Goal: Task Accomplishment & Management: Complete application form

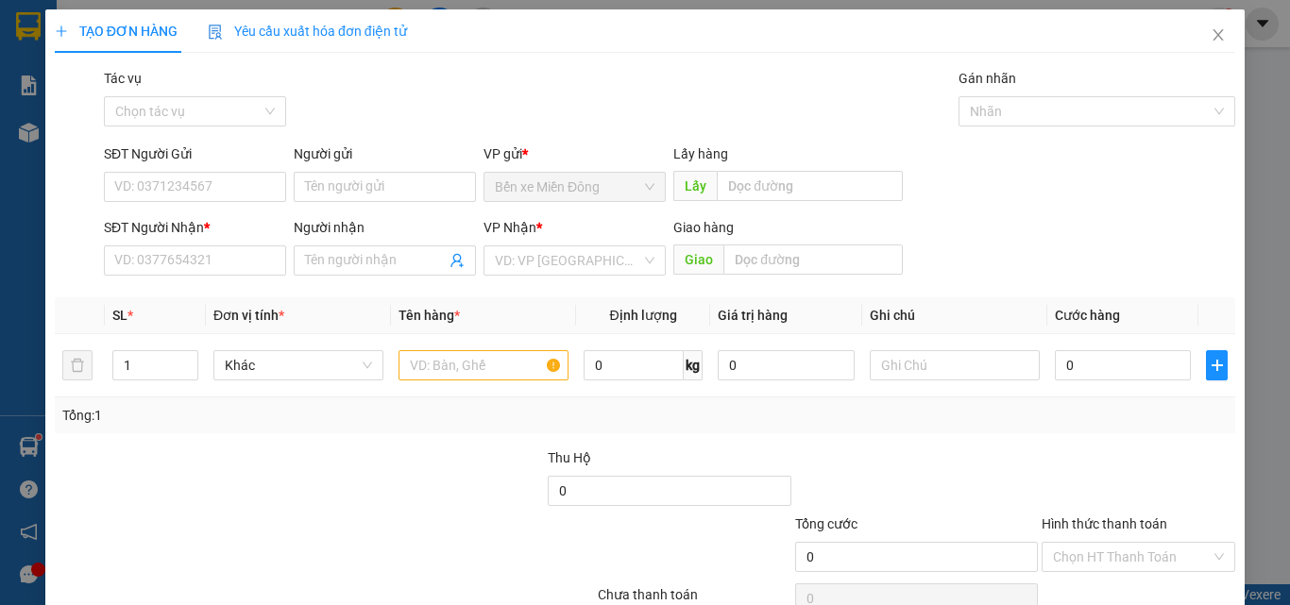
click at [424, 309] on span "Tên hàng *" at bounding box center [429, 315] width 61 height 15
click at [410, 290] on div "Transit Pickup Surcharge Ids Transit Deliver Surcharge Ids Transit Deliver Surc…" at bounding box center [645, 365] width 1181 height 594
click at [404, 273] on span at bounding box center [385, 261] width 182 height 30
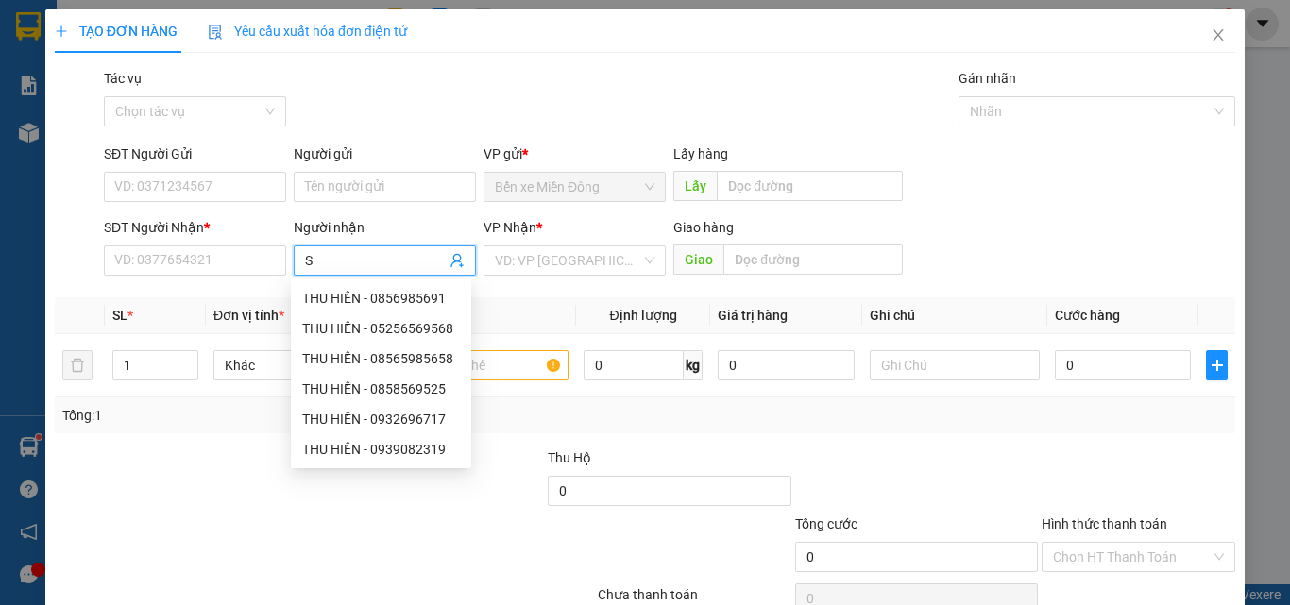
type input "SH"
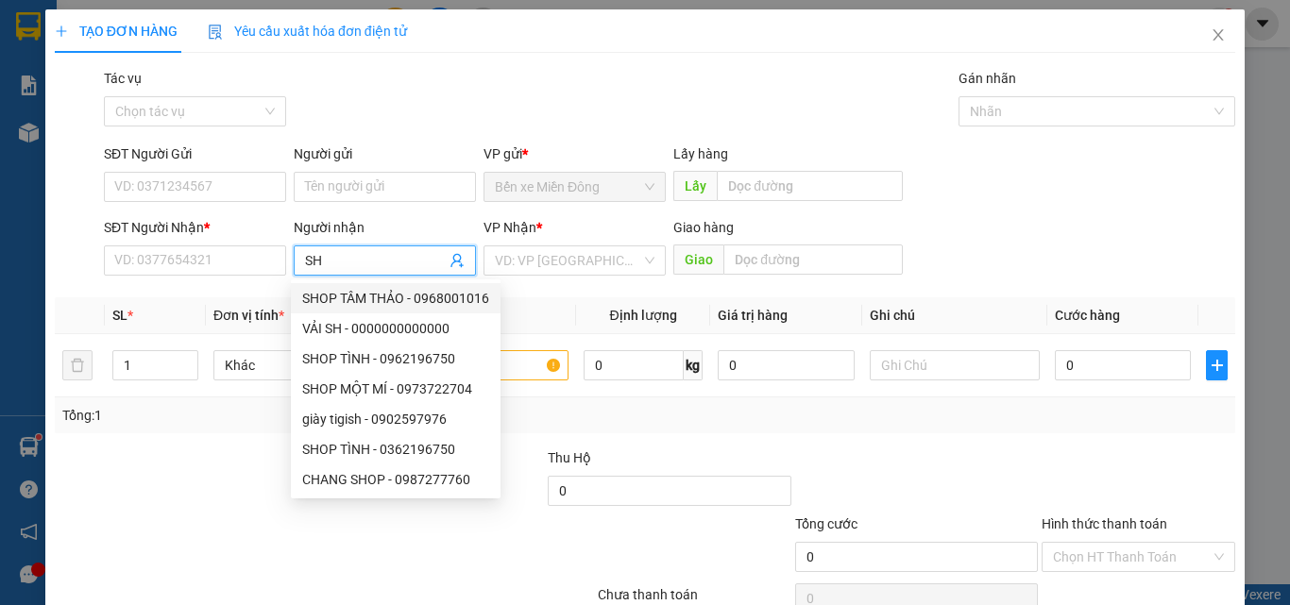
drag, startPoint x: 383, startPoint y: 304, endPoint x: 438, endPoint y: 303, distance: 55.7
click at [384, 304] on div "SHOP TÂM THẢO - 0968001016" at bounding box center [395, 298] width 187 height 21
type input "0968001016"
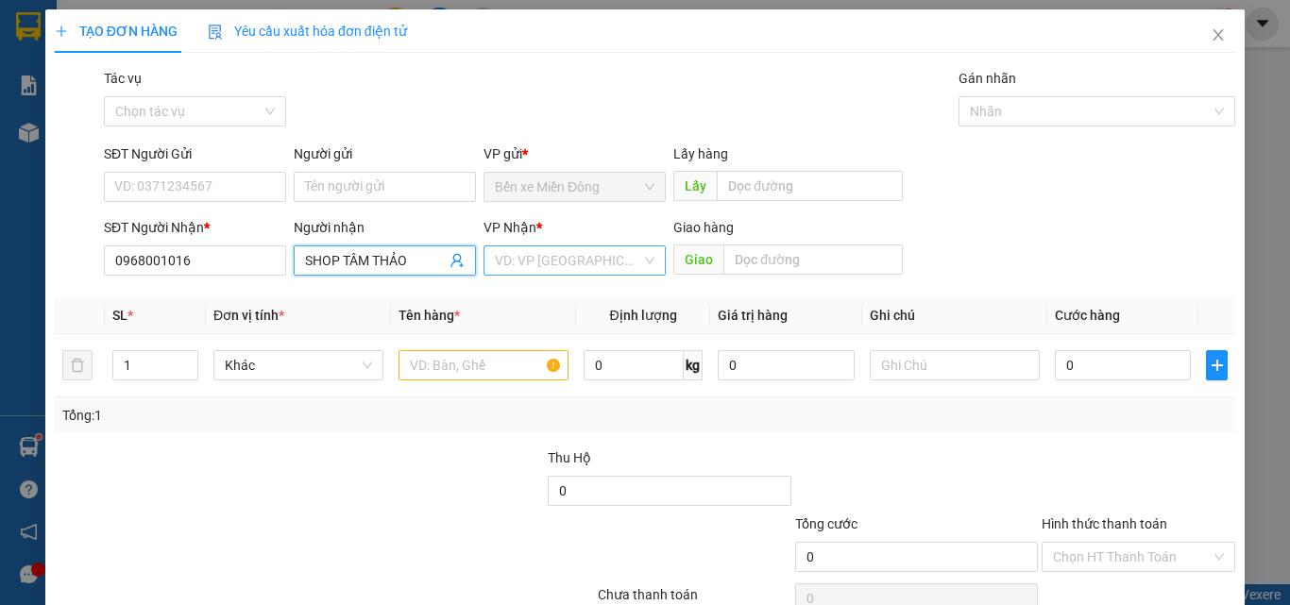
type input "SHOP TÂM THẢO"
click at [526, 264] on input "search" at bounding box center [568, 261] width 146 height 28
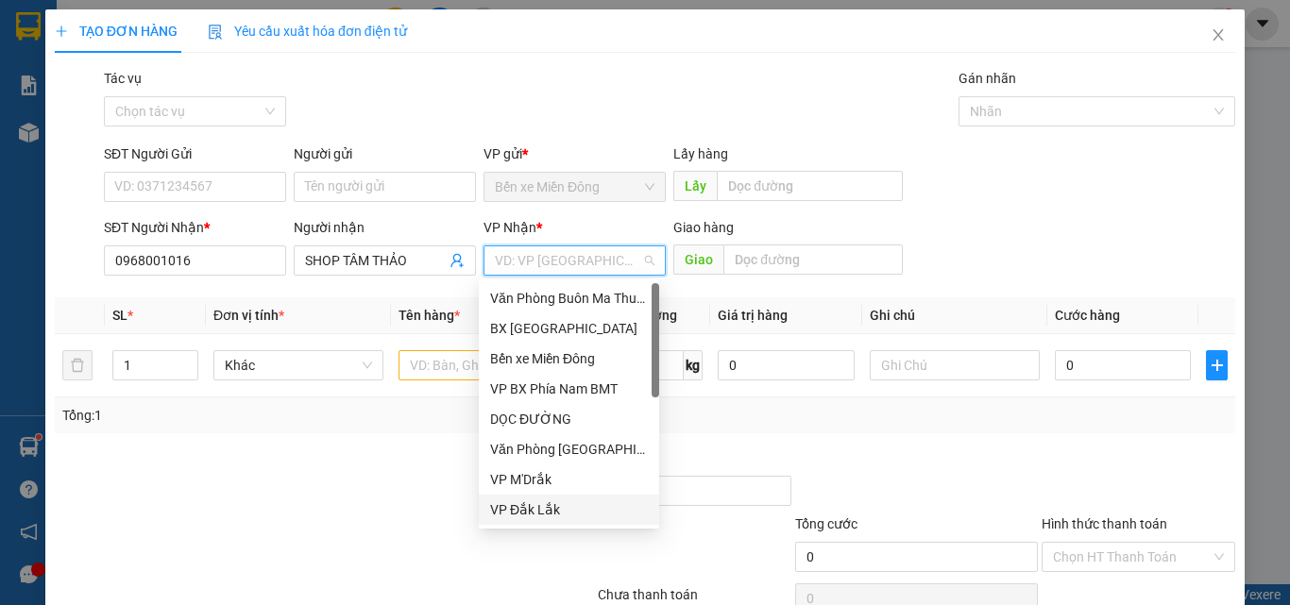
drag, startPoint x: 563, startPoint y: 503, endPoint x: 413, endPoint y: 402, distance: 180.5
click at [558, 501] on div "VP Đắk Lắk" at bounding box center [569, 510] width 158 height 21
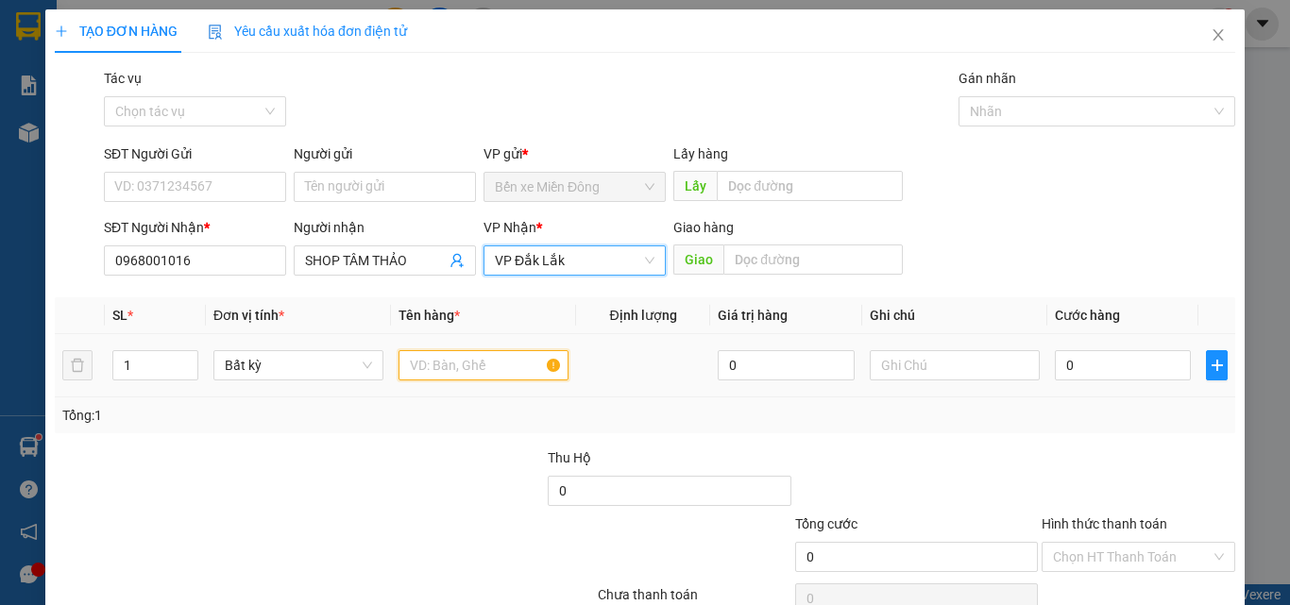
click at [437, 368] on input "text" at bounding box center [484, 365] width 170 height 30
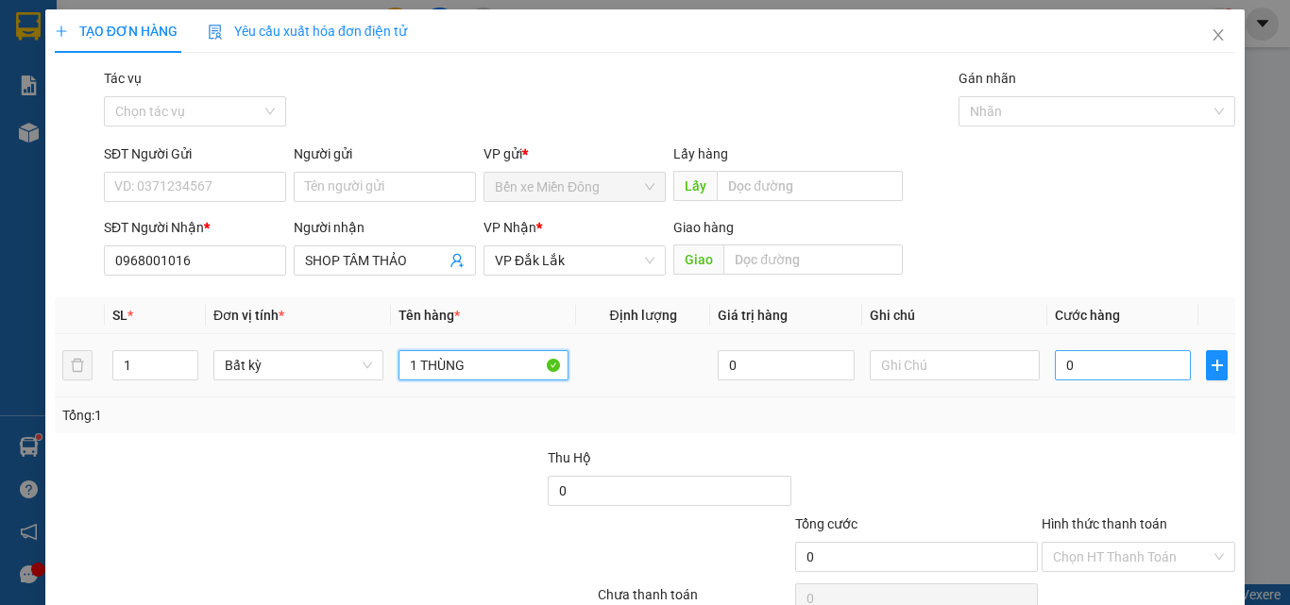
type input "1 THÙNG"
click at [1100, 377] on input "0" at bounding box center [1123, 365] width 136 height 30
type input "05"
type input "5"
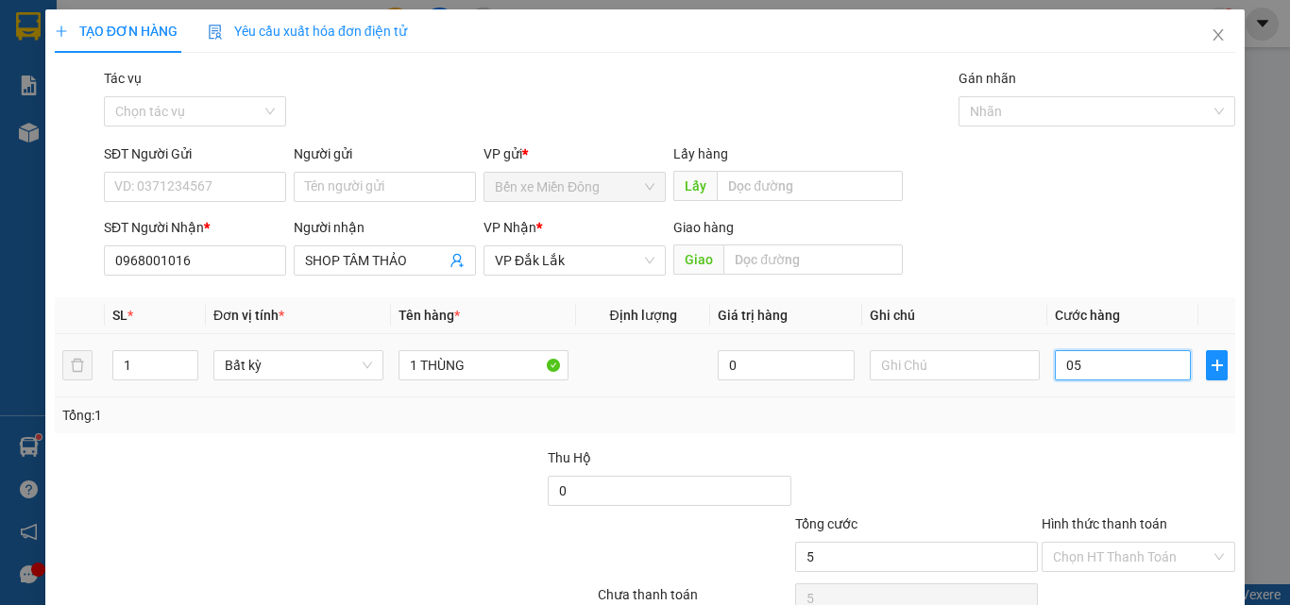
type input "050"
type input "50"
type input "50.000"
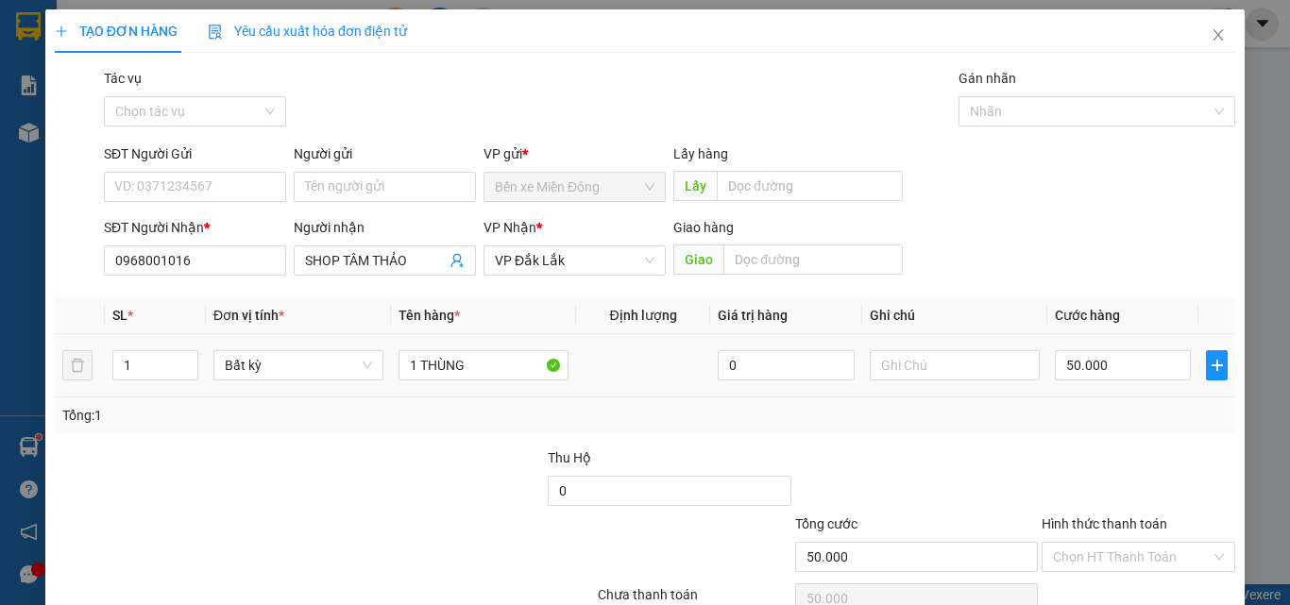
click at [985, 459] on div at bounding box center [916, 481] width 247 height 66
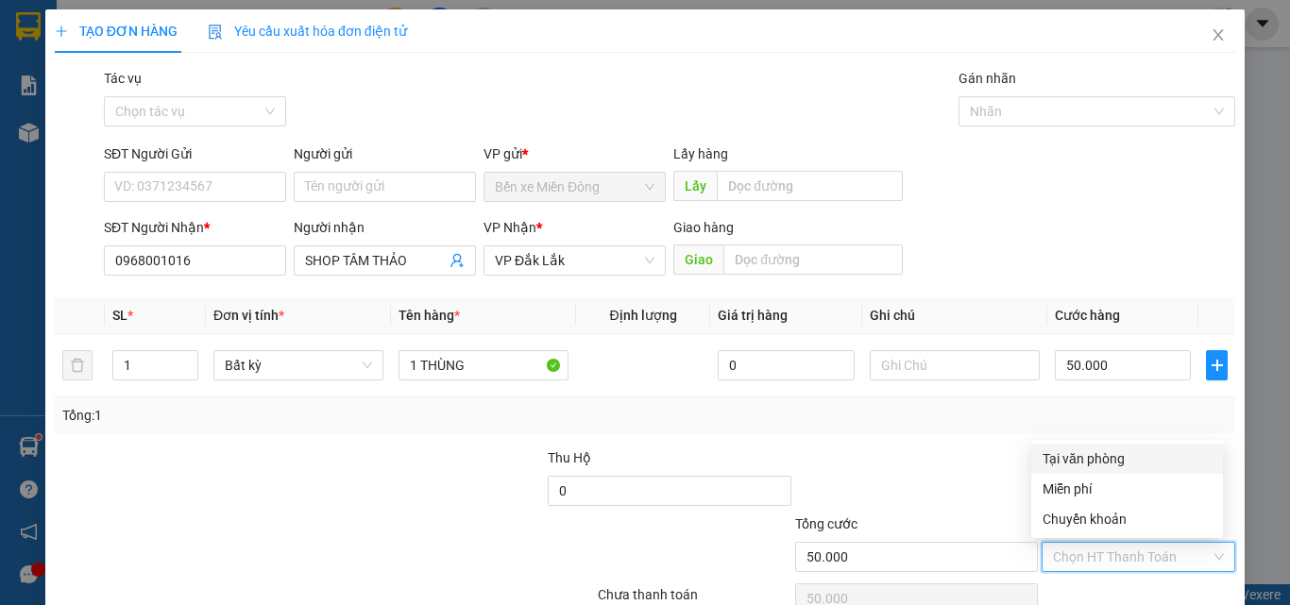
drag, startPoint x: 1089, startPoint y: 550, endPoint x: 1112, endPoint y: 498, distance: 56.7
click at [1090, 547] on input "Hình thức thanh toán" at bounding box center [1132, 557] width 158 height 28
click at [1134, 446] on div "Tại văn phòng" at bounding box center [1128, 459] width 192 height 30
type input "0"
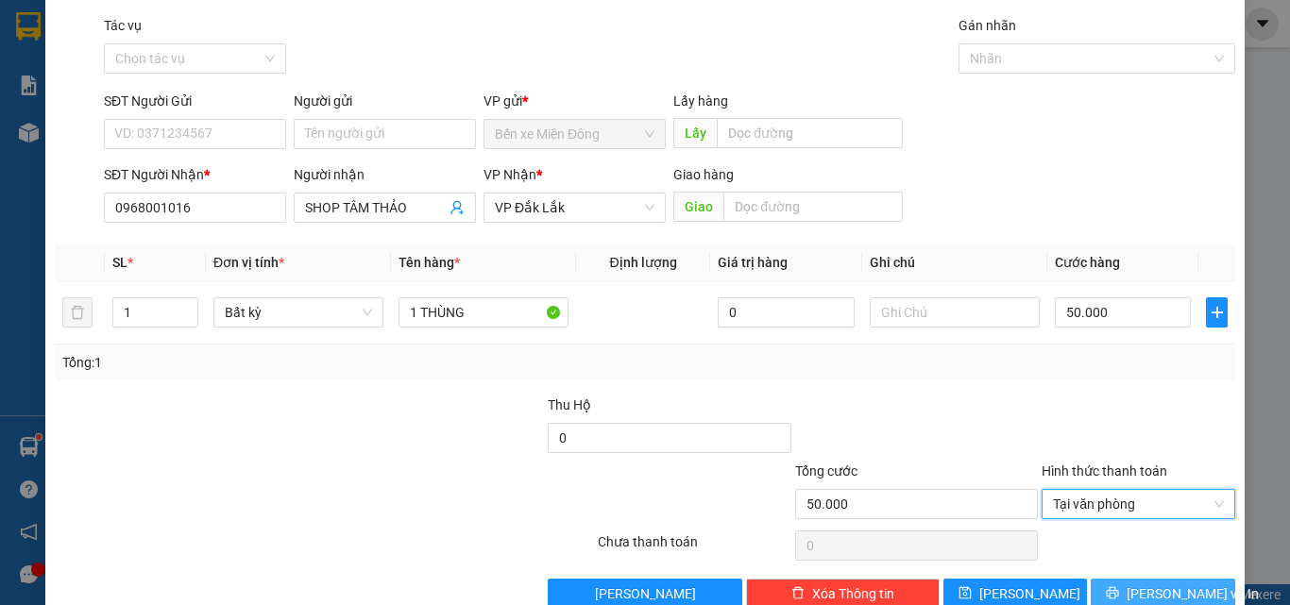
scroll to position [94, 0]
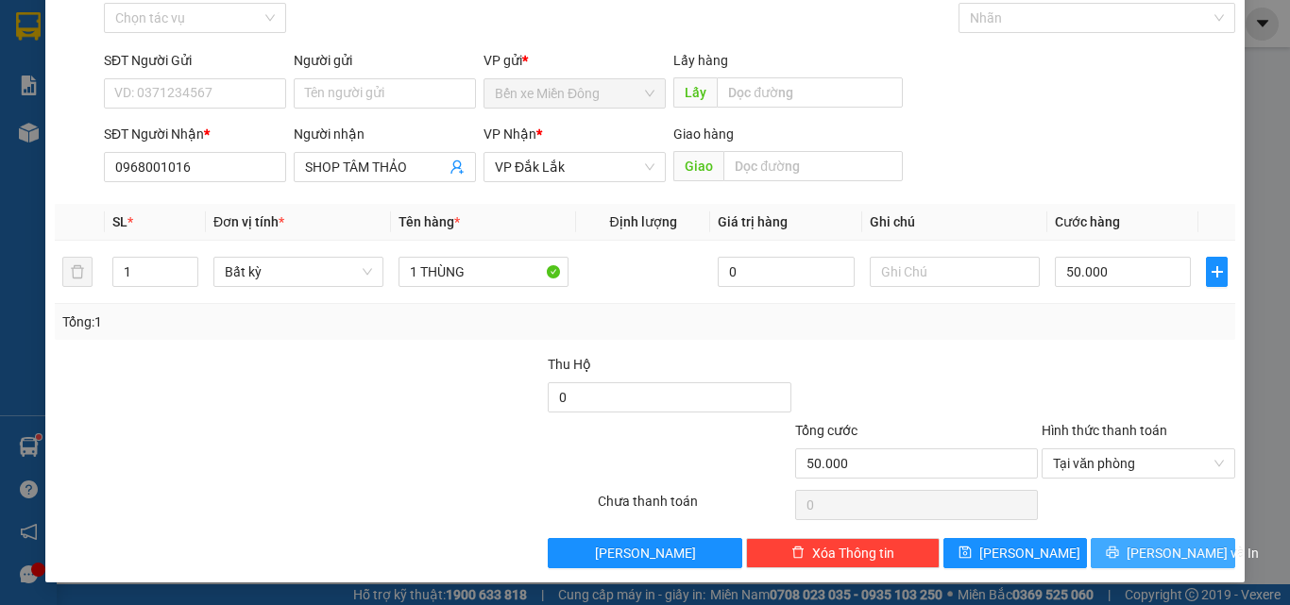
drag, startPoint x: 1097, startPoint y: 548, endPoint x: 1100, endPoint y: 557, distance: 10.2
click at [1097, 551] on button "[PERSON_NAME] và In" at bounding box center [1163, 553] width 145 height 30
click at [1100, 557] on button "[PERSON_NAME] và In" at bounding box center [1163, 553] width 145 height 30
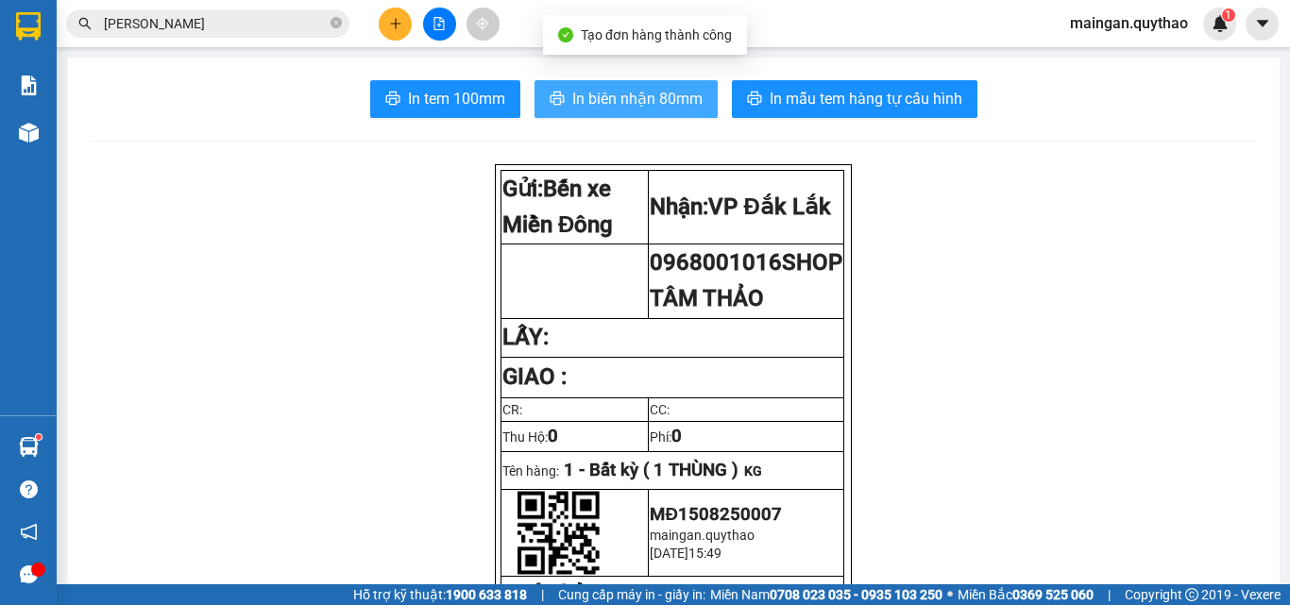
drag, startPoint x: 609, startPoint y: 144, endPoint x: 652, endPoint y: 91, distance: 67.9
drag, startPoint x: 652, startPoint y: 91, endPoint x: 667, endPoint y: 115, distance: 28.8
click at [654, 91] on span "In biên nhận 80mm" at bounding box center [637, 99] width 130 height 24
click at [654, 94] on span "In biên nhận 80mm" at bounding box center [637, 99] width 130 height 24
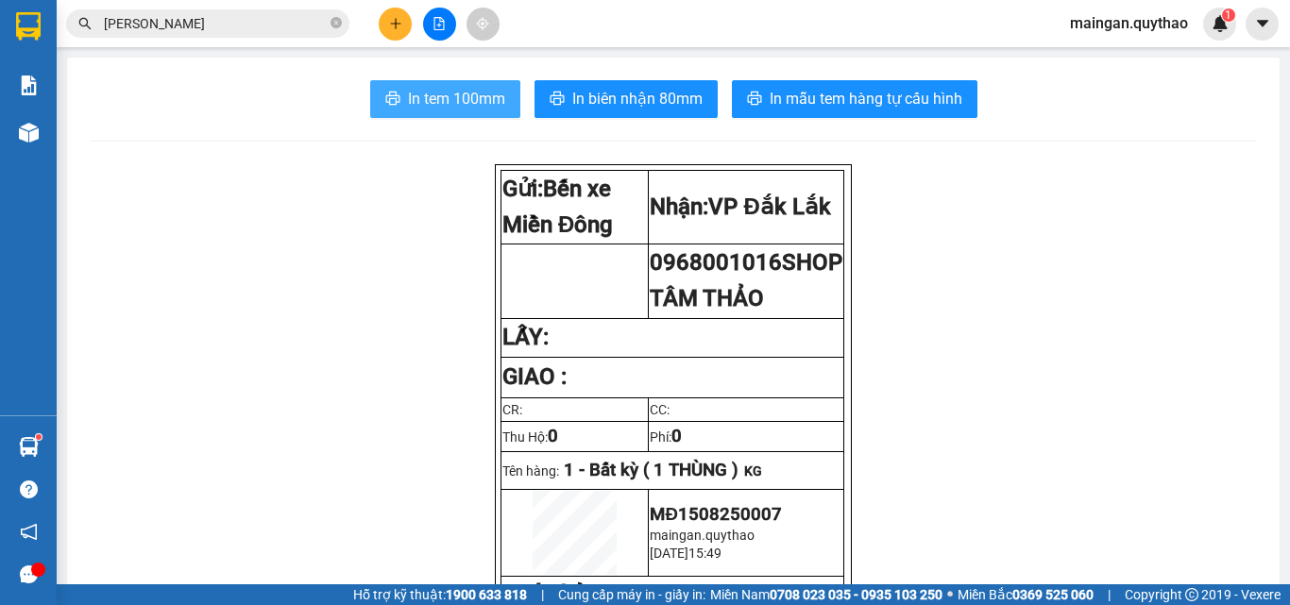
click at [472, 110] on span "In tem 100mm" at bounding box center [456, 99] width 97 height 24
click at [471, 113] on button "In tem 100mm" at bounding box center [445, 99] width 150 height 38
click at [383, 19] on button at bounding box center [395, 24] width 33 height 33
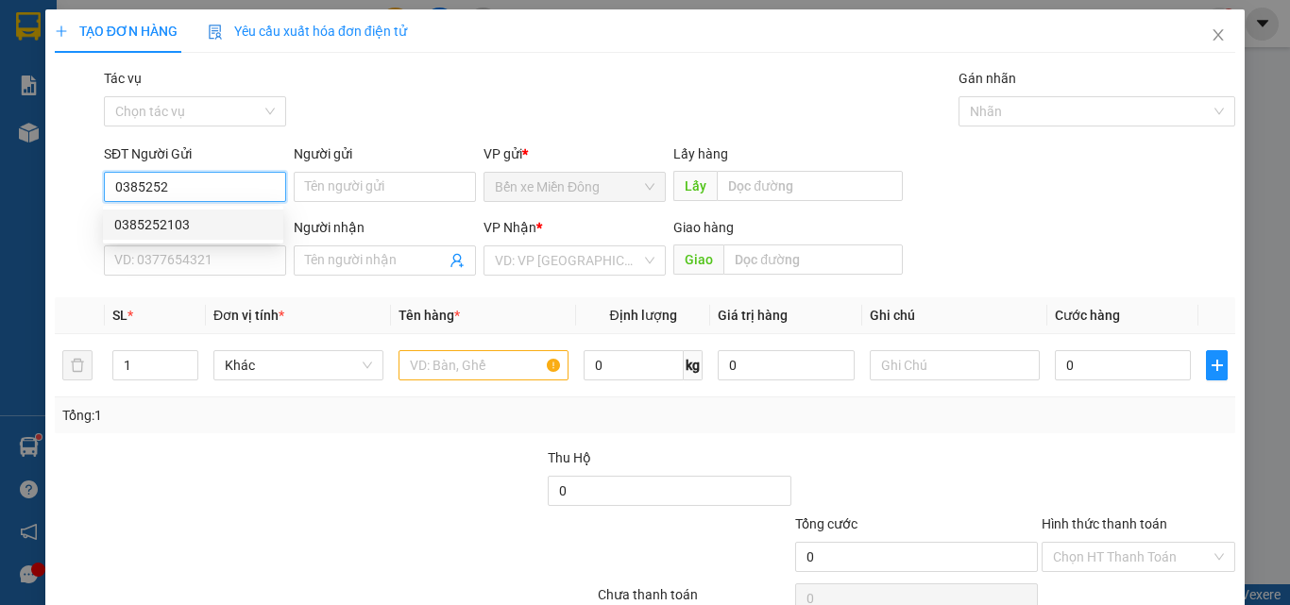
click at [242, 222] on div "0385252103" at bounding box center [193, 224] width 158 height 21
type input "0385252103"
type input "0984898953"
type input "TRỊ VỸ"
type input "0385252103"
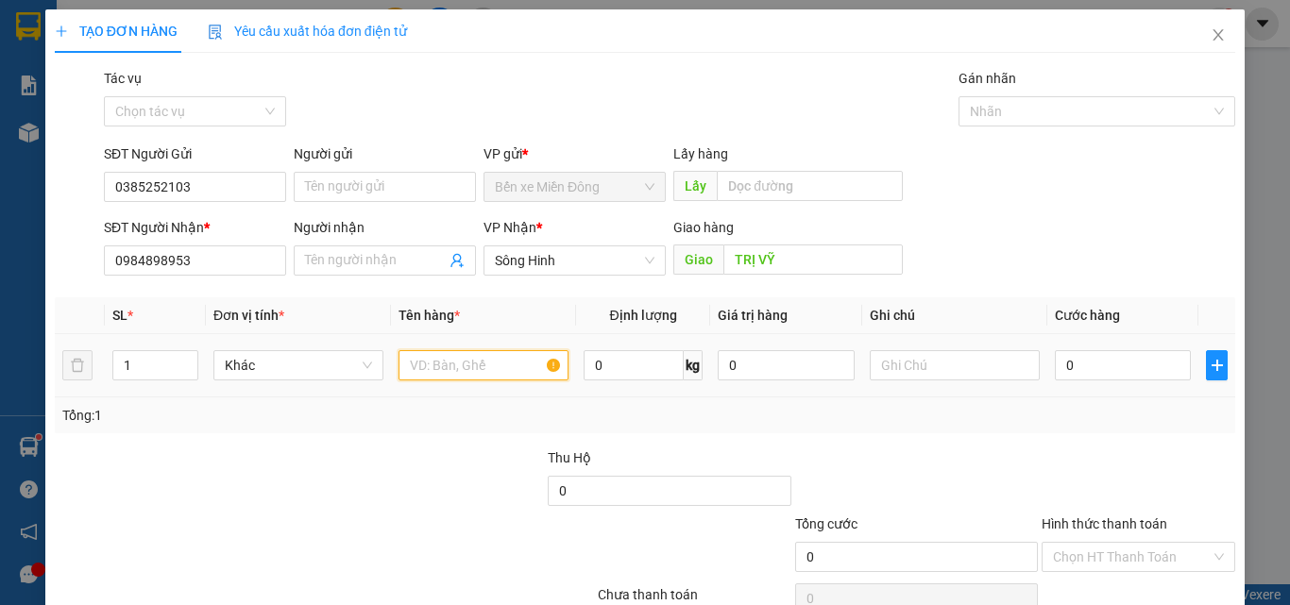
click at [462, 369] on input "text" at bounding box center [484, 365] width 170 height 30
type input "1 THÙNG XỐP"
click at [1093, 375] on input "0" at bounding box center [1123, 365] width 136 height 30
type input "05"
type input "5"
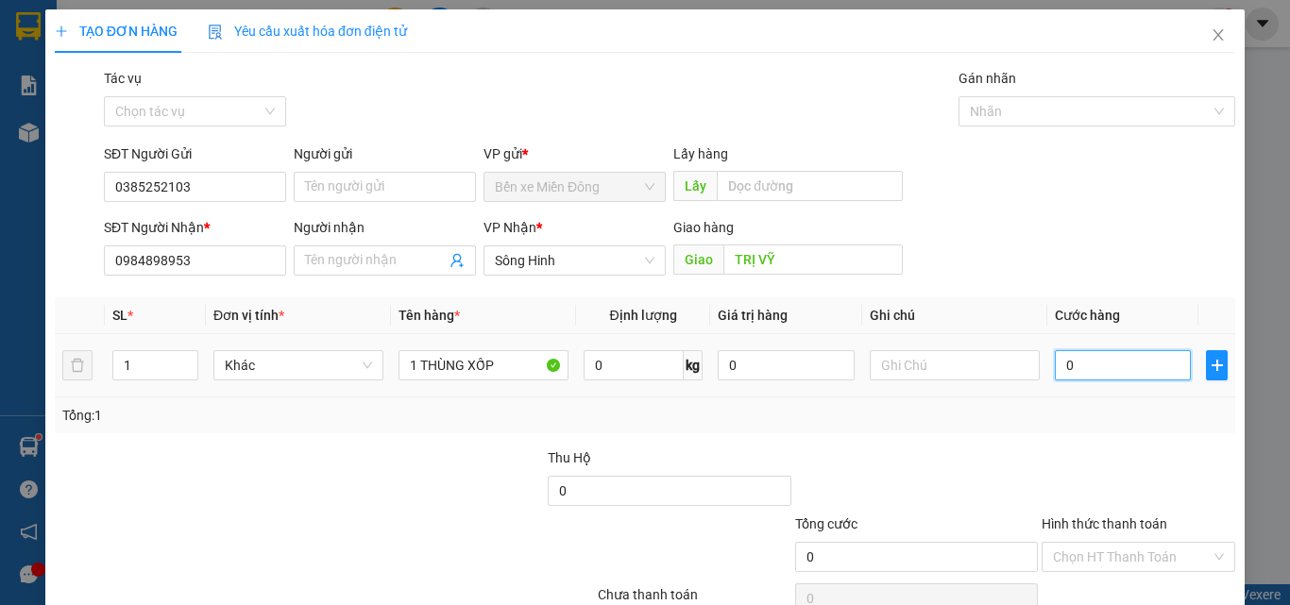
type input "5"
type input "050"
type input "50"
type input "50.000"
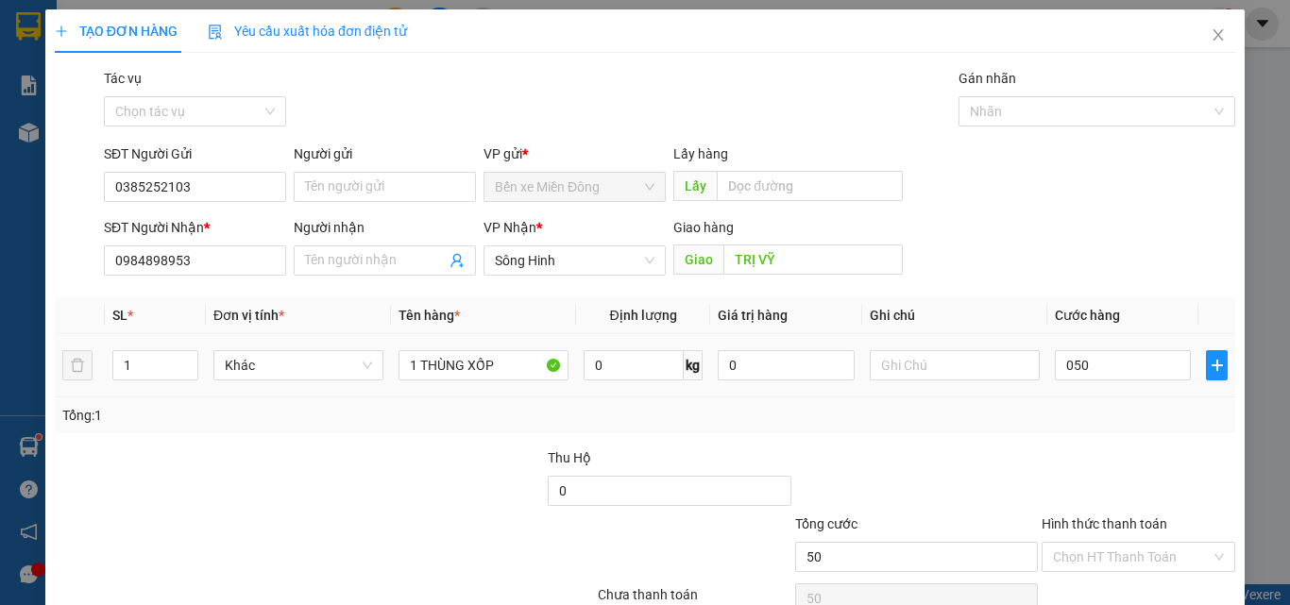
type input "50.000"
click at [1101, 449] on div at bounding box center [1138, 481] width 197 height 66
click at [1150, 553] on input "Hình thức thanh toán" at bounding box center [1132, 557] width 158 height 28
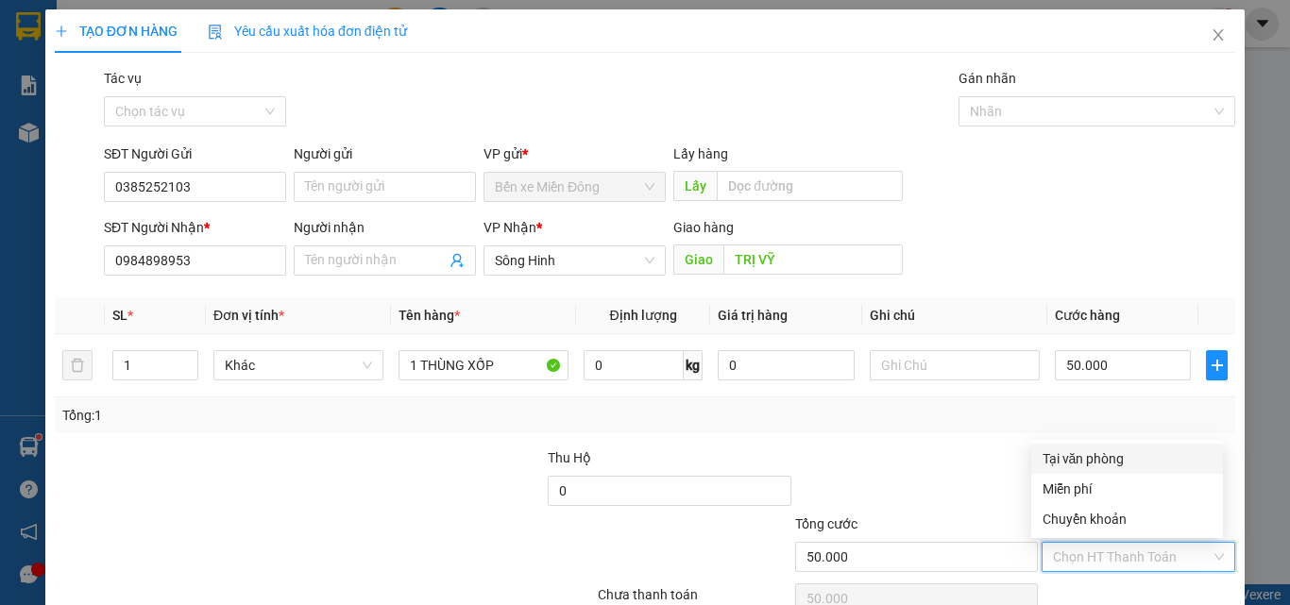
click at [1131, 450] on div "Tại văn phòng" at bounding box center [1127, 459] width 169 height 21
type input "0"
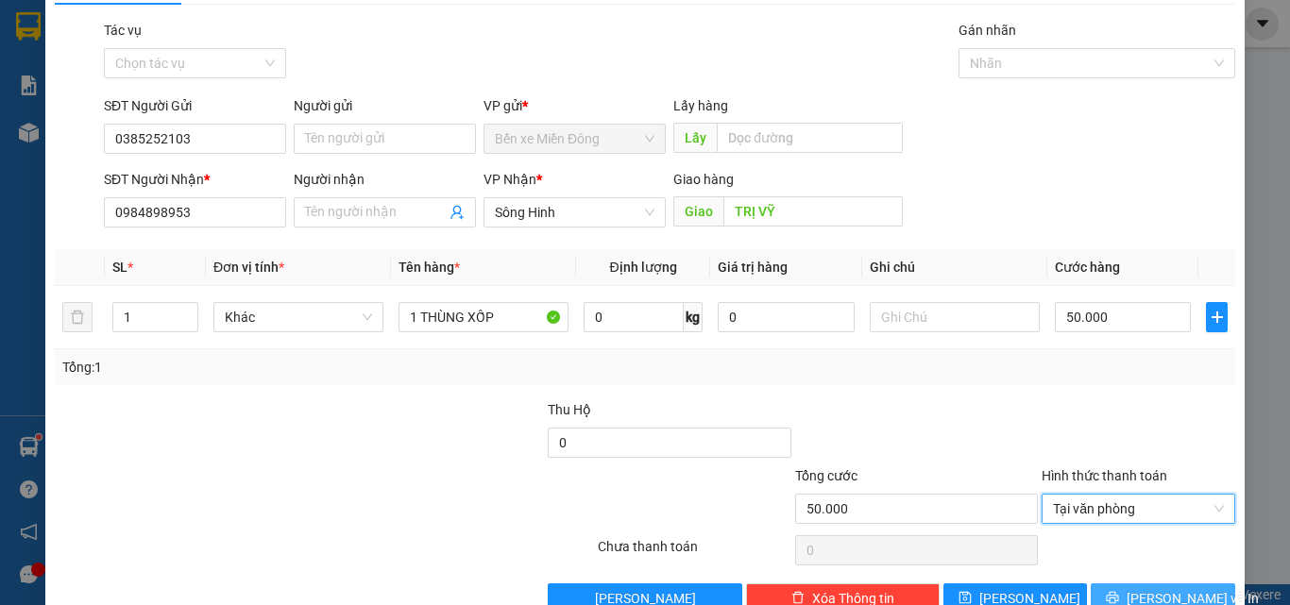
scroll to position [94, 0]
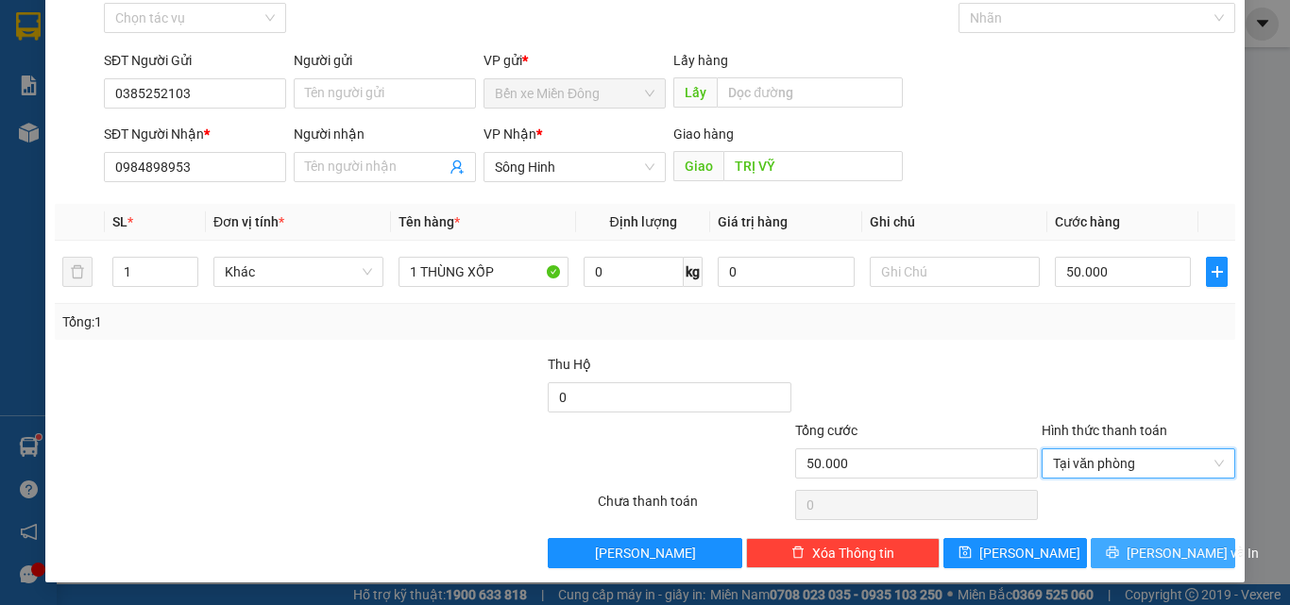
click at [1135, 548] on span "[PERSON_NAME] và In" at bounding box center [1193, 553] width 132 height 21
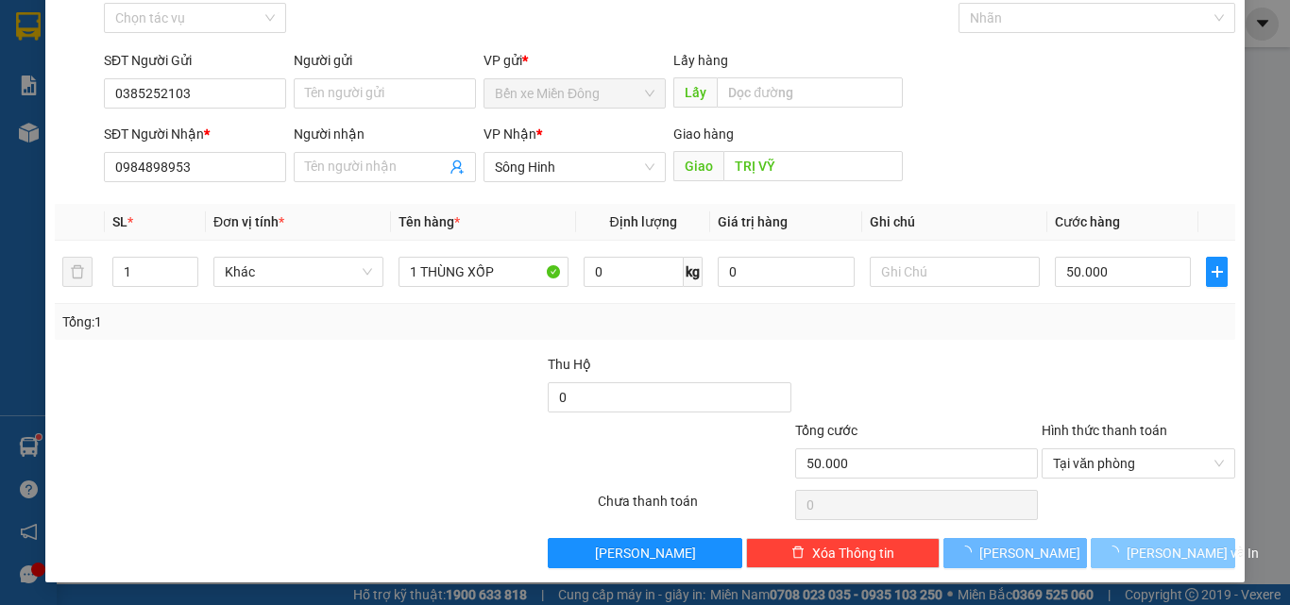
drag, startPoint x: 1135, startPoint y: 548, endPoint x: 665, endPoint y: 397, distance: 494.1
click at [1133, 543] on button "[PERSON_NAME] và In" at bounding box center [1163, 553] width 145 height 30
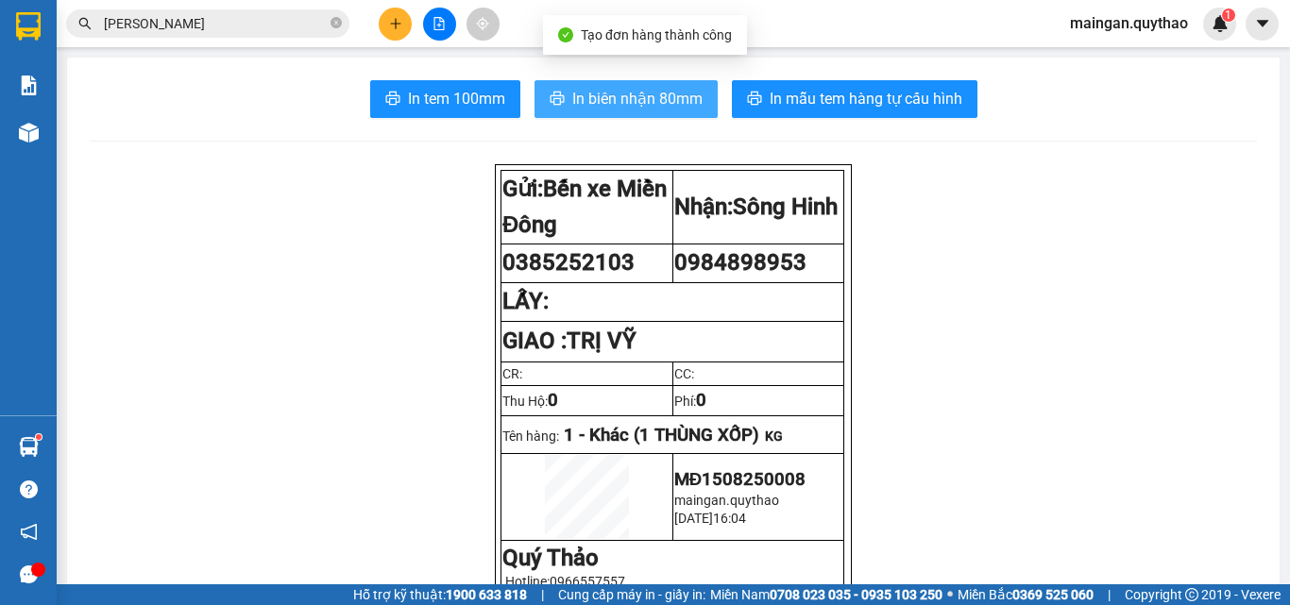
click at [618, 114] on button "In biên nhận 80mm" at bounding box center [626, 99] width 183 height 38
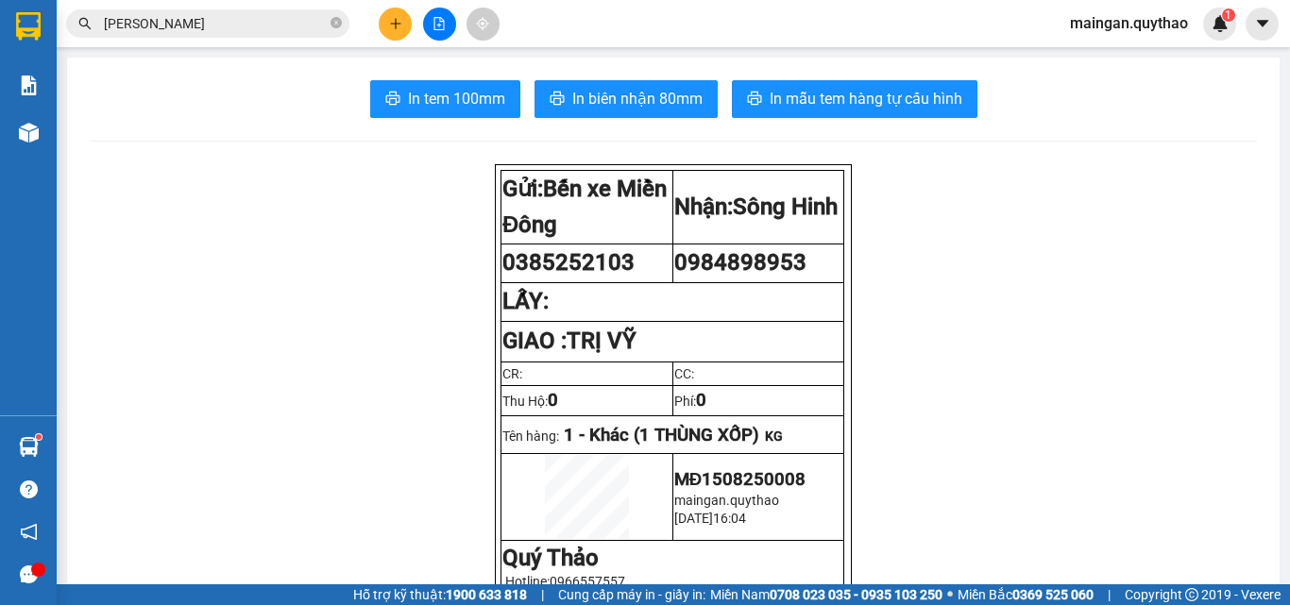
drag, startPoint x: 341, startPoint y: 77, endPoint x: 345, endPoint y: 89, distance: 11.9
drag, startPoint x: 416, startPoint y: 112, endPoint x: 454, endPoint y: 100, distance: 40.6
click at [417, 112] on button "In tem 100mm" at bounding box center [445, 99] width 150 height 38
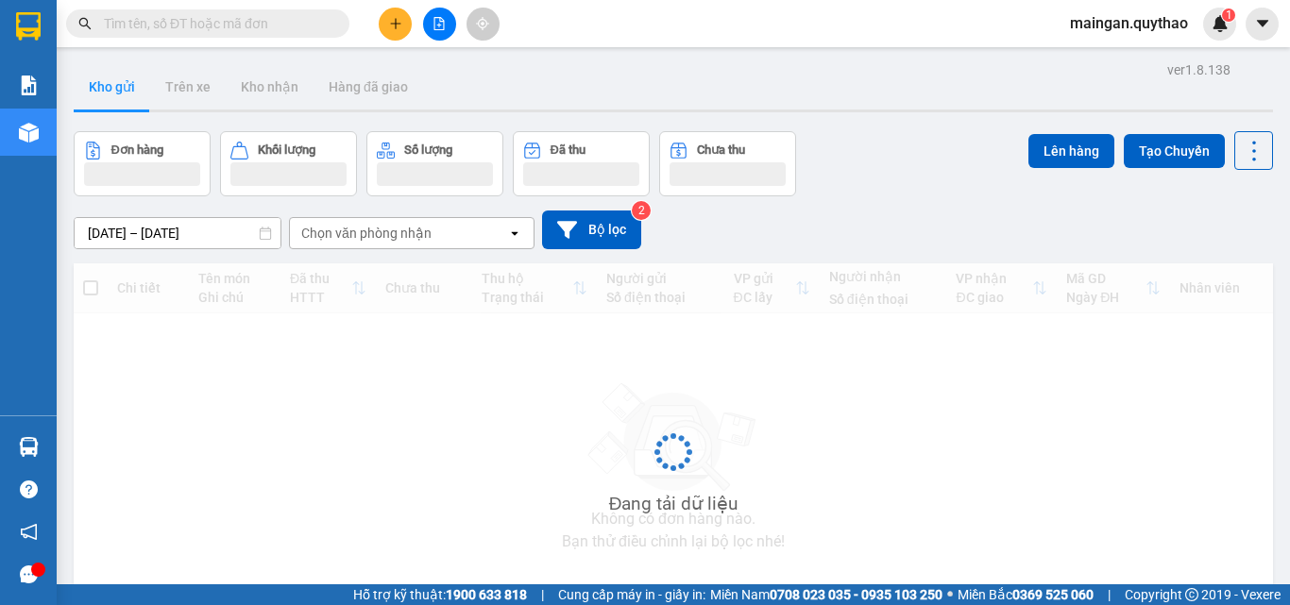
click at [398, 27] on icon "plus" at bounding box center [395, 23] width 13 height 13
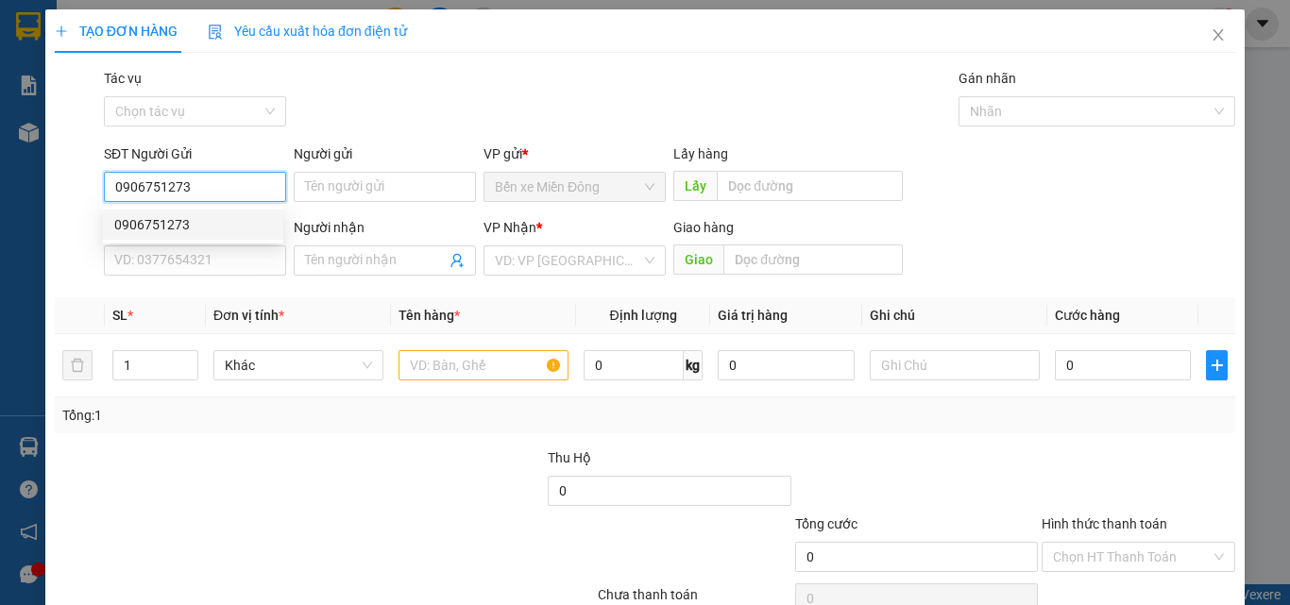
type input "0906751273"
click at [218, 244] on div "SĐT Người Nhận *" at bounding box center [195, 231] width 182 height 28
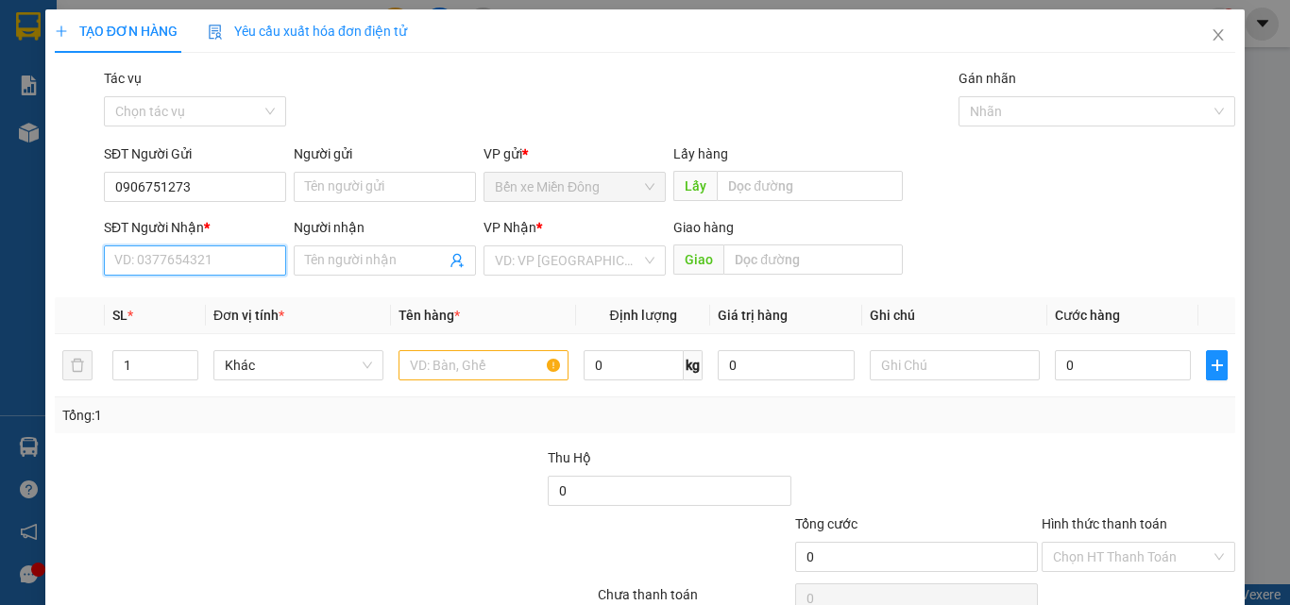
click at [176, 270] on input "SĐT Người Nhận *" at bounding box center [195, 261] width 182 height 30
click at [182, 327] on div "0905097747" at bounding box center [193, 328] width 158 height 21
type input "0905097747"
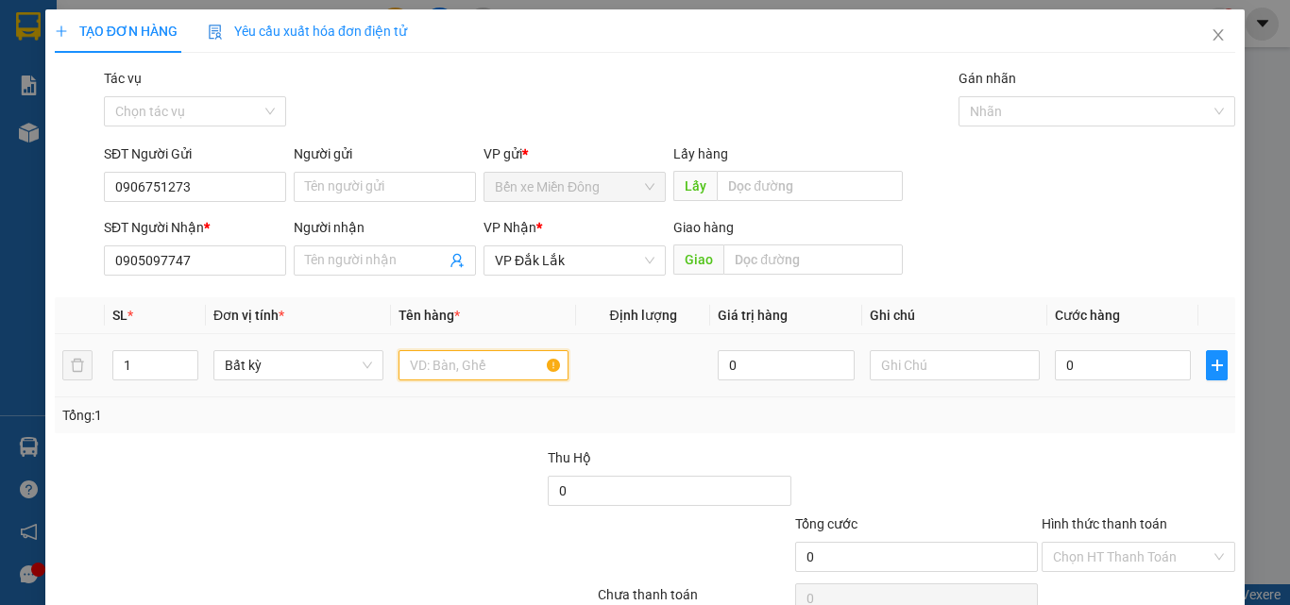
click at [502, 367] on input "text" at bounding box center [484, 365] width 170 height 30
type input "1 THÙNG"
click at [1086, 366] on input "0" at bounding box center [1123, 365] width 136 height 30
type input "05"
type input "5"
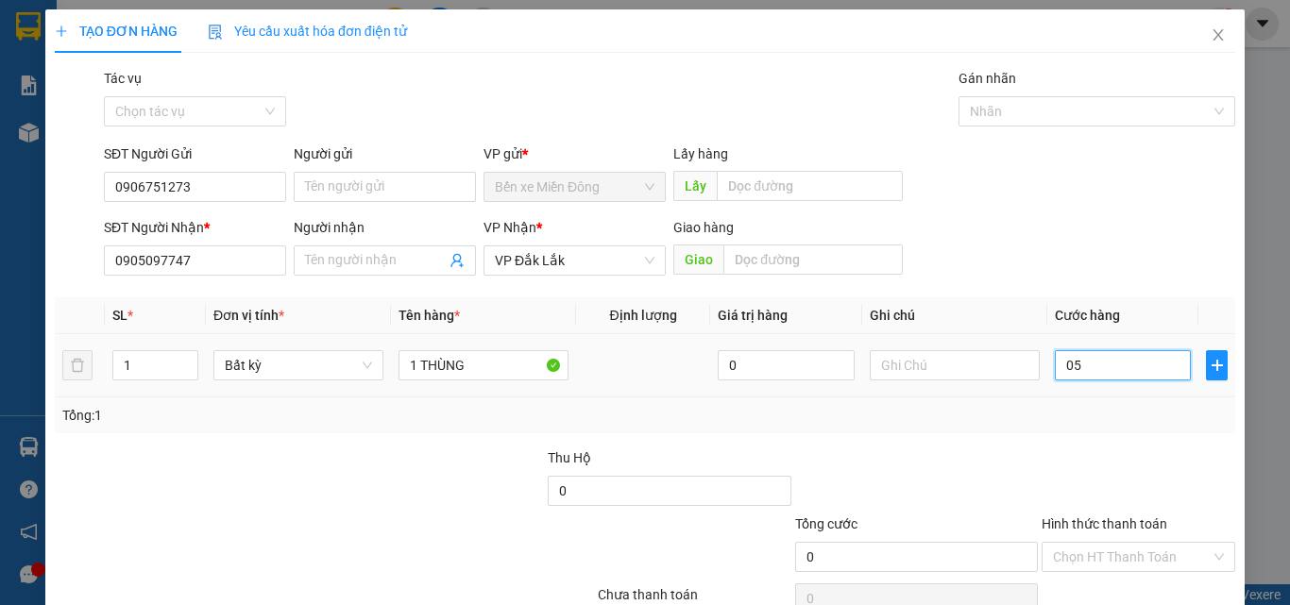
type input "5"
type input "050"
type input "50"
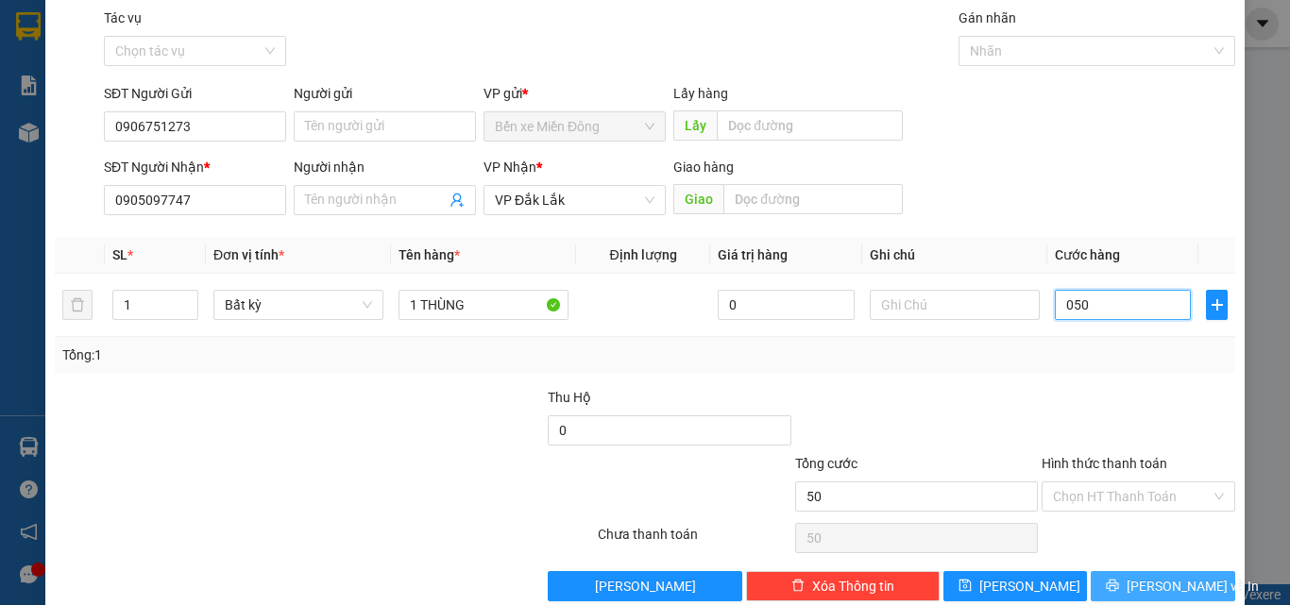
scroll to position [94, 0]
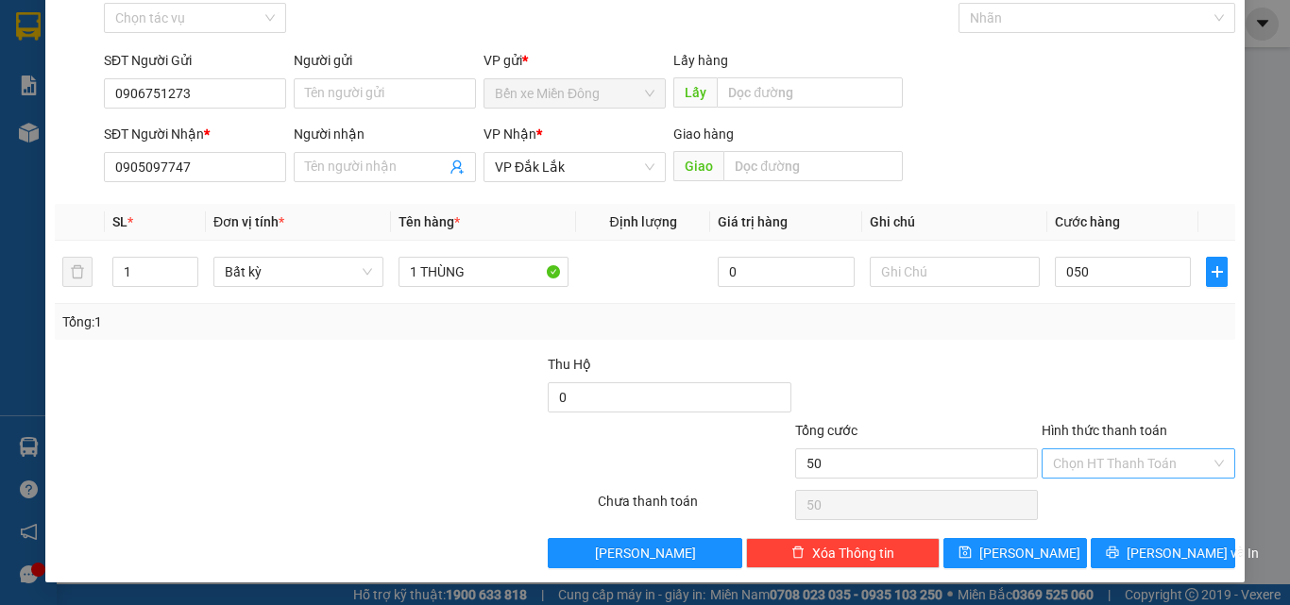
click at [1134, 454] on input "Hình thức thanh toán" at bounding box center [1132, 464] width 158 height 28
type input "50.000"
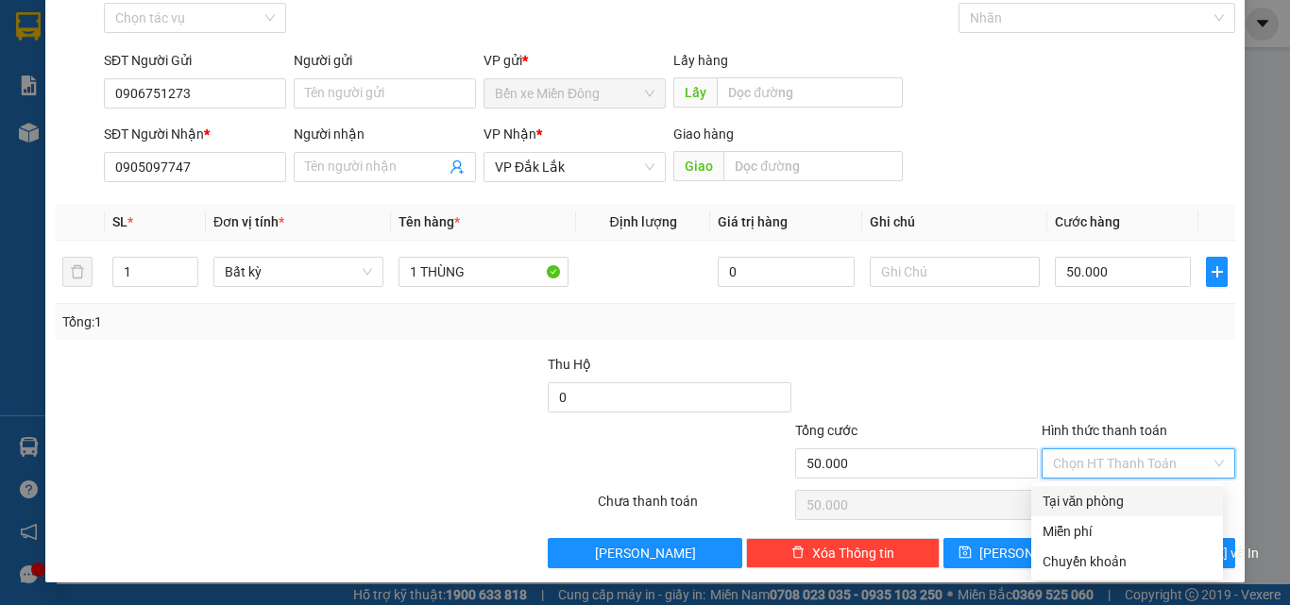
click at [1140, 503] on div "Tại văn phòng" at bounding box center [1127, 501] width 169 height 21
type input "0"
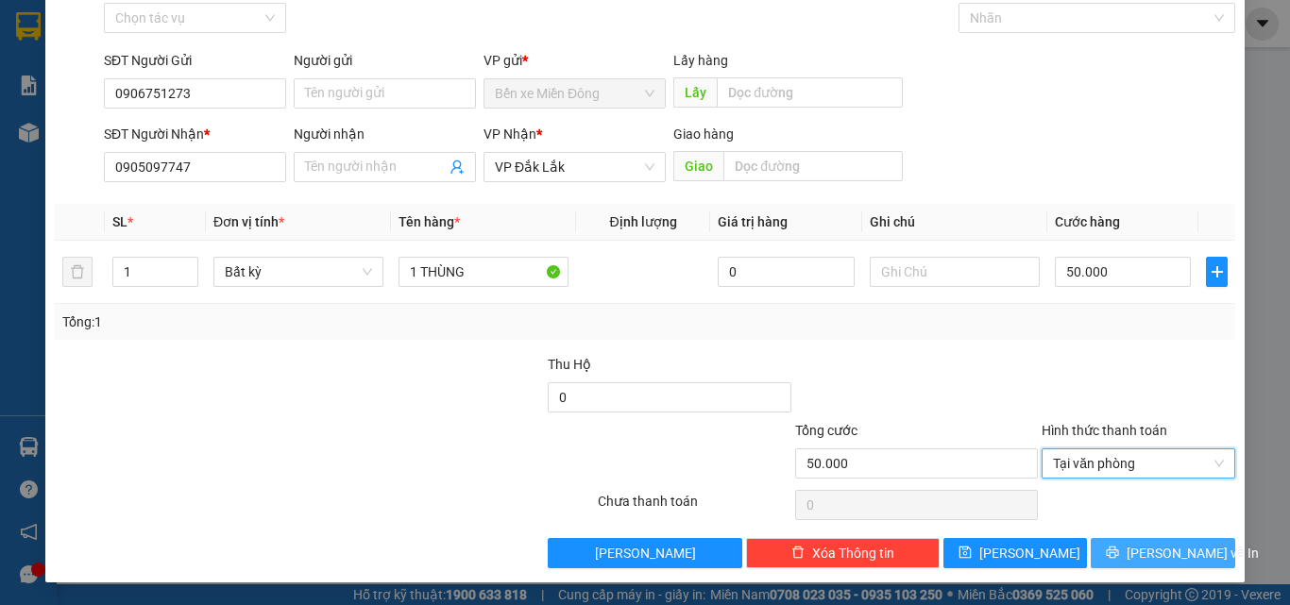
click at [1146, 544] on span "[PERSON_NAME] và In" at bounding box center [1193, 553] width 132 height 21
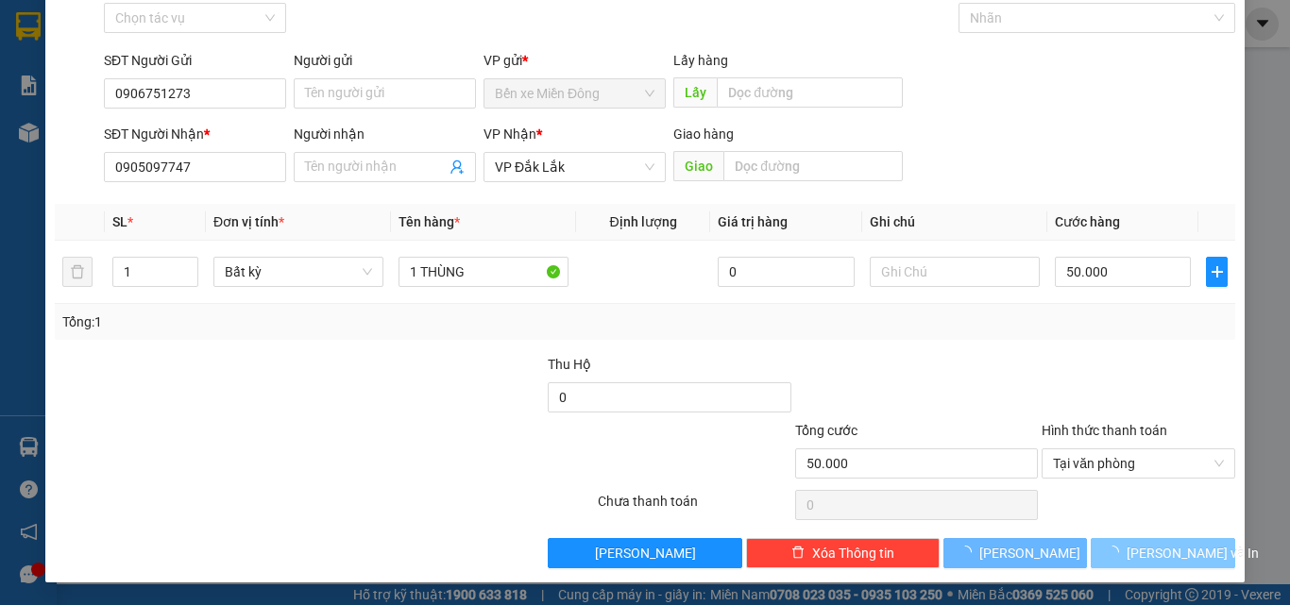
click at [1146, 544] on span "[PERSON_NAME] và In" at bounding box center [1193, 553] width 132 height 21
click at [1144, 543] on main at bounding box center [645, 292] width 1290 height 585
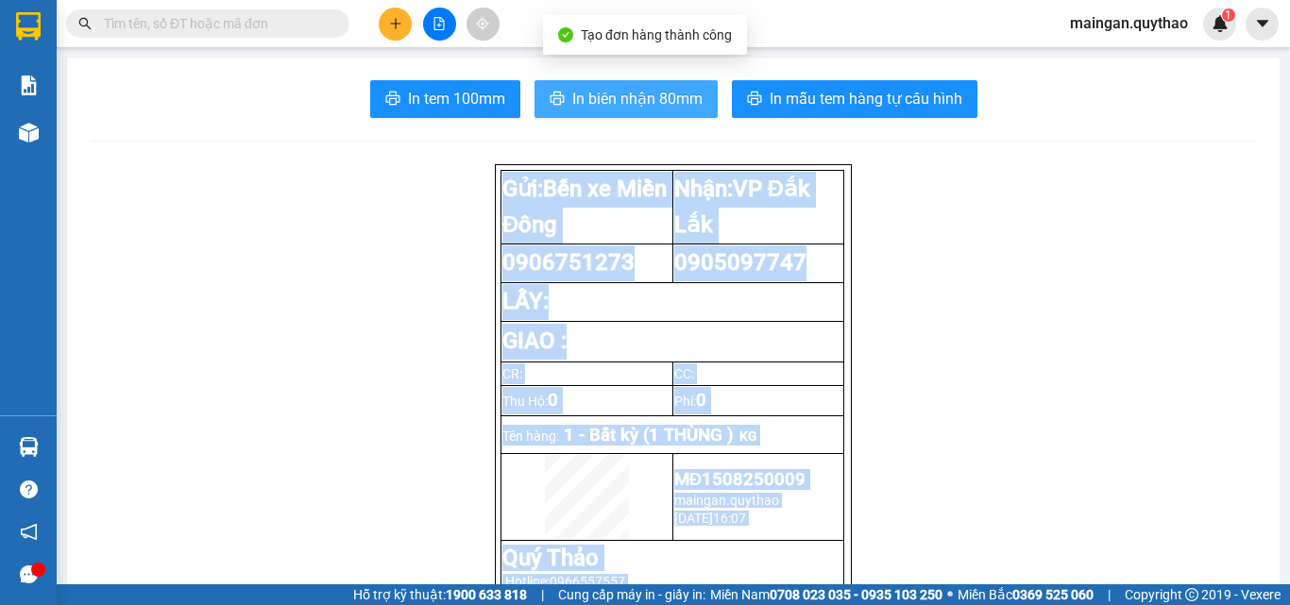
click at [579, 90] on span "In biên nhận 80mm" at bounding box center [637, 99] width 130 height 24
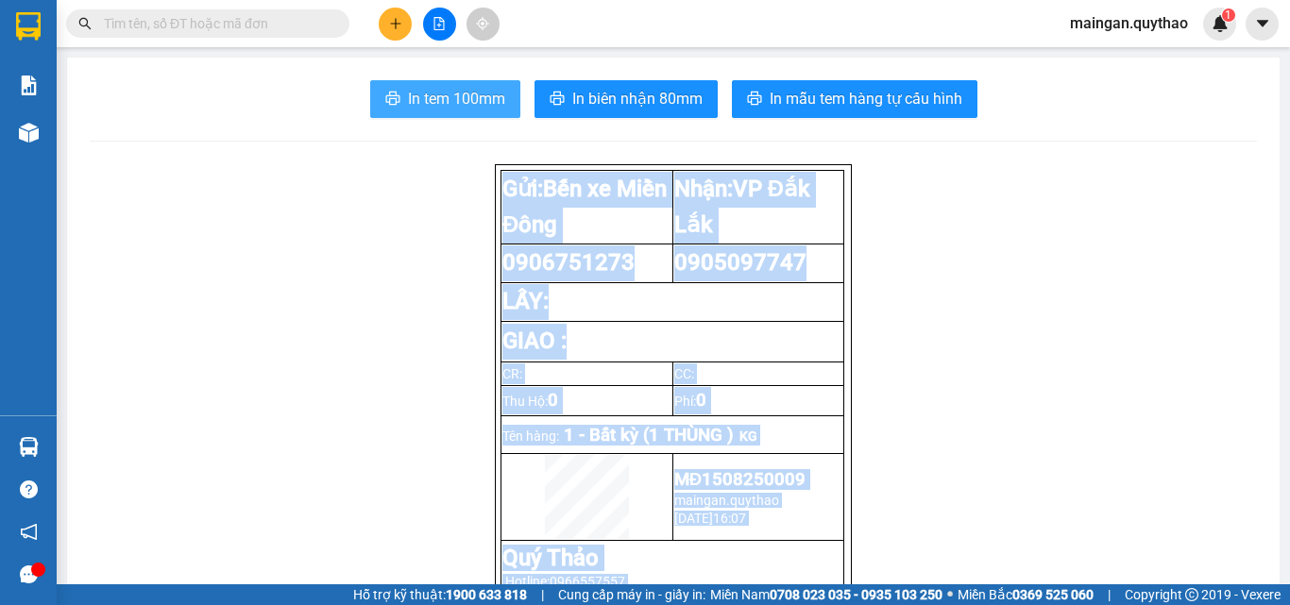
click at [467, 94] on span "In tem 100mm" at bounding box center [456, 99] width 97 height 24
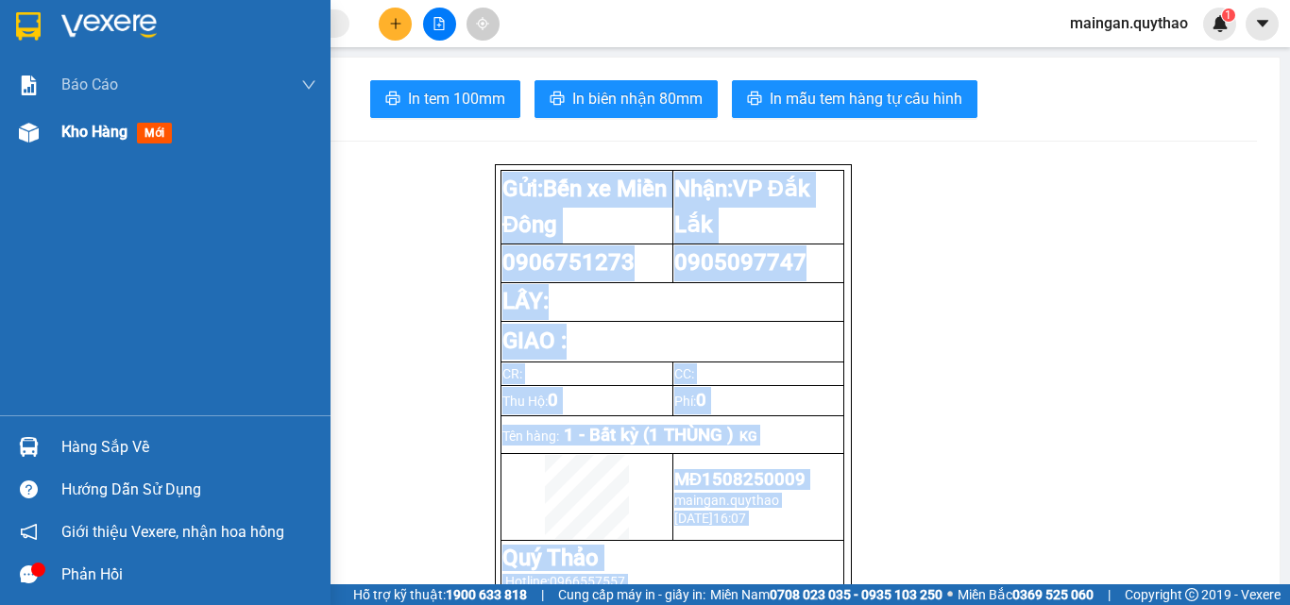
click at [103, 140] on span "Kho hàng" at bounding box center [94, 132] width 66 height 18
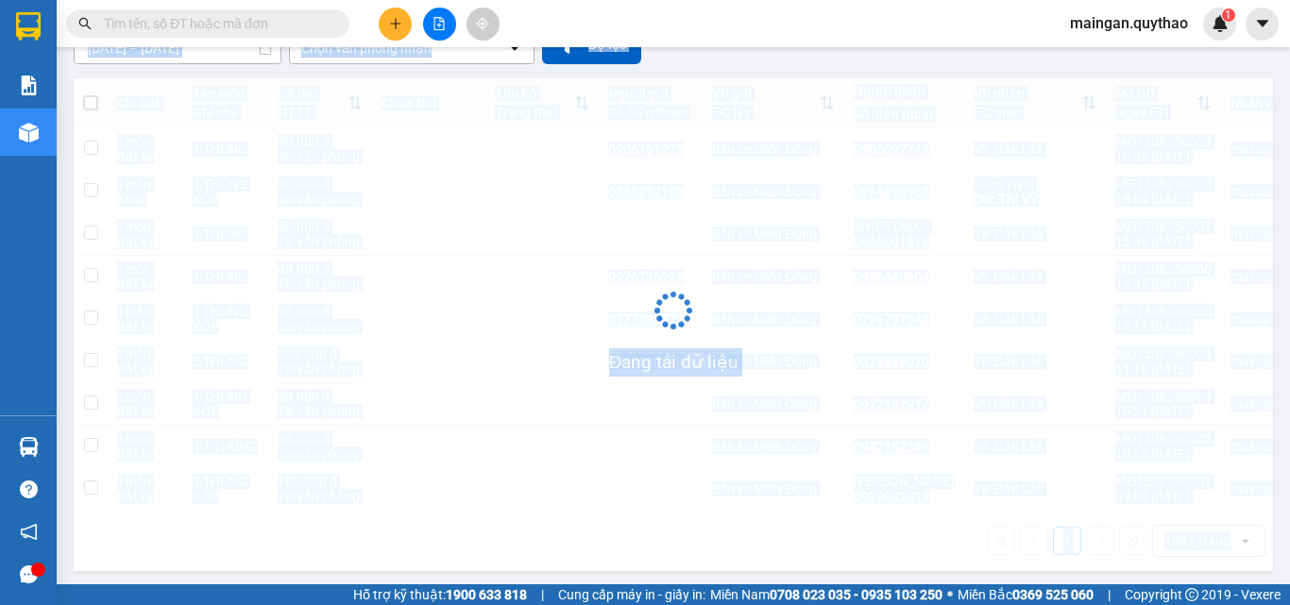
scroll to position [196, 0]
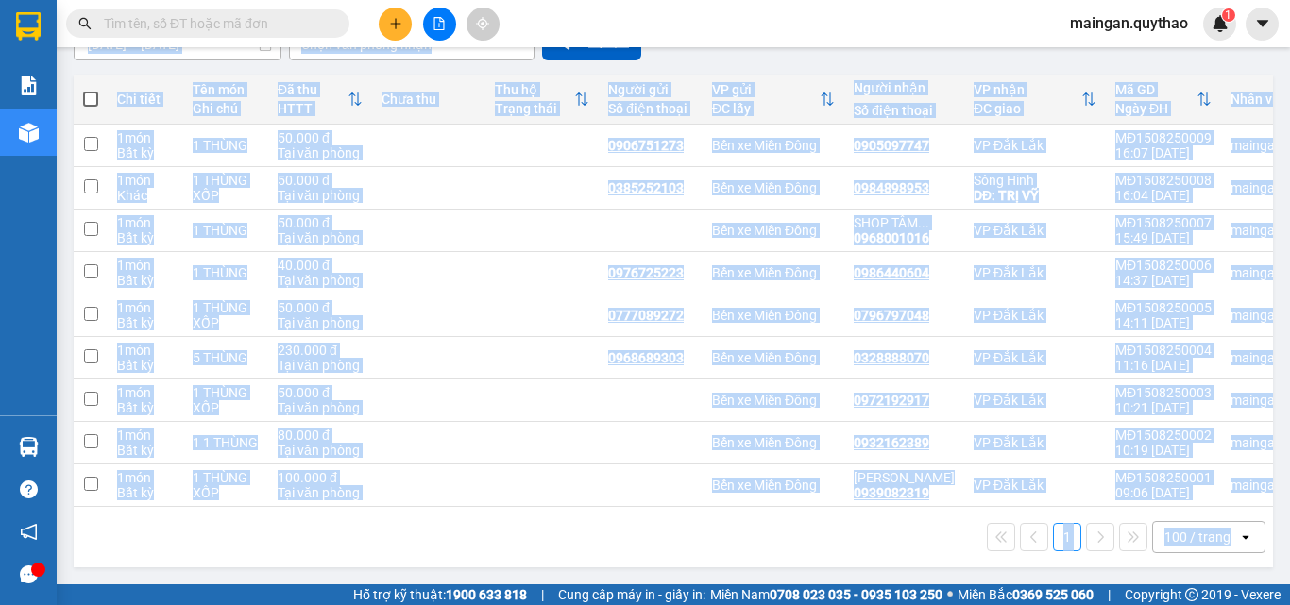
click at [1196, 536] on div "100 / trang" at bounding box center [1198, 537] width 66 height 19
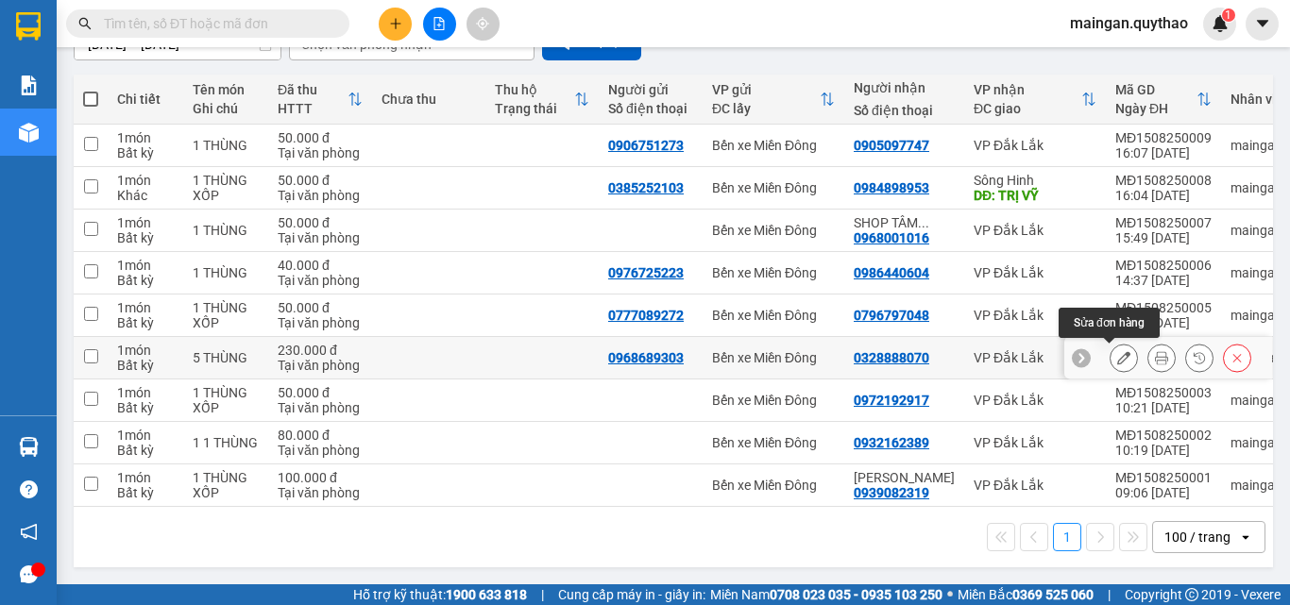
click at [1111, 352] on button at bounding box center [1124, 358] width 26 height 33
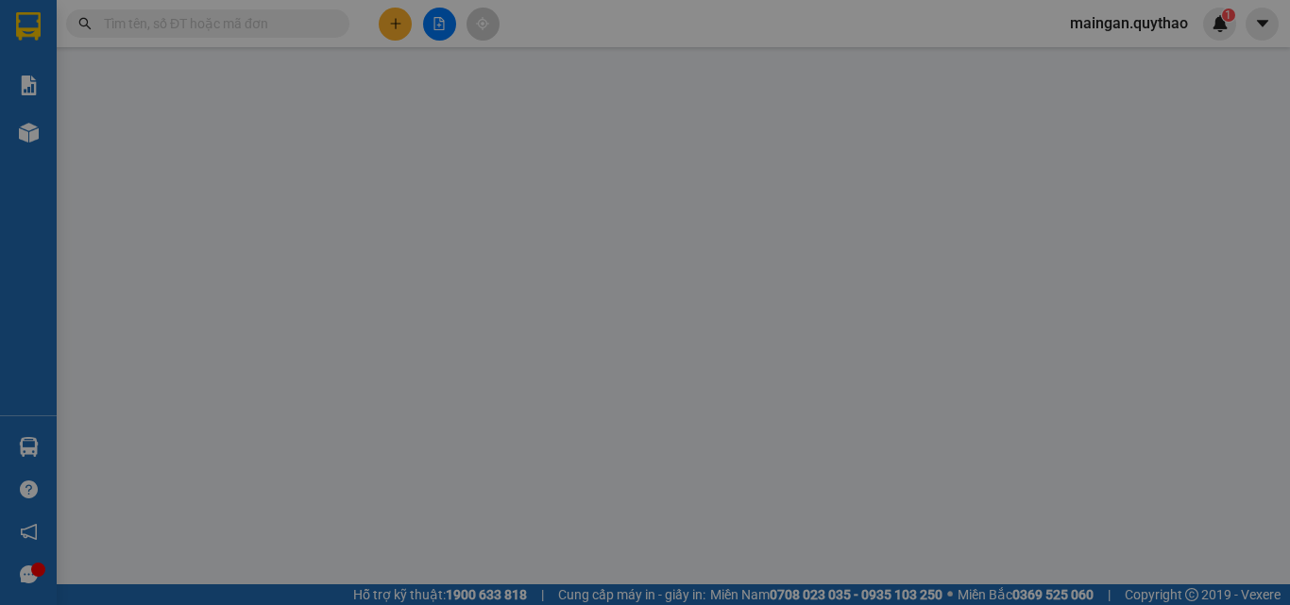
type input "0968689303"
type input "0328888070"
type input "230.000"
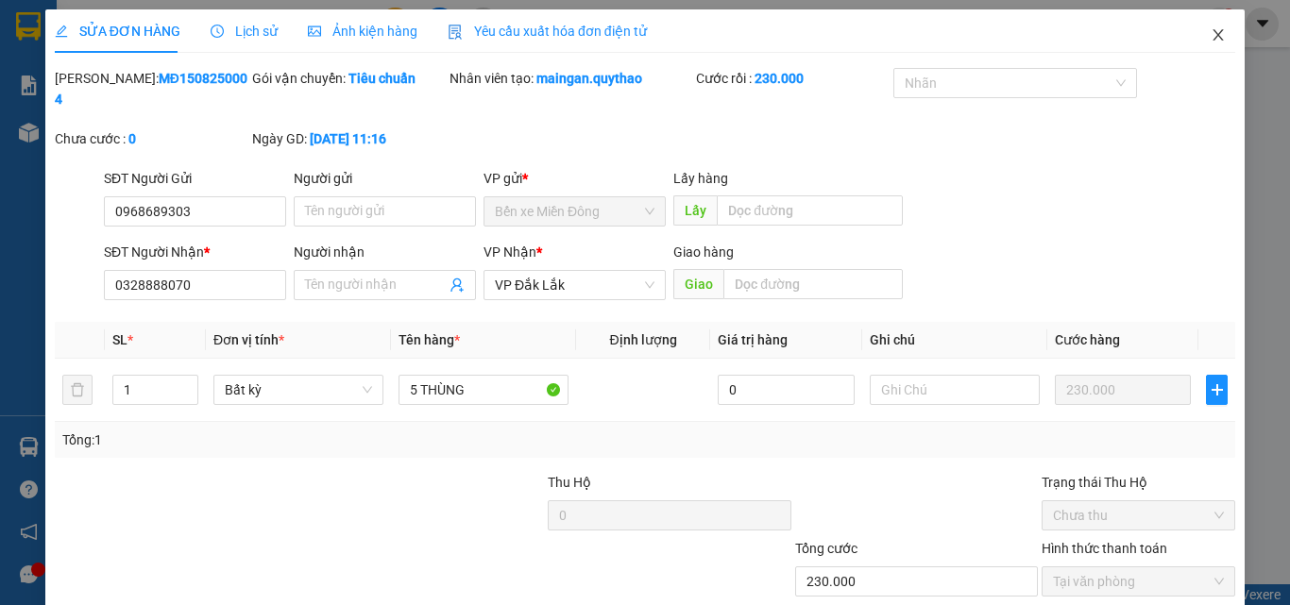
click at [1206, 53] on span "Close" at bounding box center [1218, 35] width 53 height 53
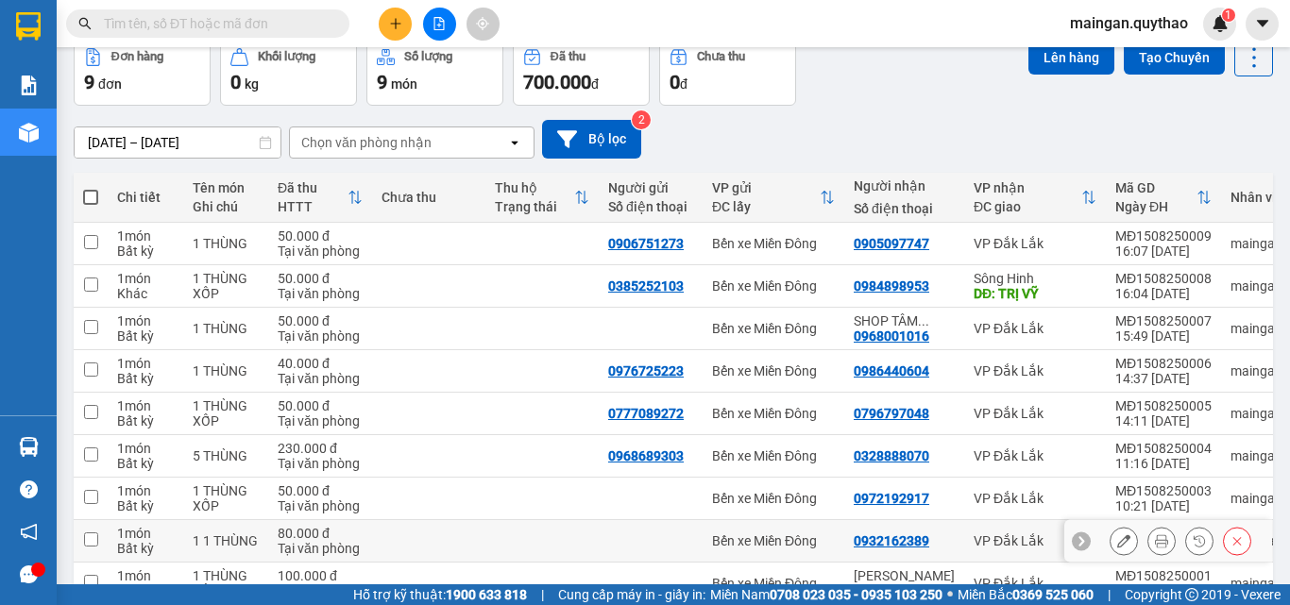
scroll to position [199, 0]
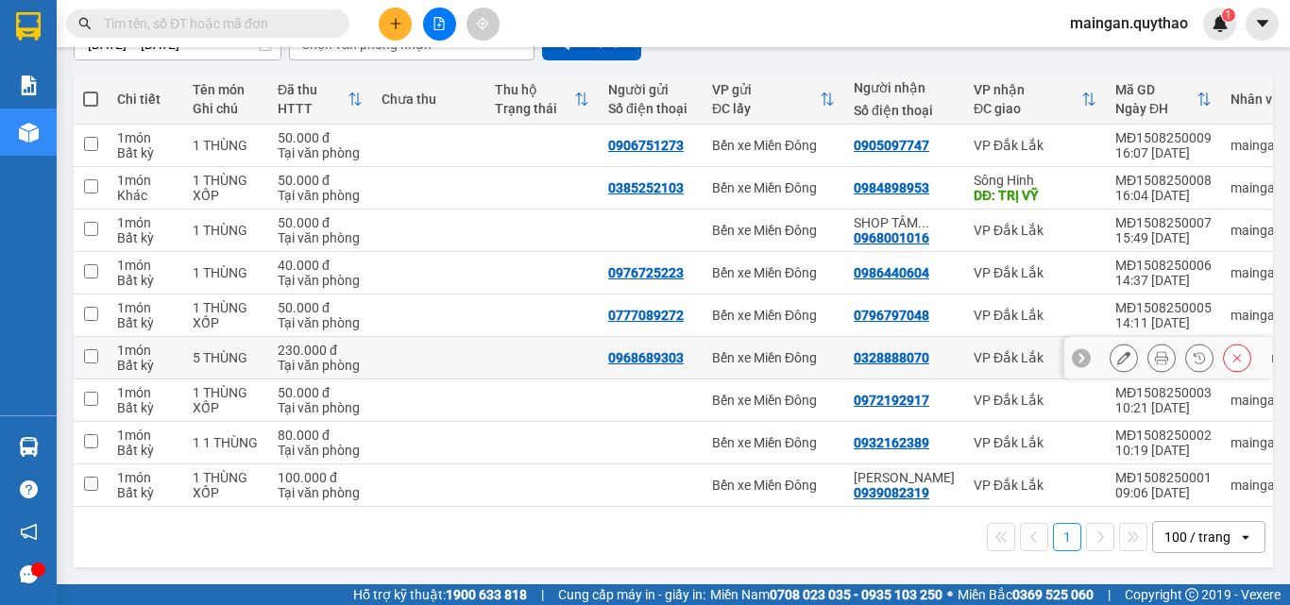
click at [1117, 351] on icon at bounding box center [1123, 357] width 13 height 13
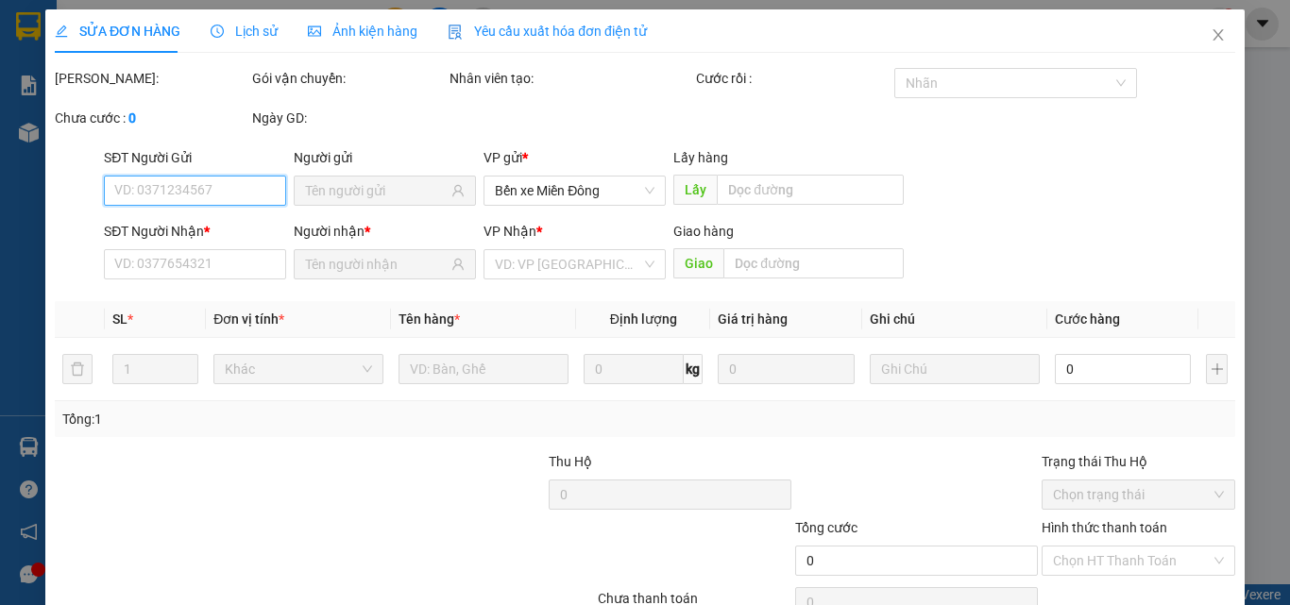
type input "0968689303"
type input "0328888070"
type input "230.000"
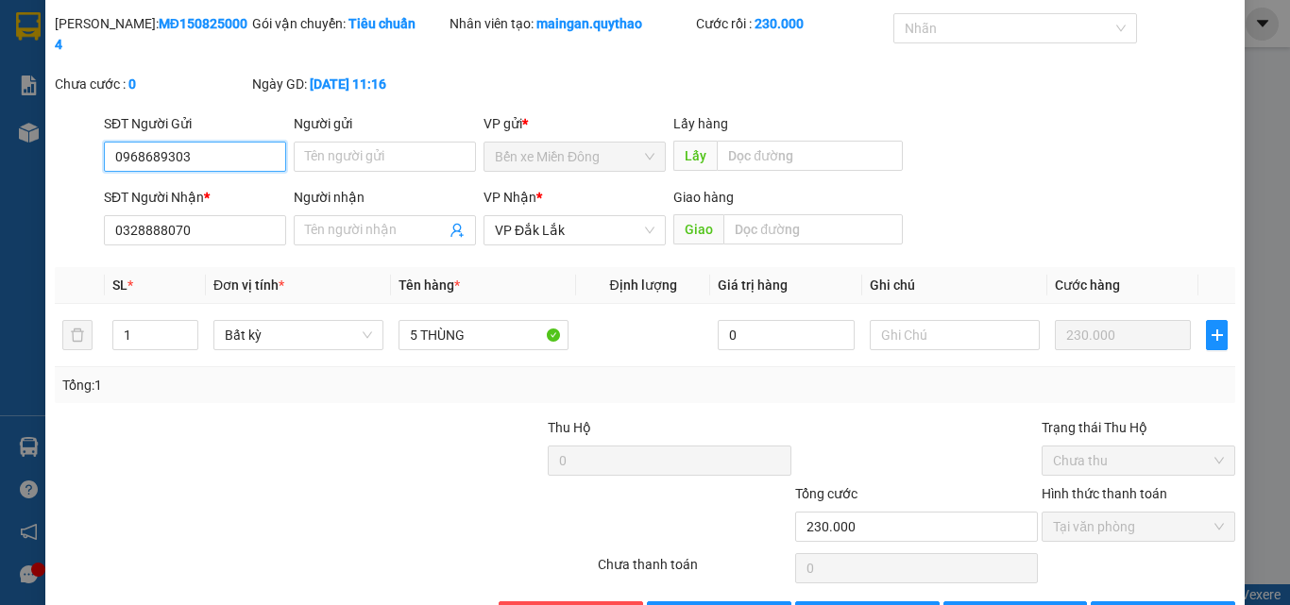
scroll to position [97, 0]
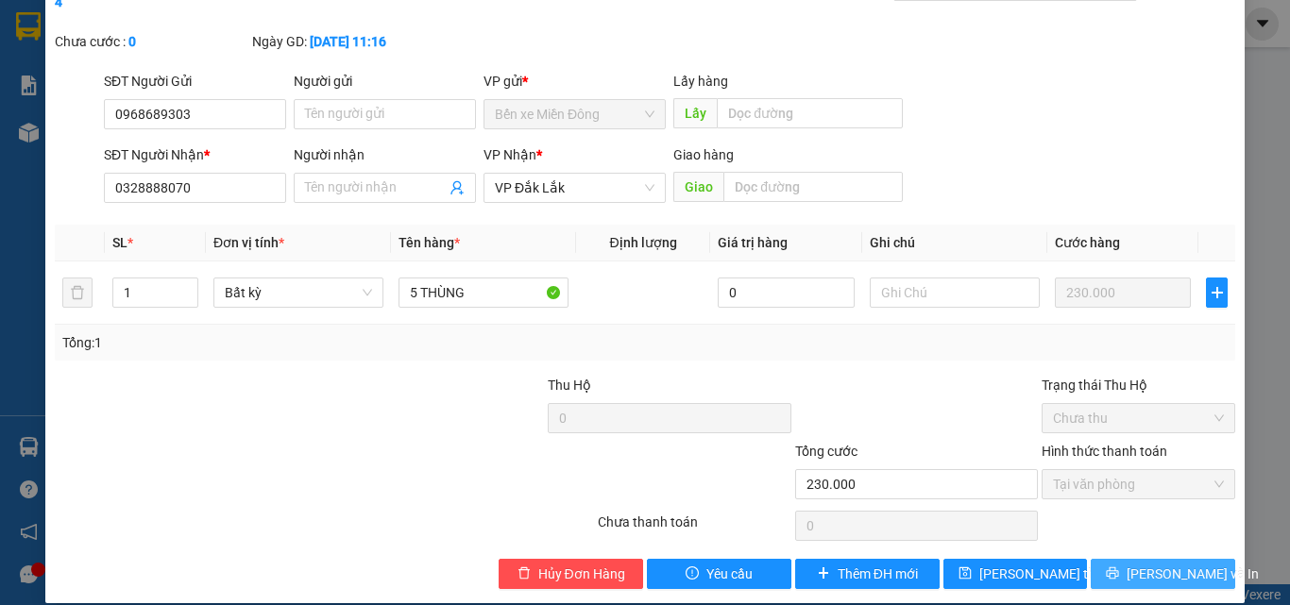
click at [1119, 568] on icon "printer" at bounding box center [1113, 574] width 12 height 12
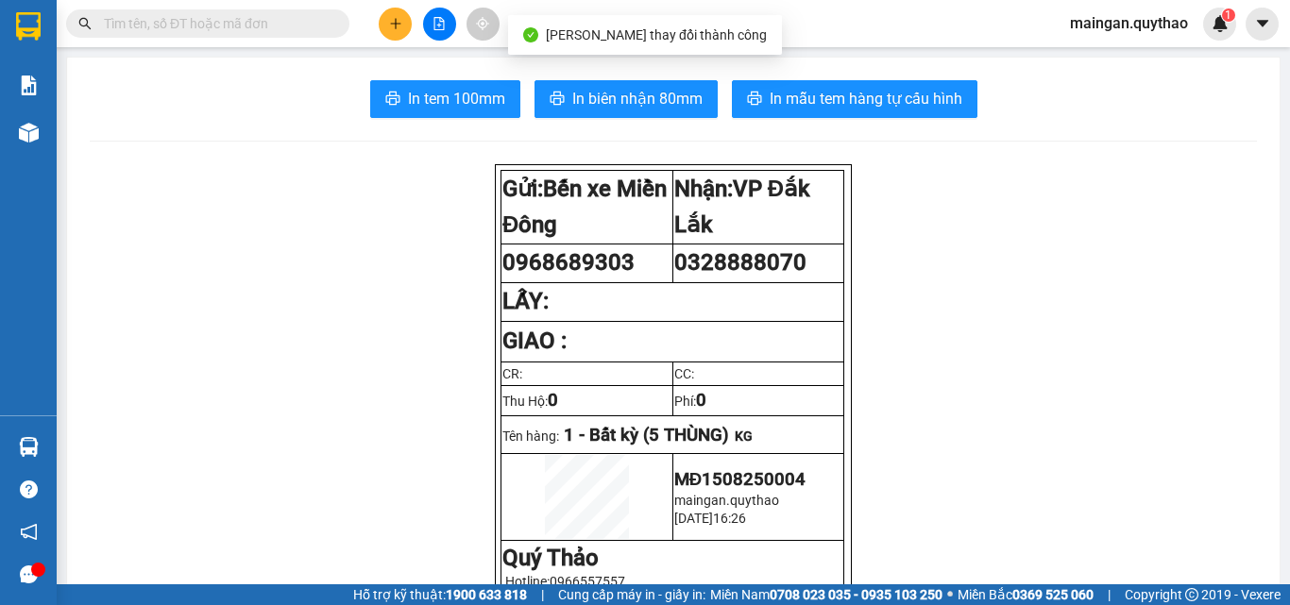
drag, startPoint x: 458, startPoint y: 122, endPoint x: 459, endPoint y: 112, distance: 9.5
click at [459, 111] on button "In tem 100mm" at bounding box center [445, 99] width 150 height 38
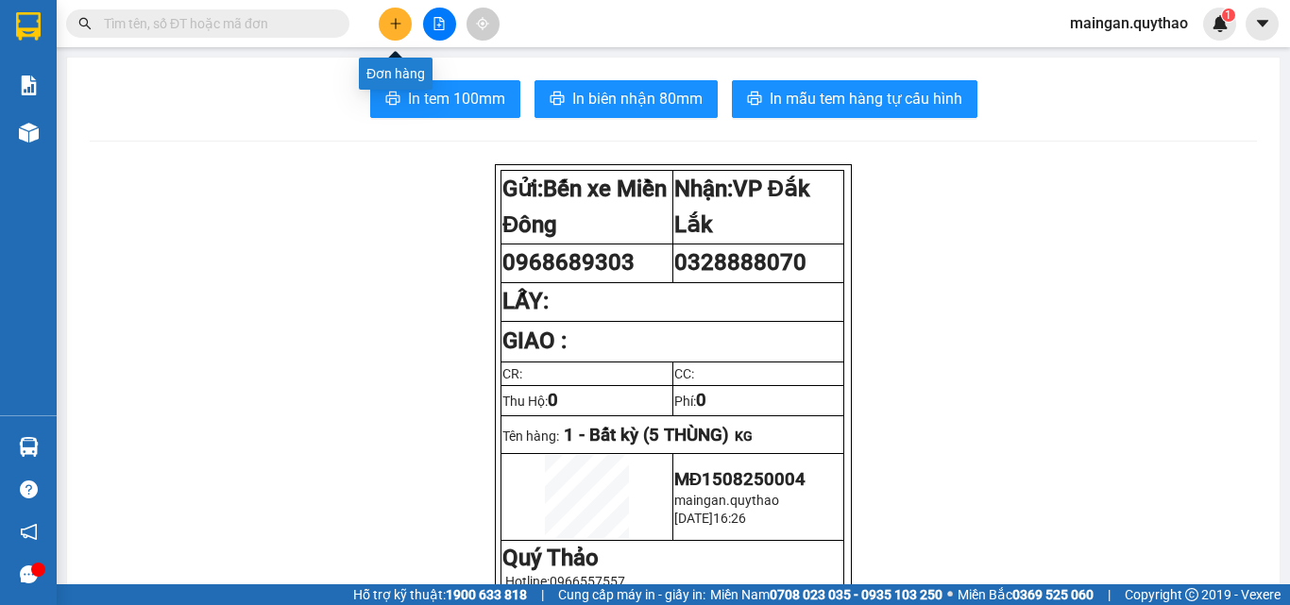
click at [387, 32] on button at bounding box center [395, 24] width 33 height 33
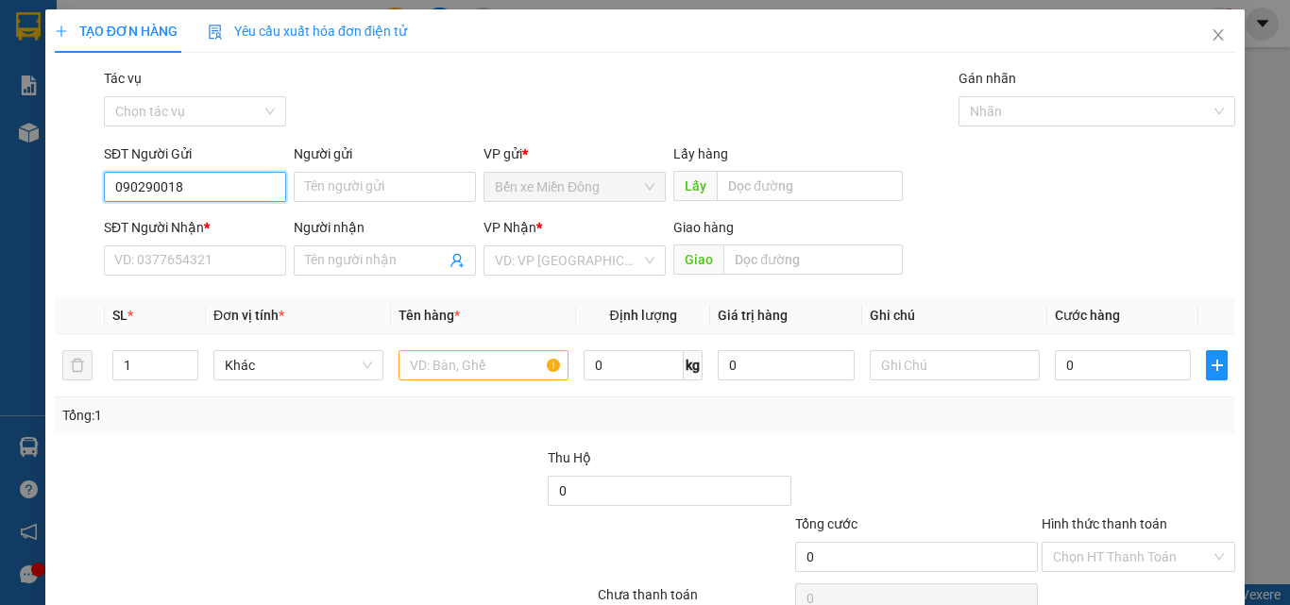
type input "0902900189"
click at [180, 231] on div "0902900189" at bounding box center [193, 224] width 158 height 21
type input "0985860137"
type input "0902900189"
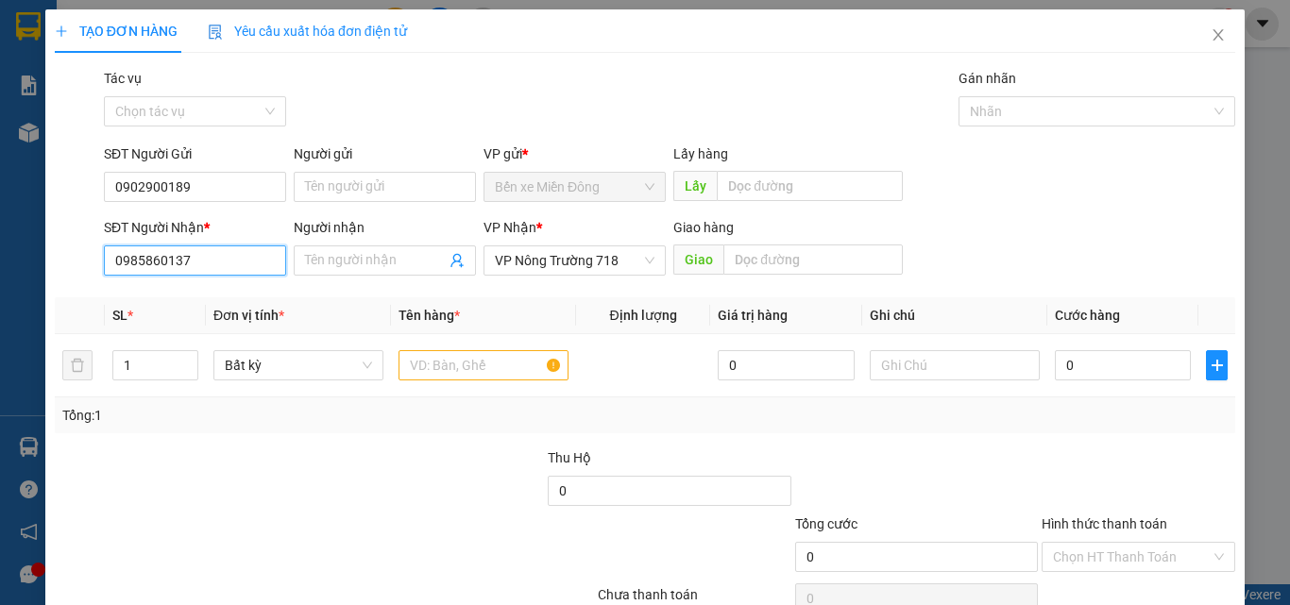
click at [176, 254] on input "0985860137" at bounding box center [195, 261] width 182 height 30
click at [221, 271] on input "0985860137" at bounding box center [195, 261] width 182 height 30
click at [223, 264] on input "0985860137" at bounding box center [195, 261] width 182 height 30
click at [224, 264] on input "0985860137" at bounding box center [195, 261] width 182 height 30
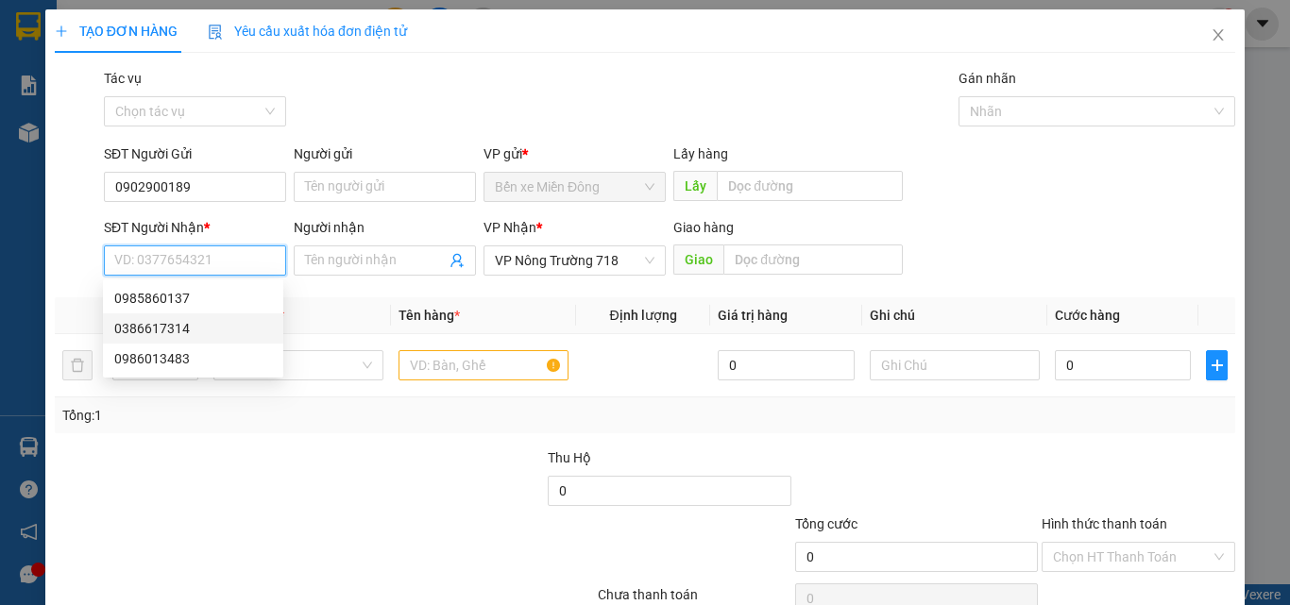
drag, startPoint x: 205, startPoint y: 317, endPoint x: 262, endPoint y: 316, distance: 56.7
click at [205, 316] on div "0386617314" at bounding box center [193, 329] width 180 height 30
type input "0386617314"
type input "TÂN LẬP"
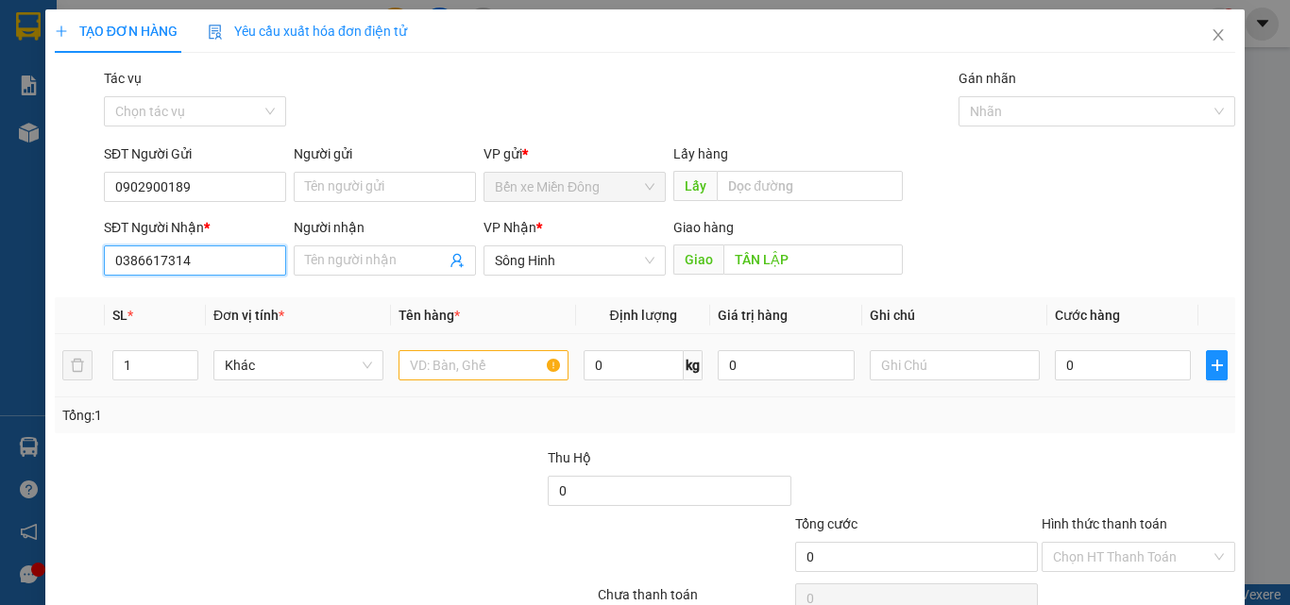
type input "0386617314"
drag, startPoint x: 407, startPoint y: 348, endPoint x: 424, endPoint y: 363, distance: 22.7
click at [406, 349] on div at bounding box center [484, 366] width 170 height 38
click at [431, 363] on input "text" at bounding box center [484, 365] width 170 height 30
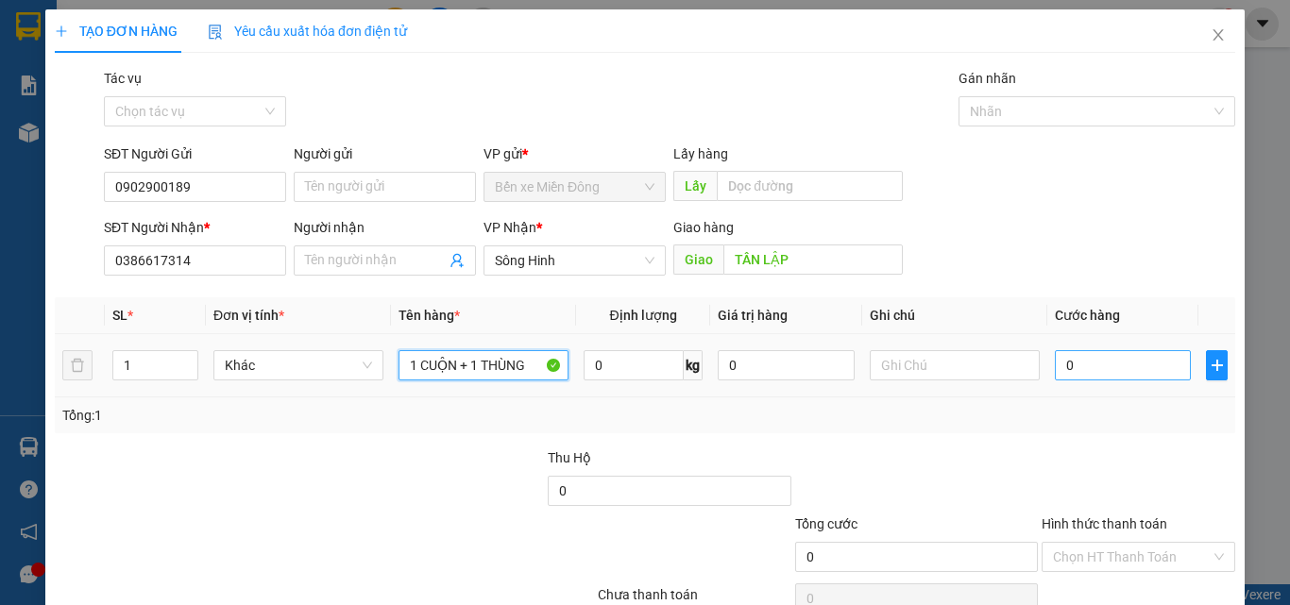
type input "1 CUỘN + 1 THÙNG"
click at [1117, 364] on input "0" at bounding box center [1123, 365] width 136 height 30
type input "01"
type input "1"
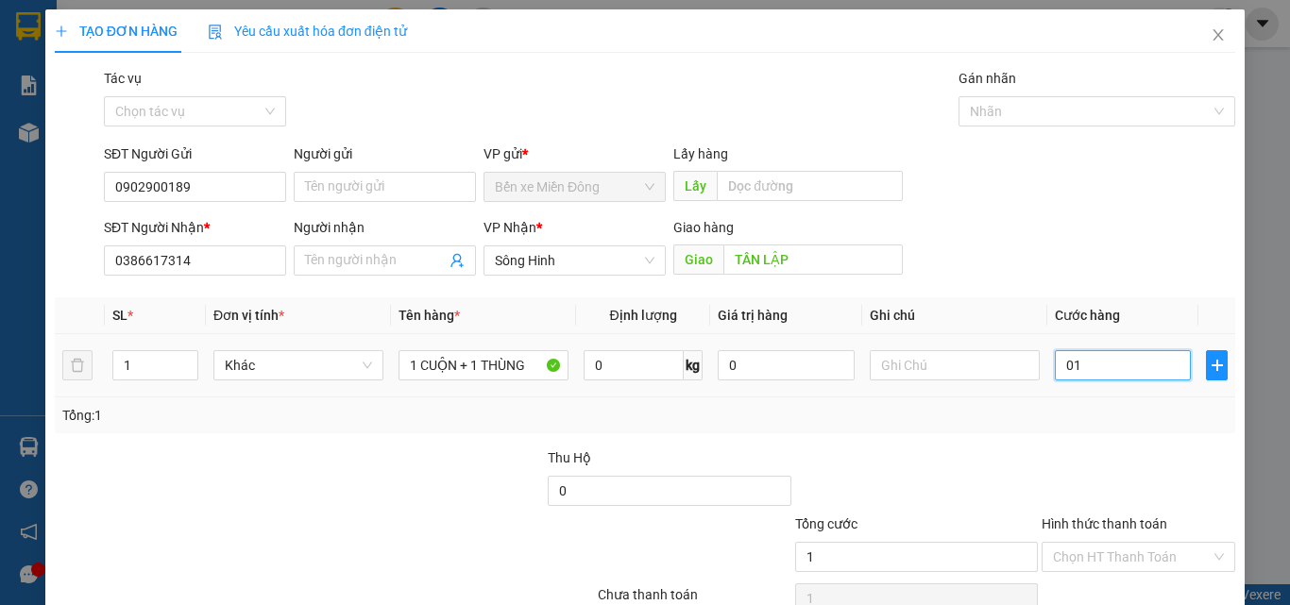
type input "017"
type input "17"
type input "0.170"
type input "170"
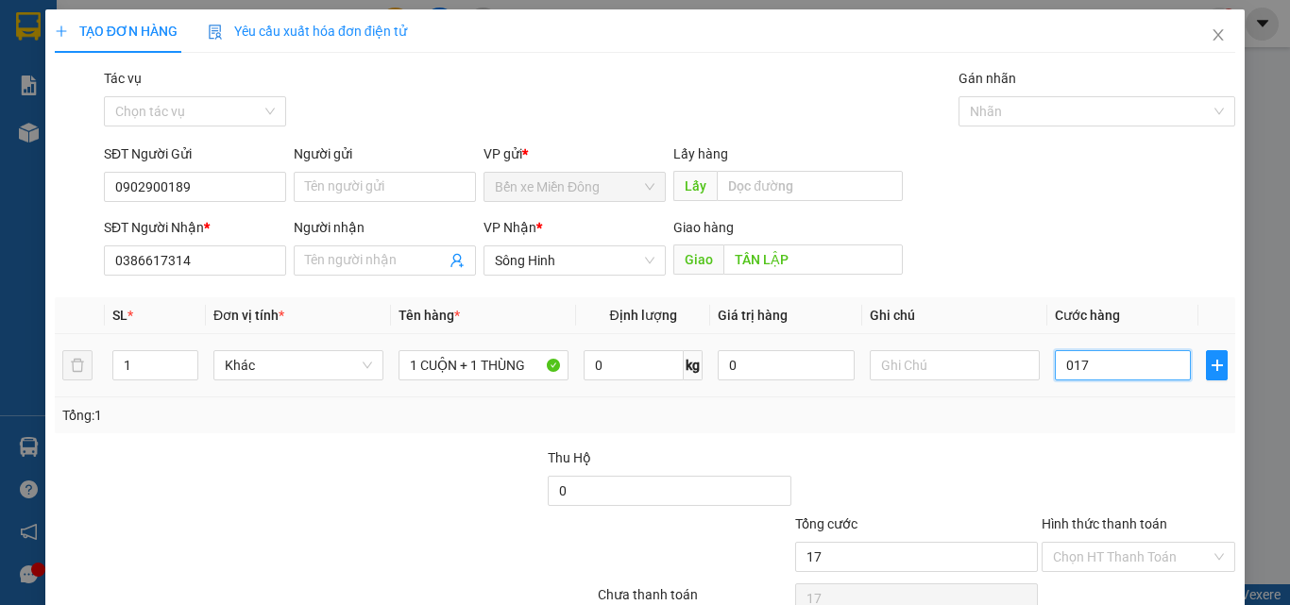
type input "170"
type input "170.000"
click at [1082, 454] on div "Transit Pickup Surcharge Ids Transit Deliver Surcharge Ids Transit Deliver Surc…" at bounding box center [645, 365] width 1181 height 594
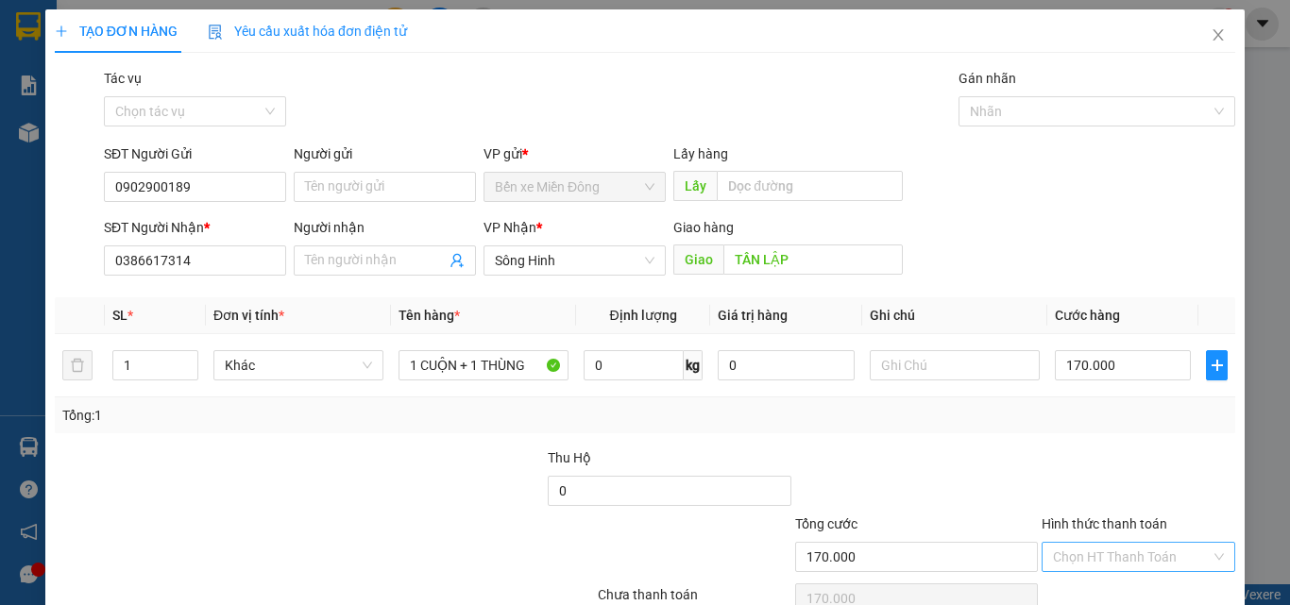
click at [1105, 554] on input "Hình thức thanh toán" at bounding box center [1132, 557] width 158 height 28
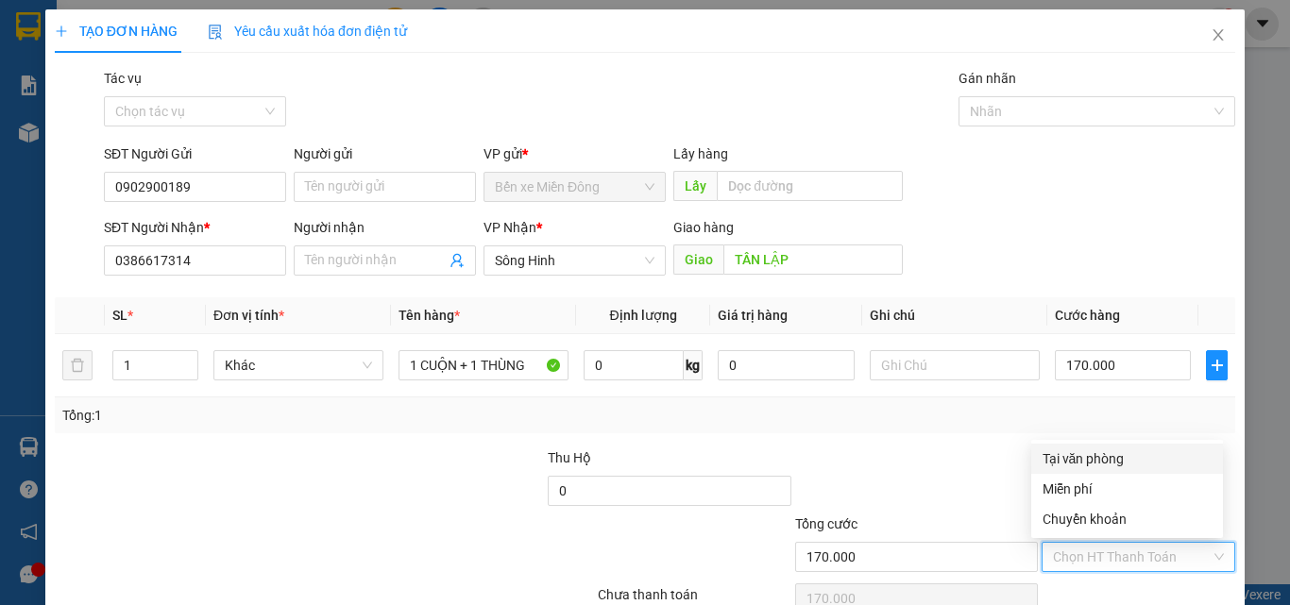
click at [1089, 460] on div "Tại văn phòng" at bounding box center [1127, 459] width 169 height 21
type input "0"
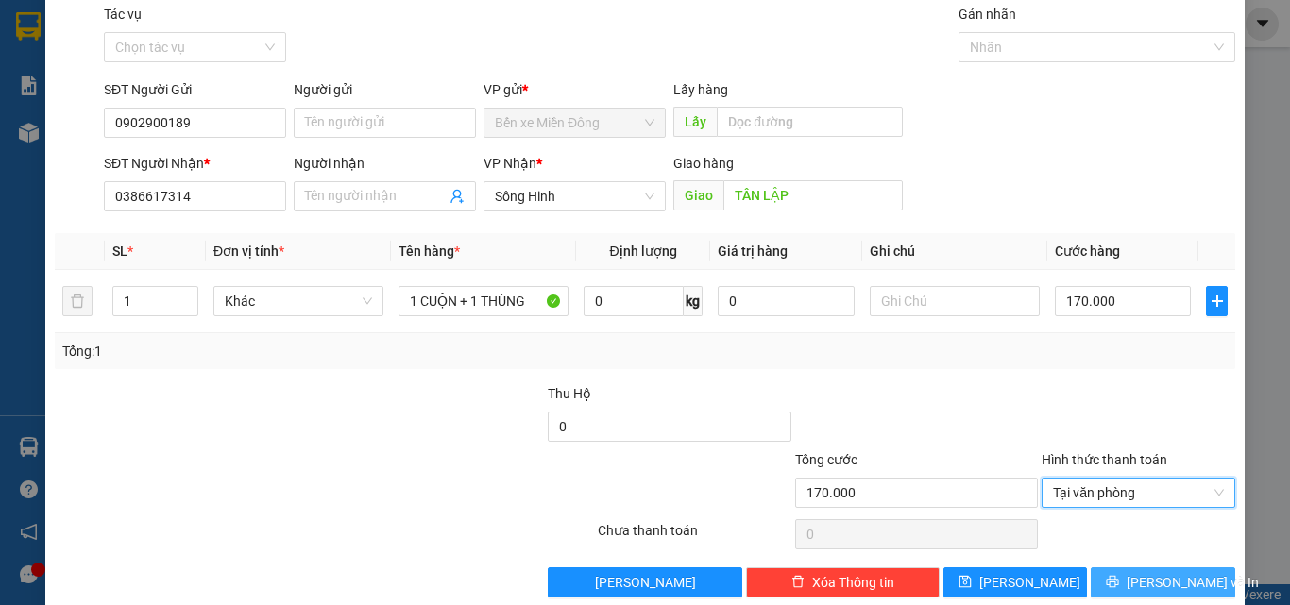
scroll to position [94, 0]
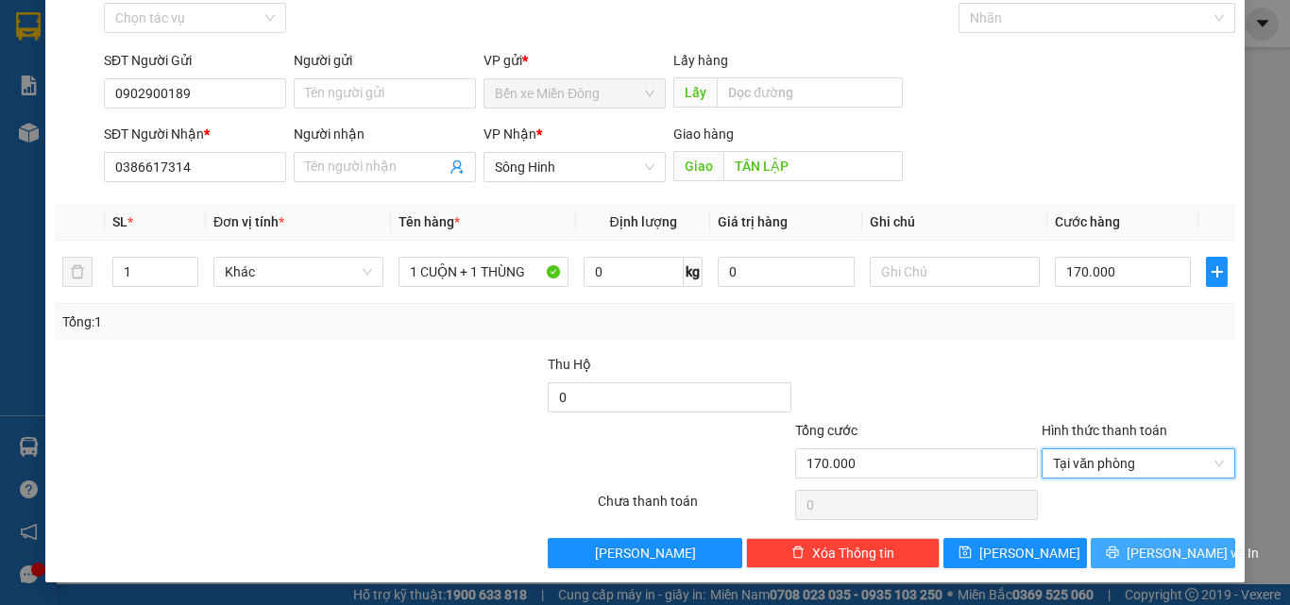
click at [1201, 562] on button "[PERSON_NAME] và In" at bounding box center [1163, 553] width 145 height 30
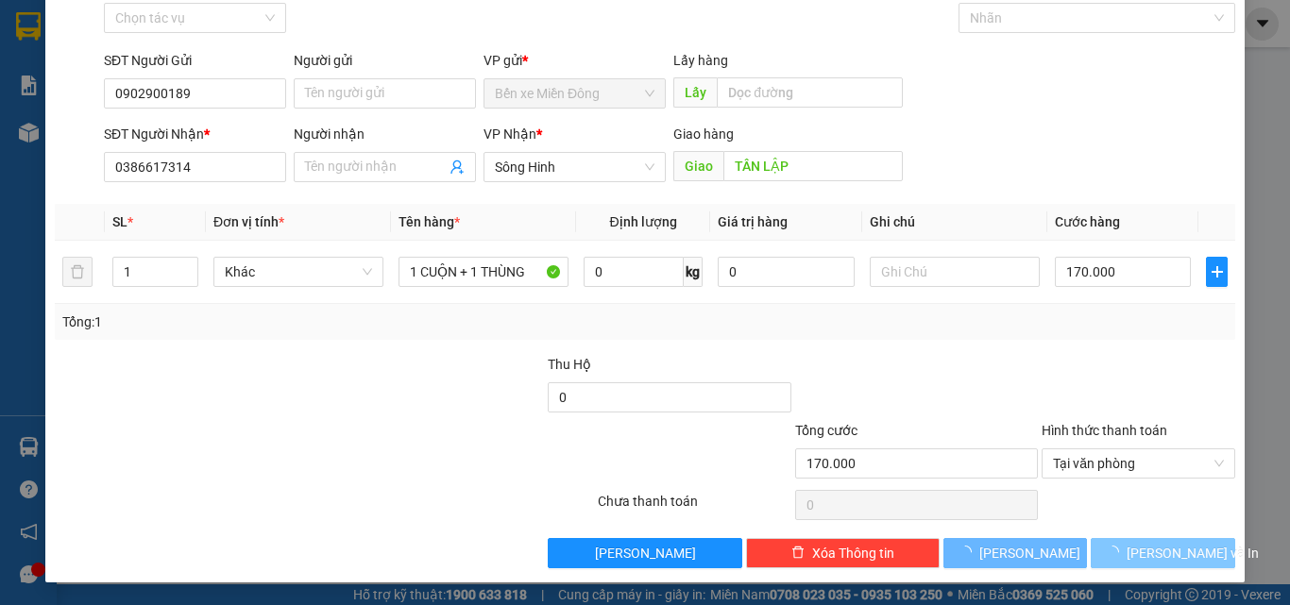
click at [1195, 557] on button "[PERSON_NAME] và In" at bounding box center [1163, 553] width 145 height 30
drag, startPoint x: 1195, startPoint y: 557, endPoint x: 1188, endPoint y: 550, distance: 10.0
click at [1194, 554] on button "[PERSON_NAME] và In" at bounding box center [1163, 553] width 145 height 30
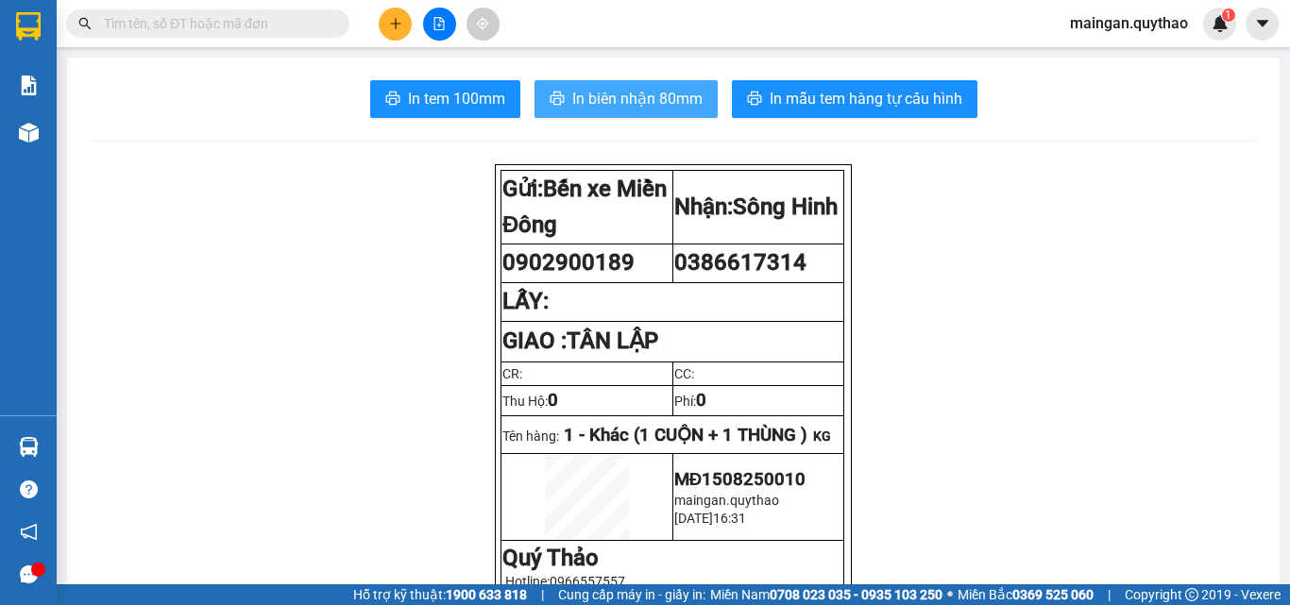
drag, startPoint x: 950, startPoint y: 128, endPoint x: 614, endPoint y: 90, distance: 338.4
click at [614, 90] on span "In biên nhận 80mm" at bounding box center [637, 99] width 130 height 24
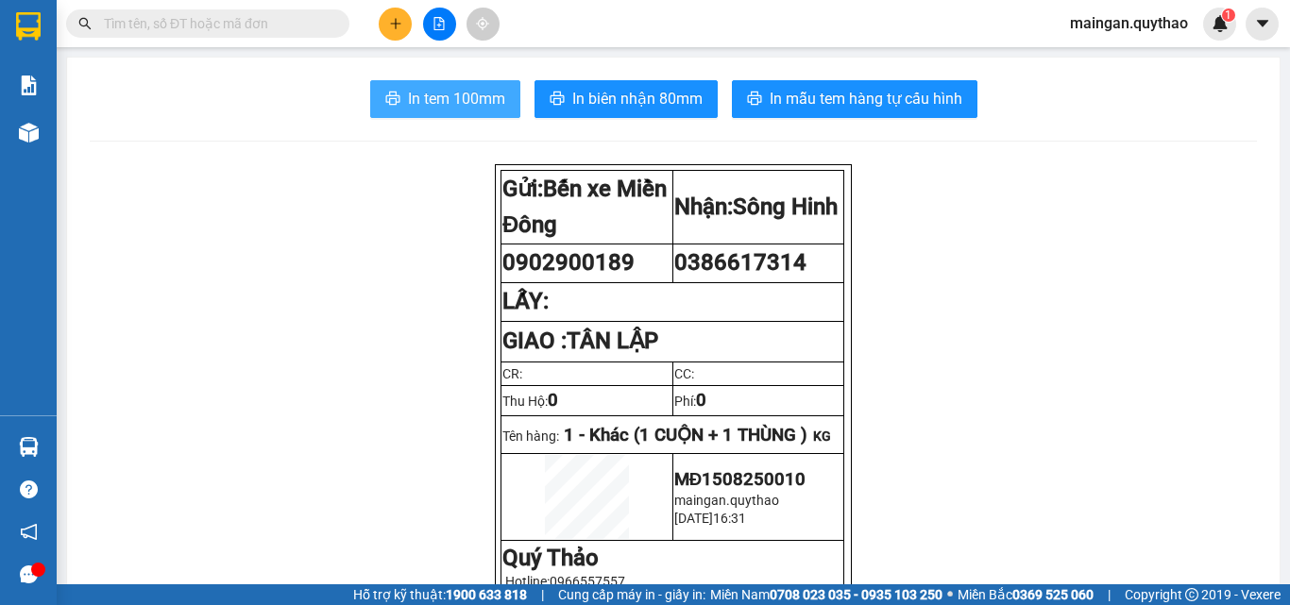
drag, startPoint x: 453, startPoint y: 80, endPoint x: 473, endPoint y: 82, distance: 19.9
click at [421, 115] on button "In tem 100mm" at bounding box center [445, 99] width 150 height 38
click at [380, 31] on button at bounding box center [395, 24] width 33 height 33
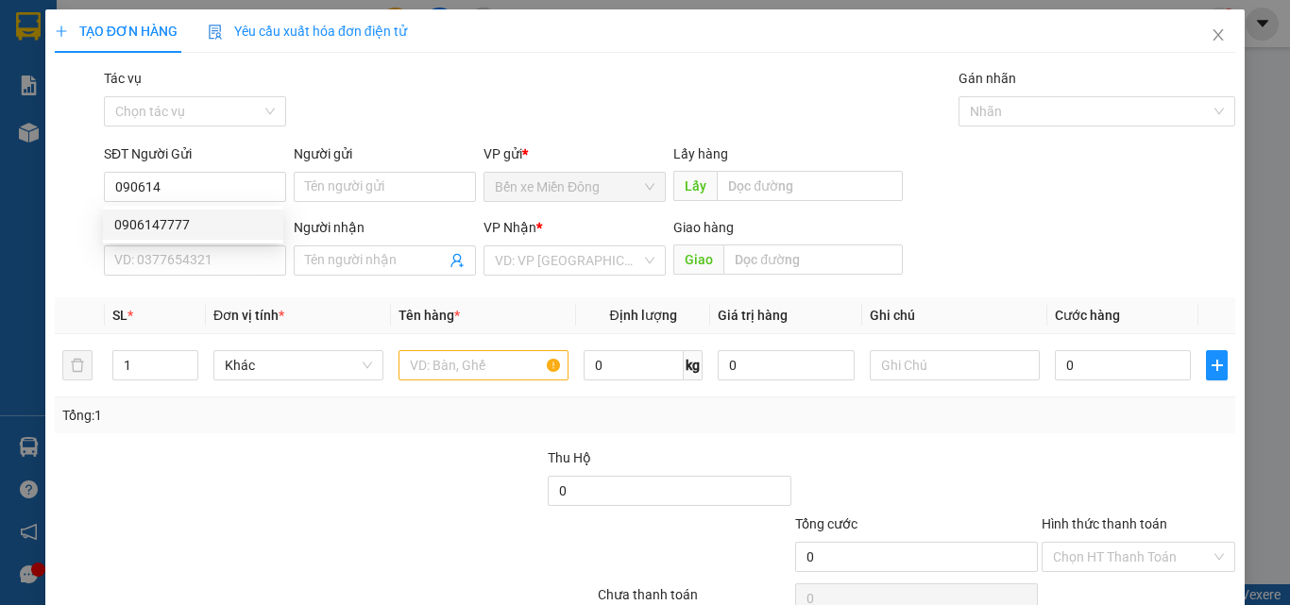
drag, startPoint x: 245, startPoint y: 206, endPoint x: 246, endPoint y: 219, distance: 13.3
click at [245, 208] on div "0906147777 0906147777" at bounding box center [193, 225] width 180 height 38
click at [246, 225] on div "SĐT Người Nhận *" at bounding box center [195, 227] width 182 height 21
click at [246, 246] on input "SĐT Người Nhận *" at bounding box center [195, 261] width 182 height 30
click at [208, 199] on input "090614" at bounding box center [195, 187] width 182 height 30
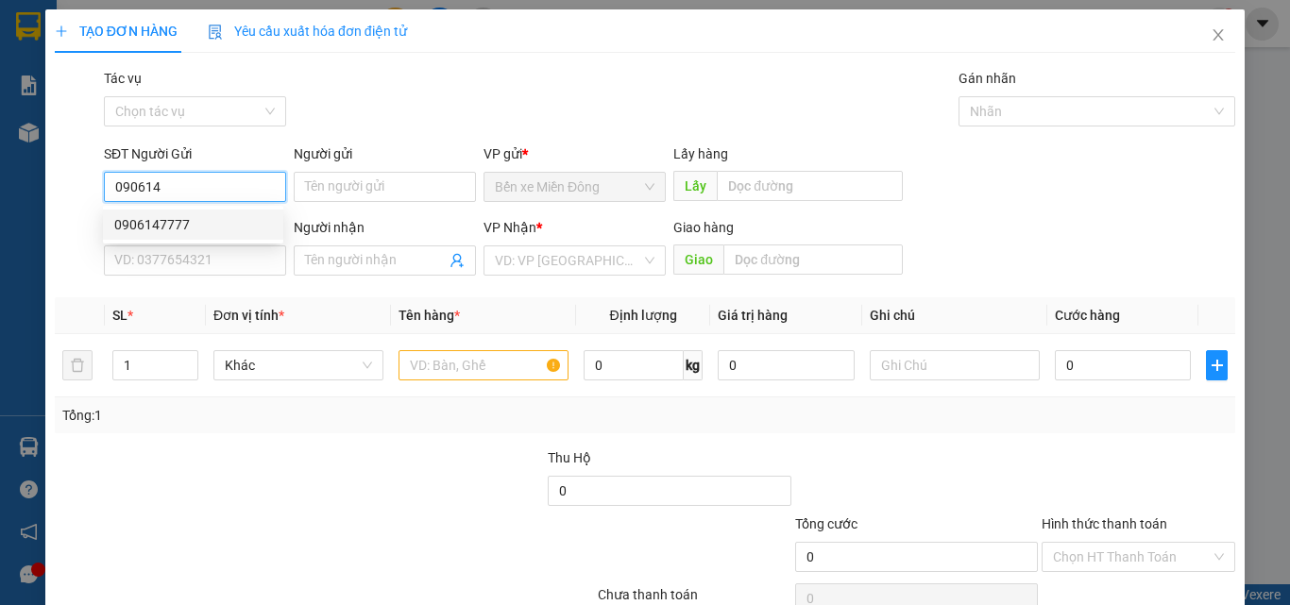
click at [206, 228] on div "0906147777" at bounding box center [193, 224] width 158 height 21
type input "0906147777"
type input "0987753778"
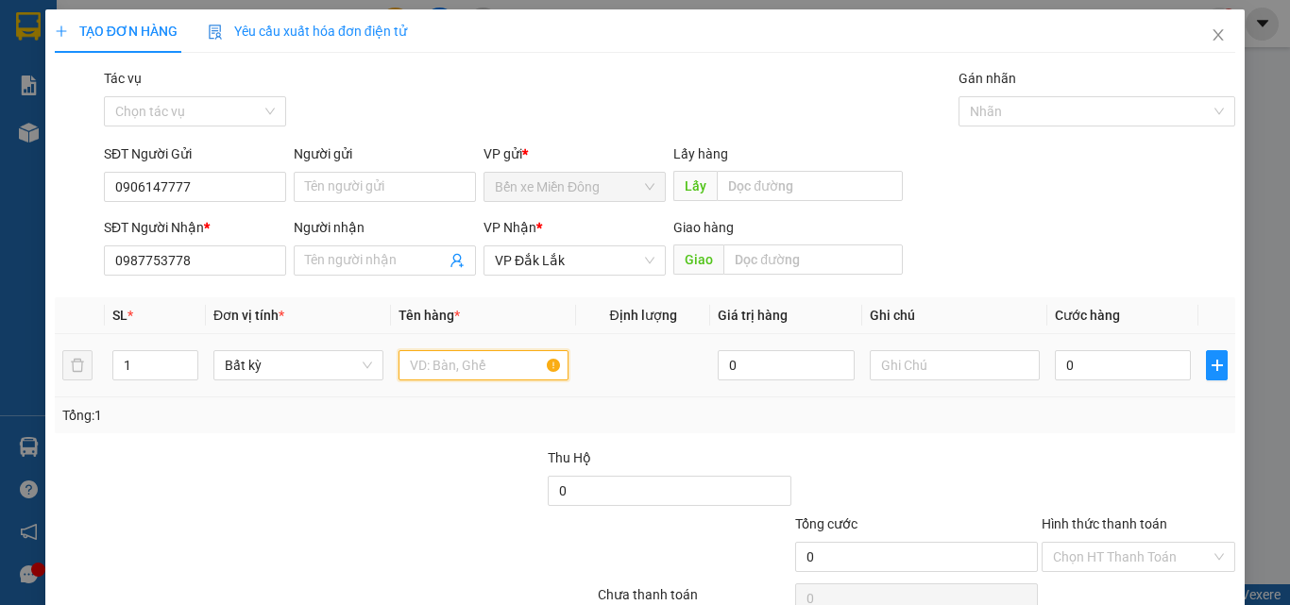
click at [440, 358] on input "text" at bounding box center [484, 365] width 170 height 30
type input "1"
type input "3 THÙNG"
click at [1076, 378] on input "0" at bounding box center [1123, 365] width 136 height 30
type input "02"
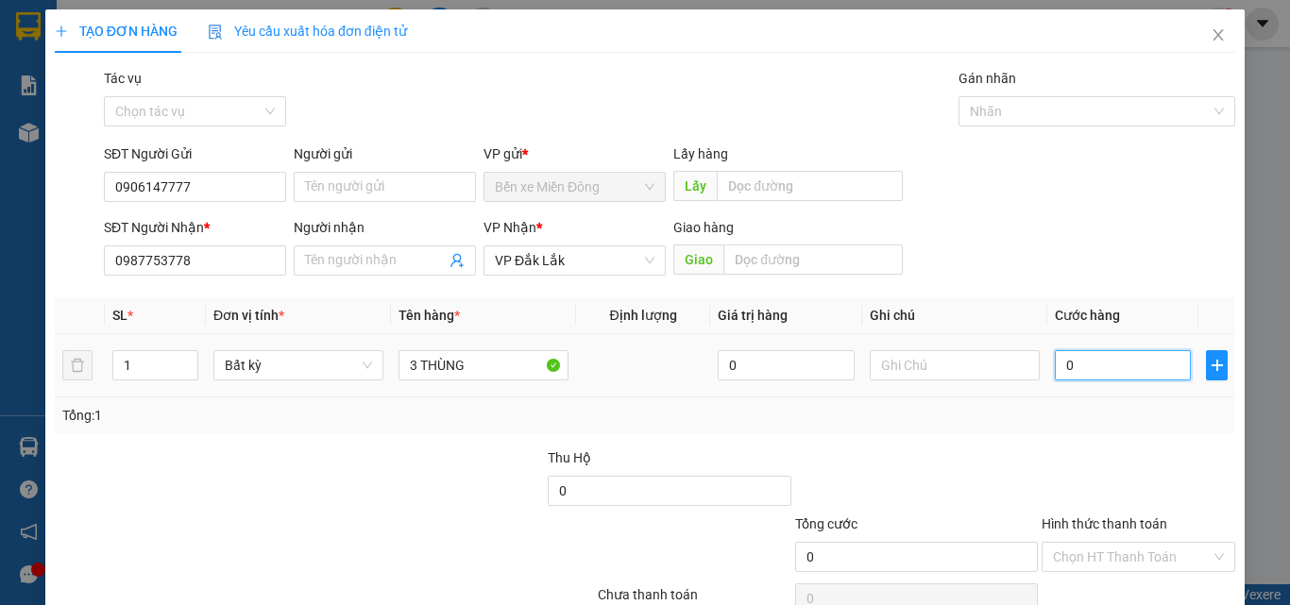
type input "2"
type input "027"
type input "27"
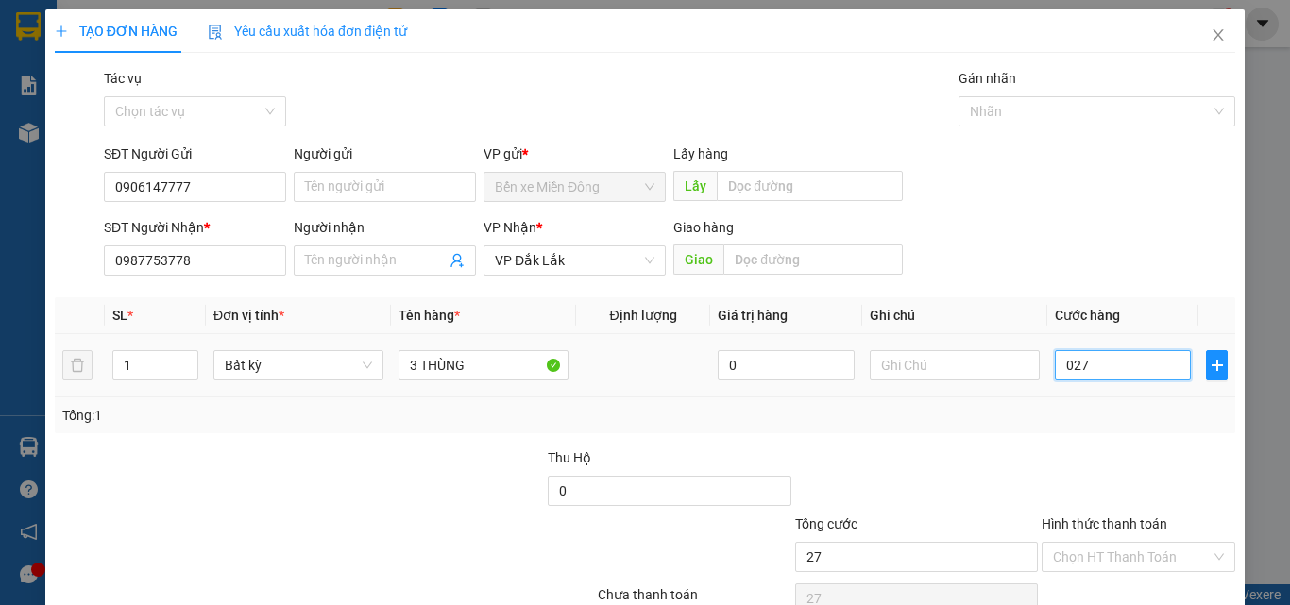
type input "0.270"
type input "270"
type input "270.000"
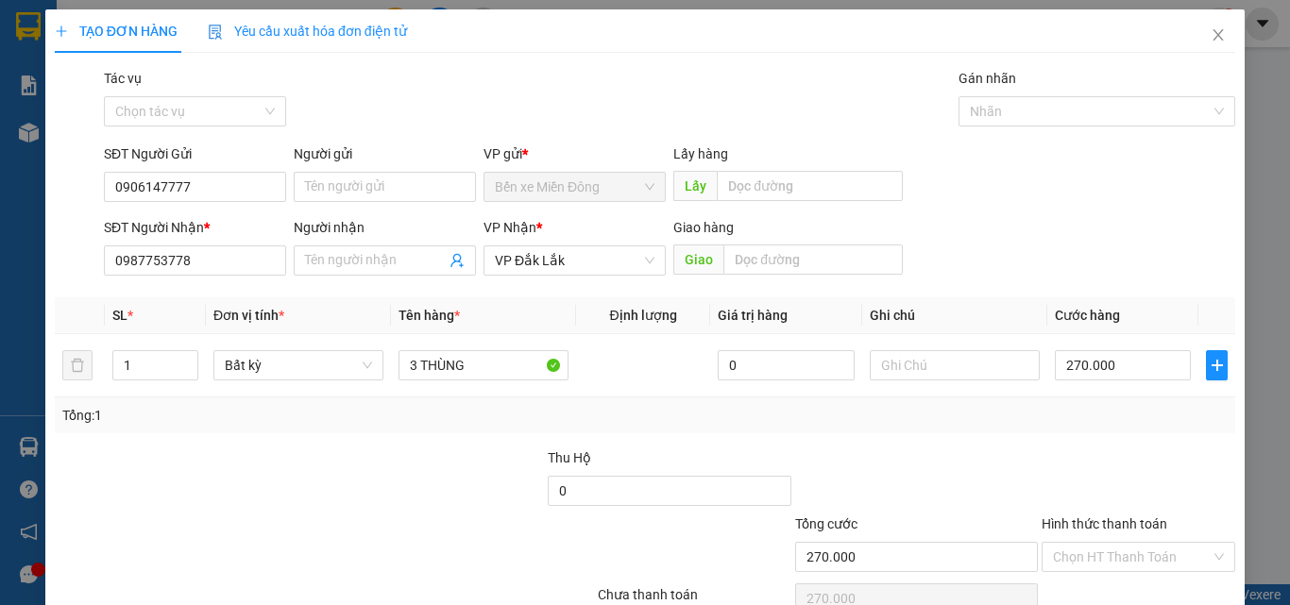
click at [1100, 461] on div at bounding box center [1138, 481] width 197 height 66
click at [1117, 560] on input "Hình thức thanh toán" at bounding box center [1132, 557] width 158 height 28
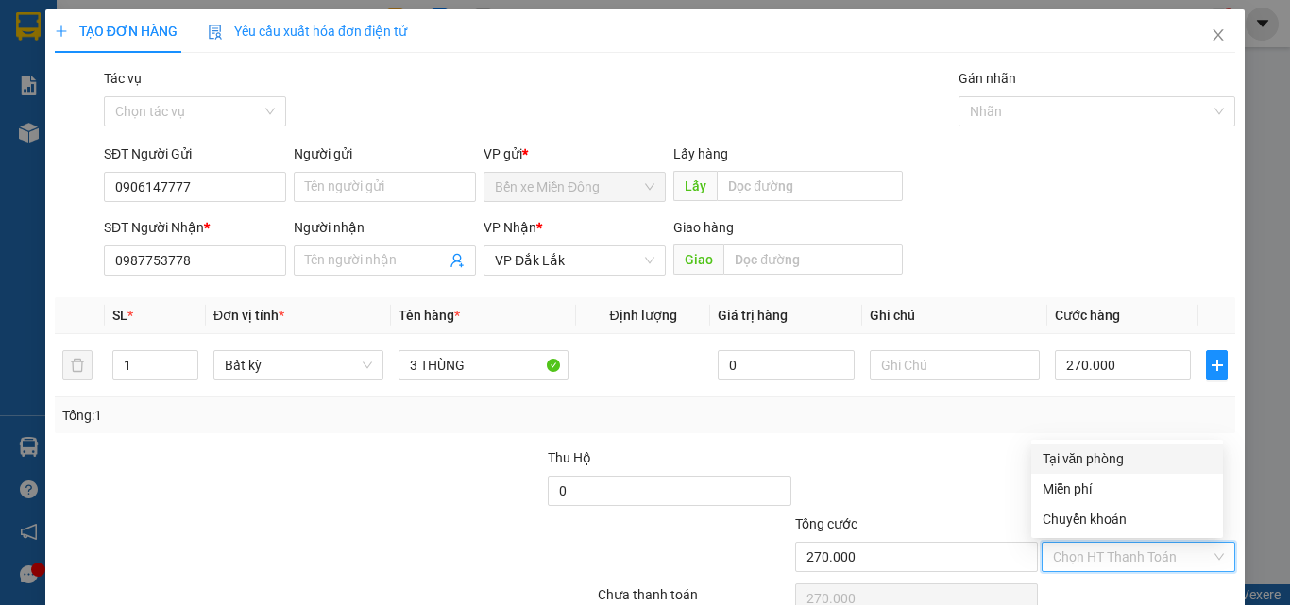
click at [1117, 468] on div "Tại văn phòng" at bounding box center [1127, 459] width 169 height 21
type input "0"
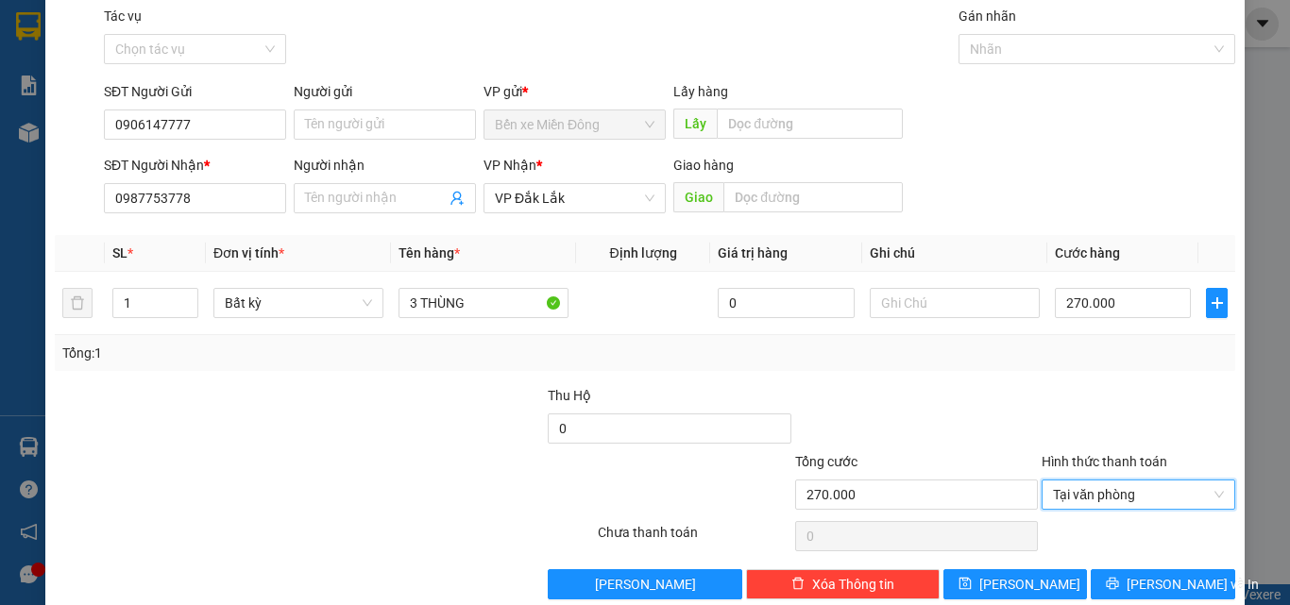
scroll to position [94, 0]
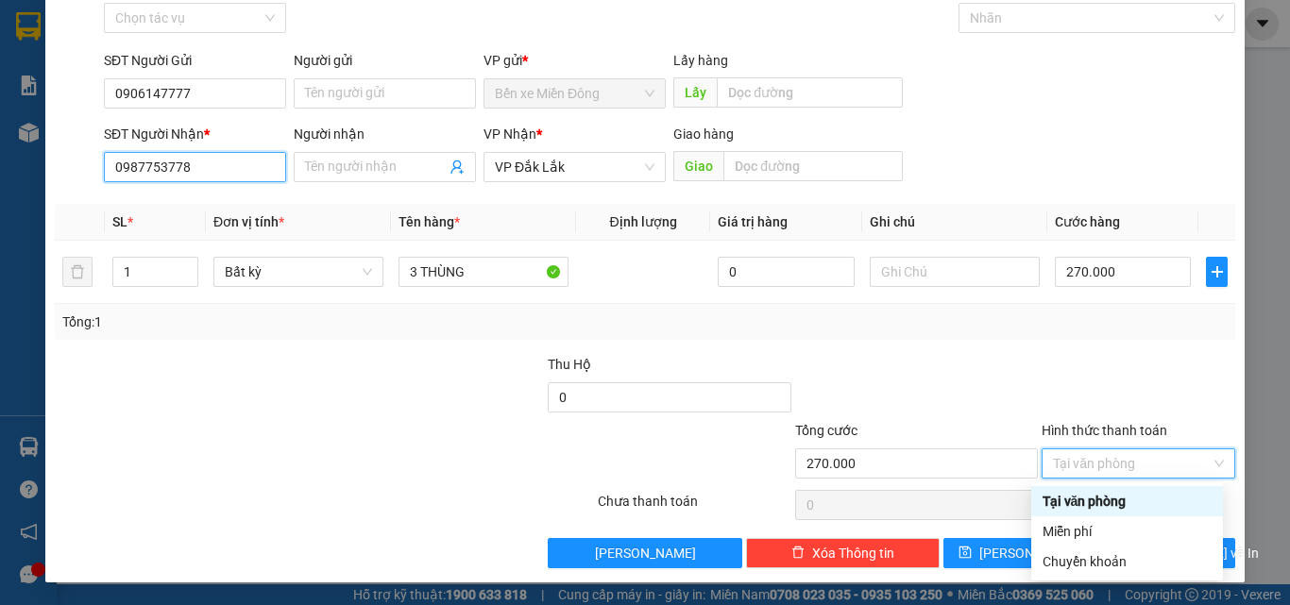
click at [230, 166] on input "0987753778" at bounding box center [195, 167] width 182 height 30
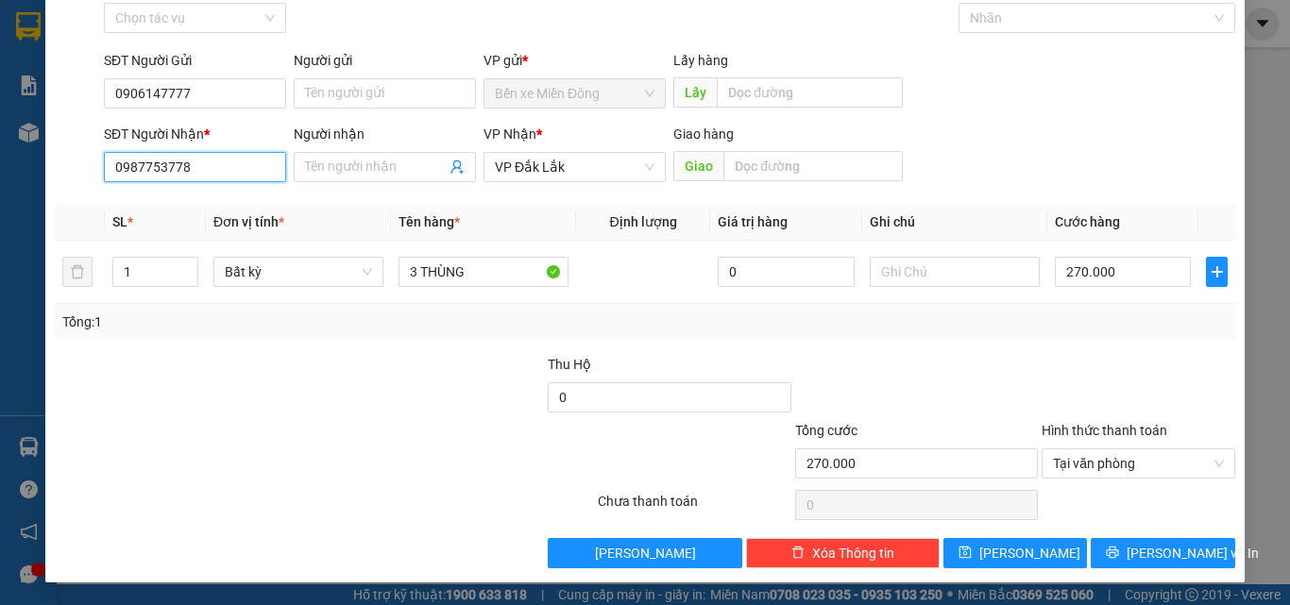
click at [230, 167] on input "0987753778" at bounding box center [195, 167] width 182 height 30
click at [221, 157] on input "0987753778" at bounding box center [195, 167] width 182 height 30
type input "0"
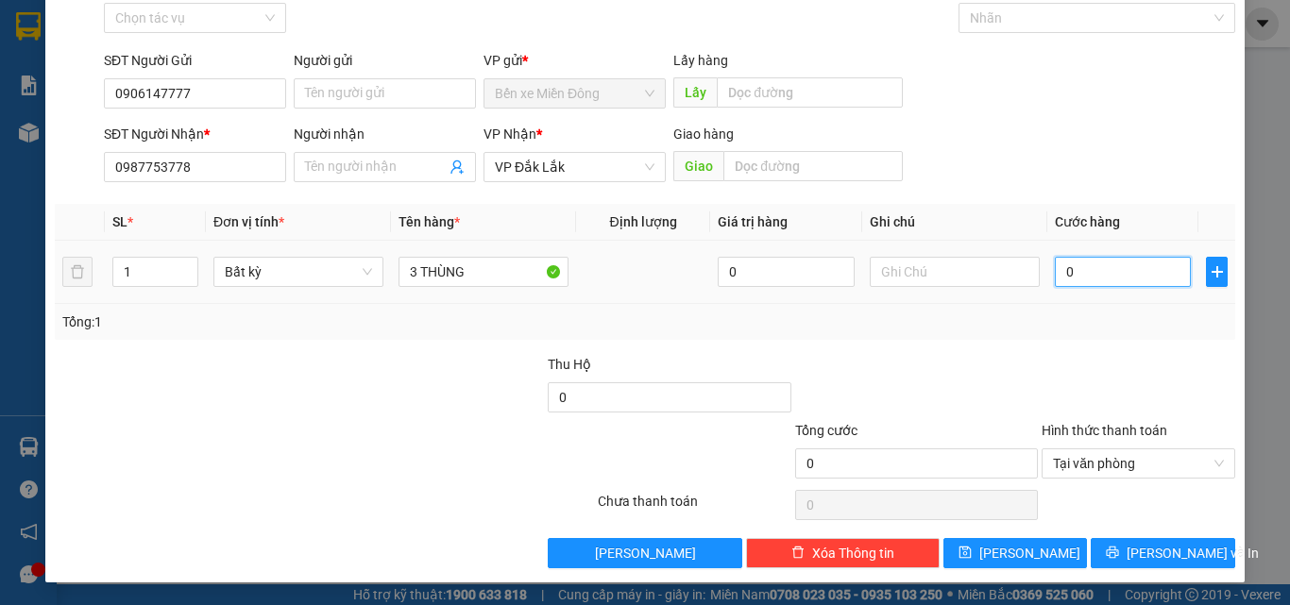
type input "02"
type input "2"
type input "020"
type input "20"
type input "02"
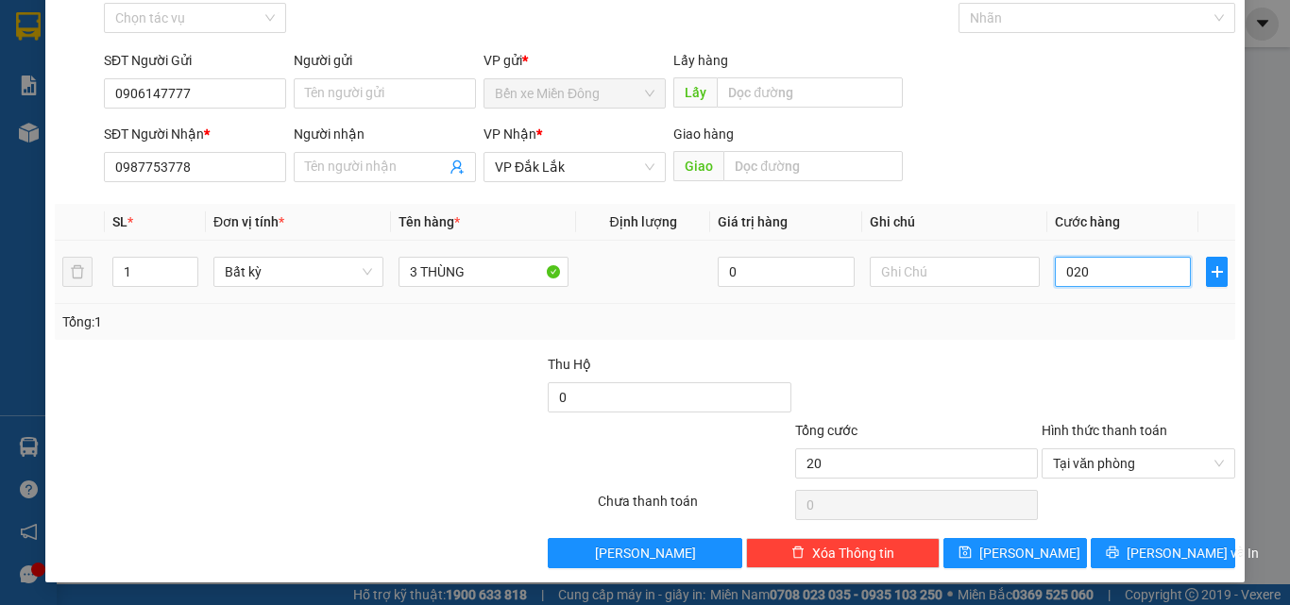
type input "2"
type input "025"
type input "25"
type input "0.250"
type input "250"
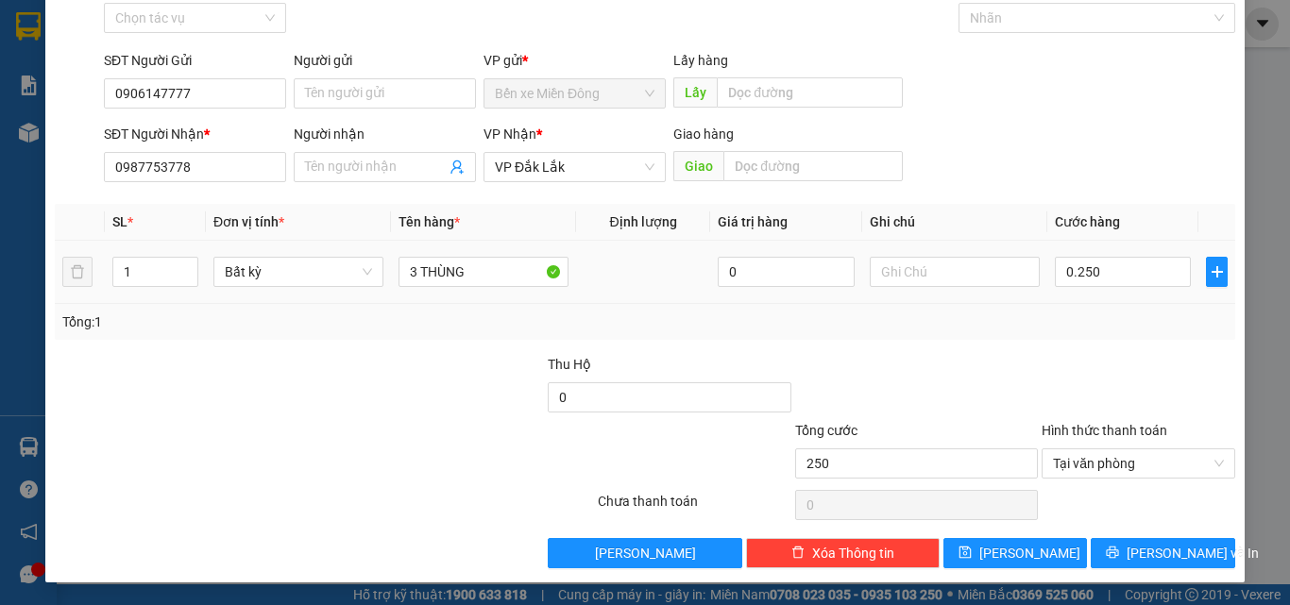
type input "250.000"
drag, startPoint x: 1124, startPoint y: 342, endPoint x: 1157, endPoint y: 435, distance: 99.2
click at [1125, 346] on div "Transit Pickup Surcharge Ids Transit Deliver Surcharge Ids Transit Deliver Surc…" at bounding box center [645, 271] width 1181 height 594
click at [1143, 546] on span "[PERSON_NAME] và In" at bounding box center [1193, 553] width 132 height 21
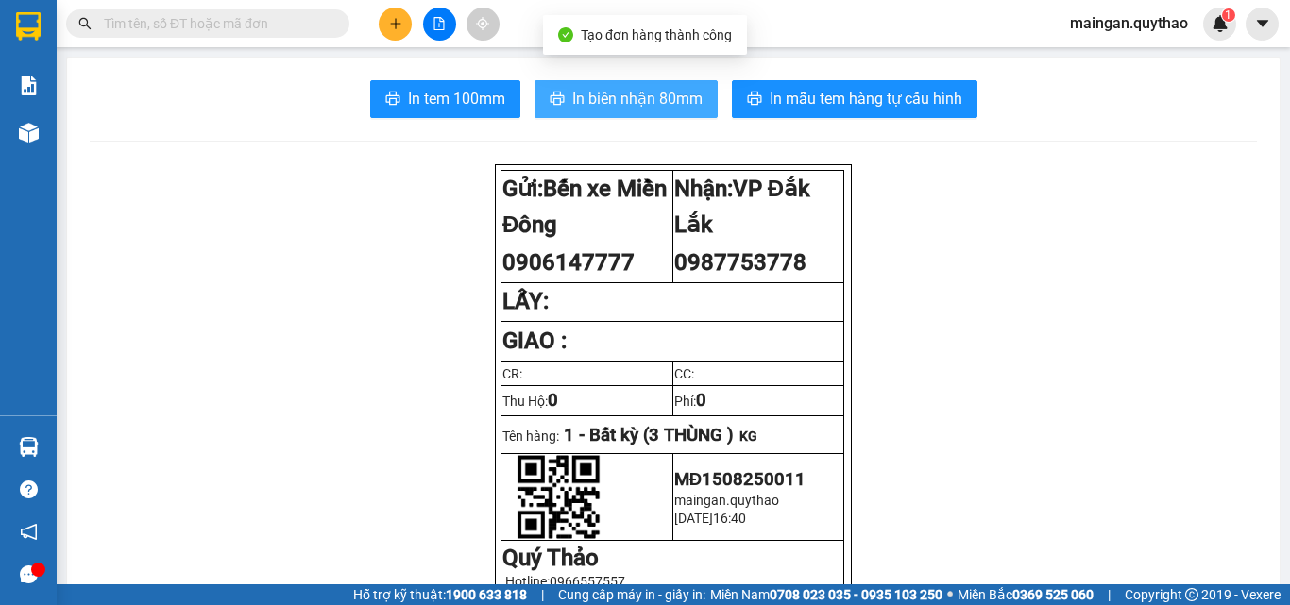
click at [550, 94] on icon "printer" at bounding box center [557, 98] width 15 height 15
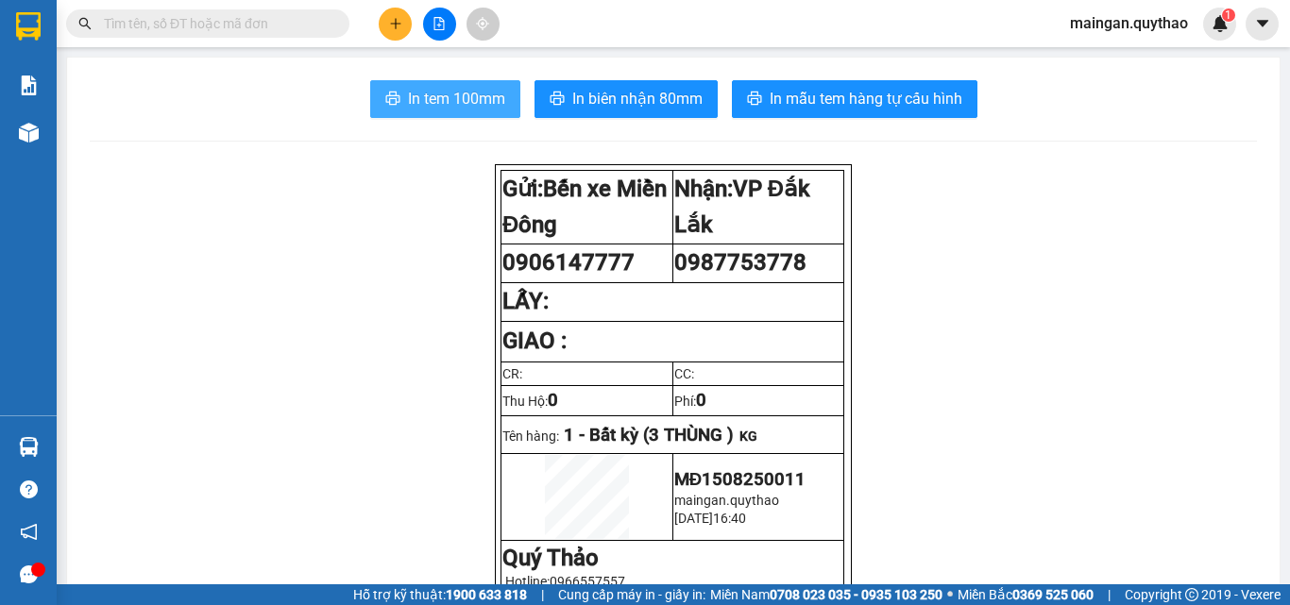
click at [435, 99] on span "In tem 100mm" at bounding box center [456, 99] width 97 height 24
click at [443, 34] on button at bounding box center [439, 24] width 33 height 33
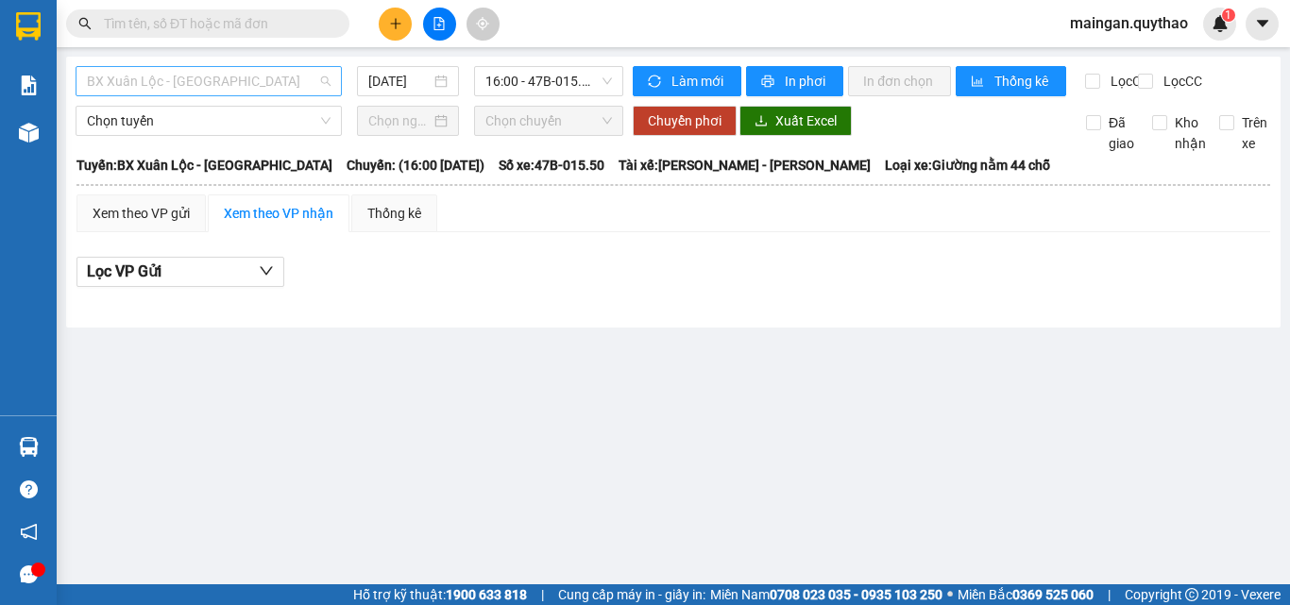
click at [275, 84] on span "BX Xuân Lộc - [GEOGRAPHIC_DATA]" at bounding box center [209, 81] width 244 height 28
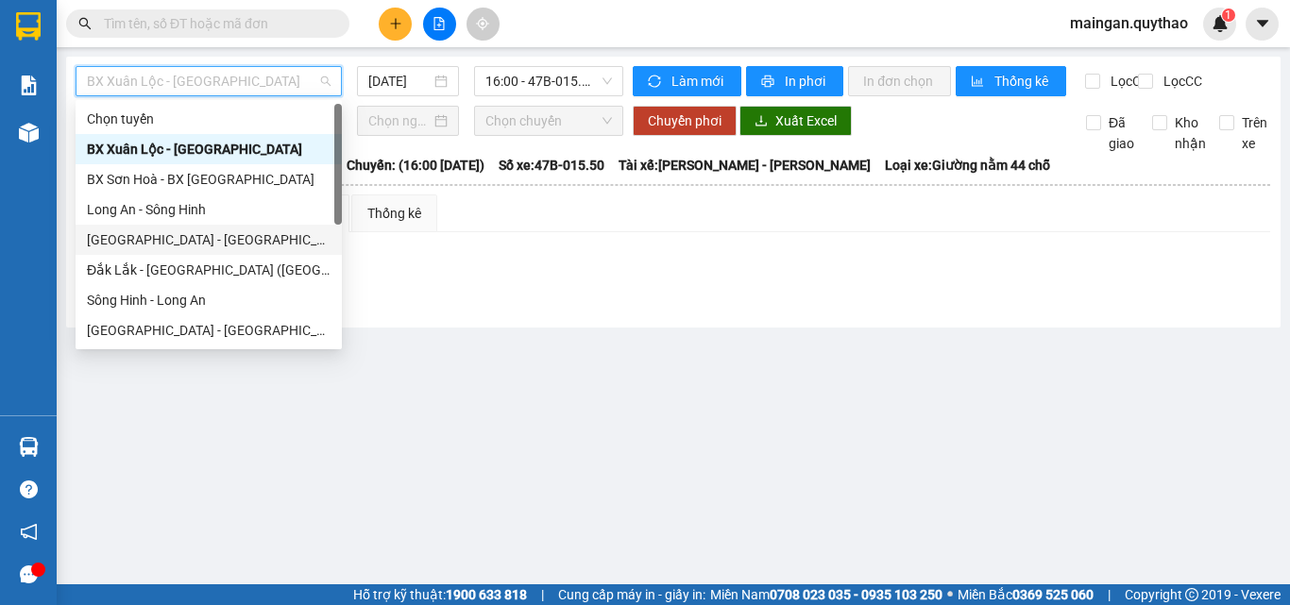
click at [131, 242] on div "[GEOGRAPHIC_DATA] - [GEOGRAPHIC_DATA] ([GEOGRAPHIC_DATA] mới)" at bounding box center [209, 240] width 244 height 21
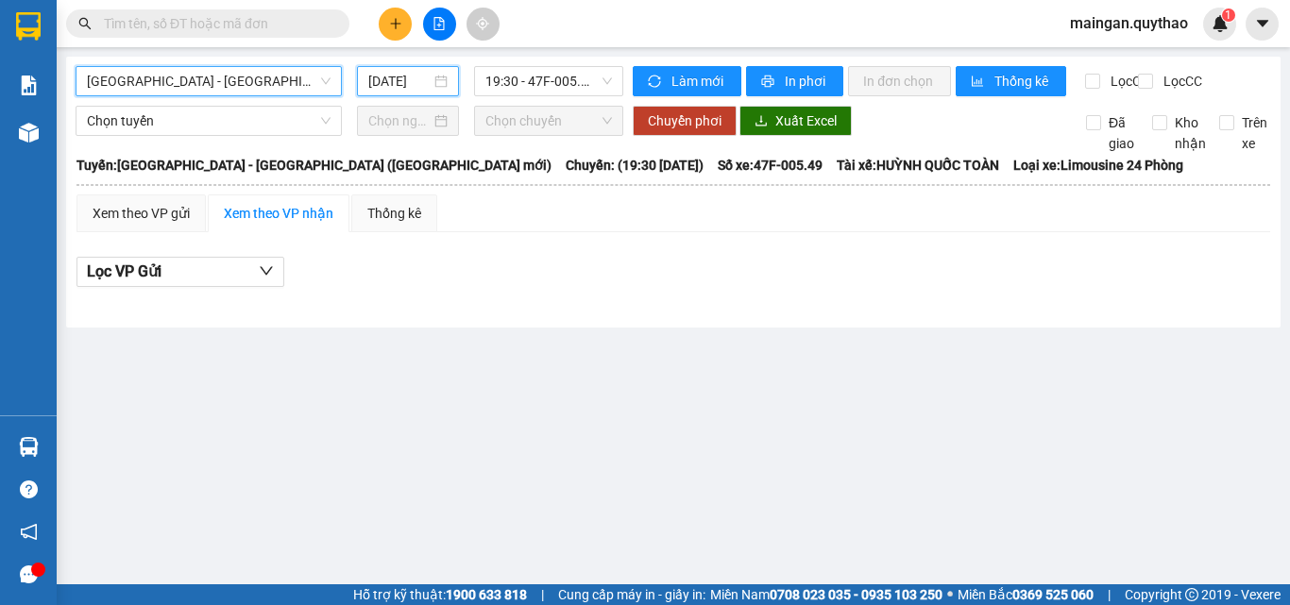
click at [394, 83] on input "[DATE]" at bounding box center [399, 81] width 62 height 21
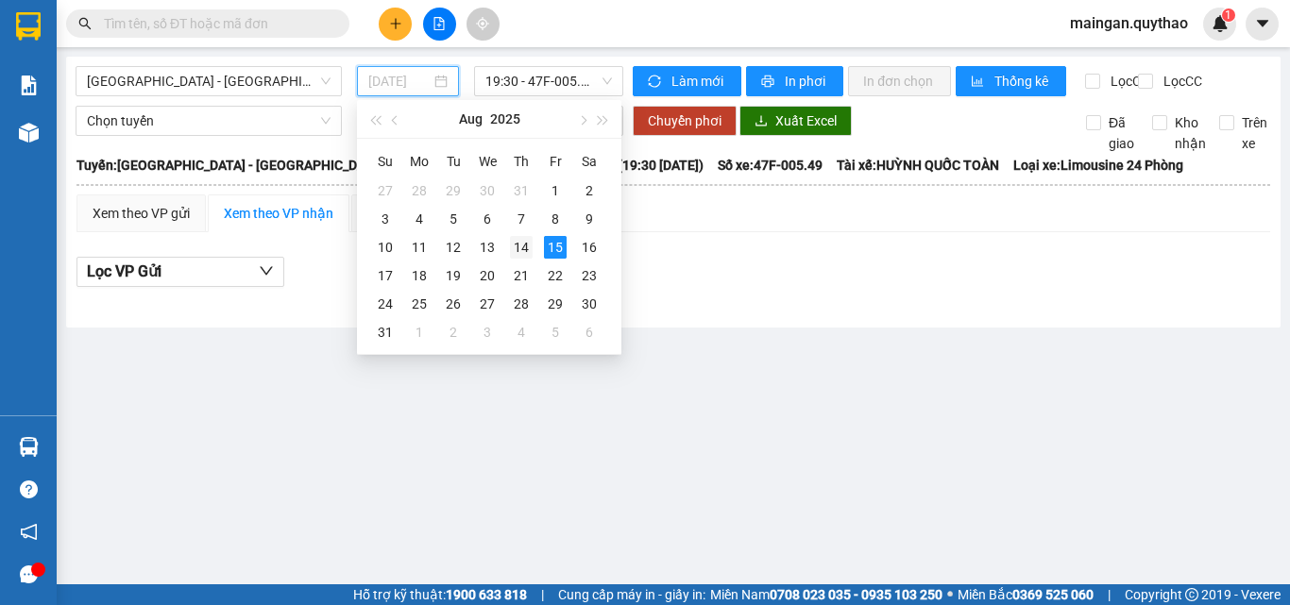
click at [530, 249] on div "14" at bounding box center [521, 247] width 23 height 23
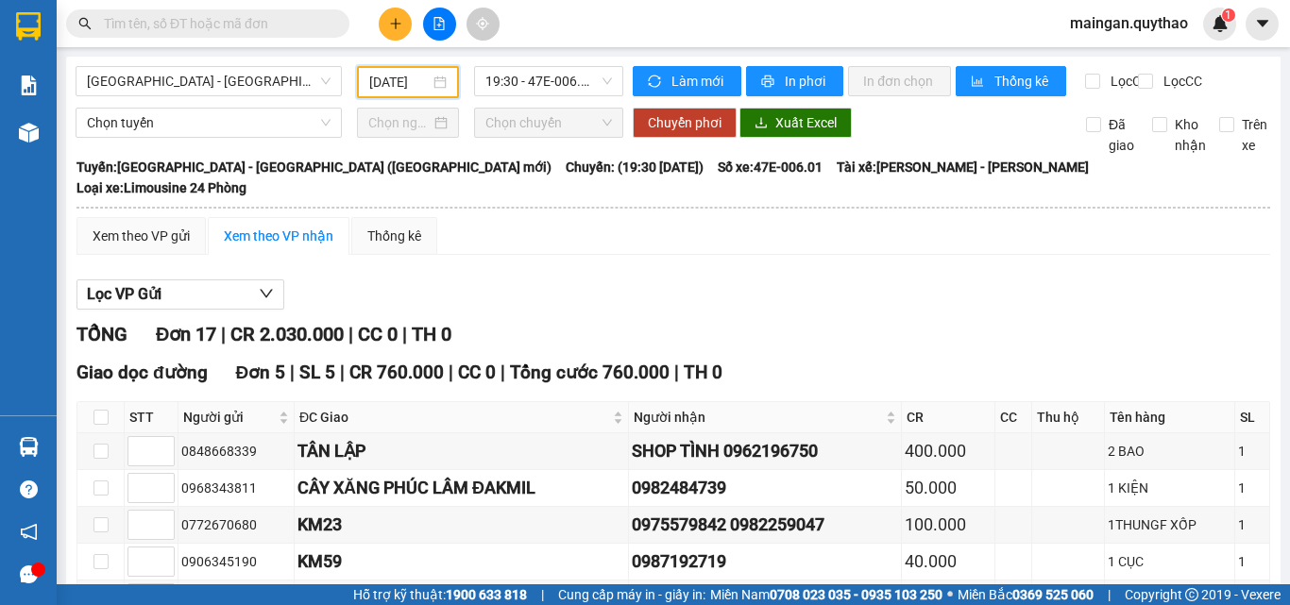
click at [399, 85] on input "[DATE]" at bounding box center [399, 82] width 60 height 21
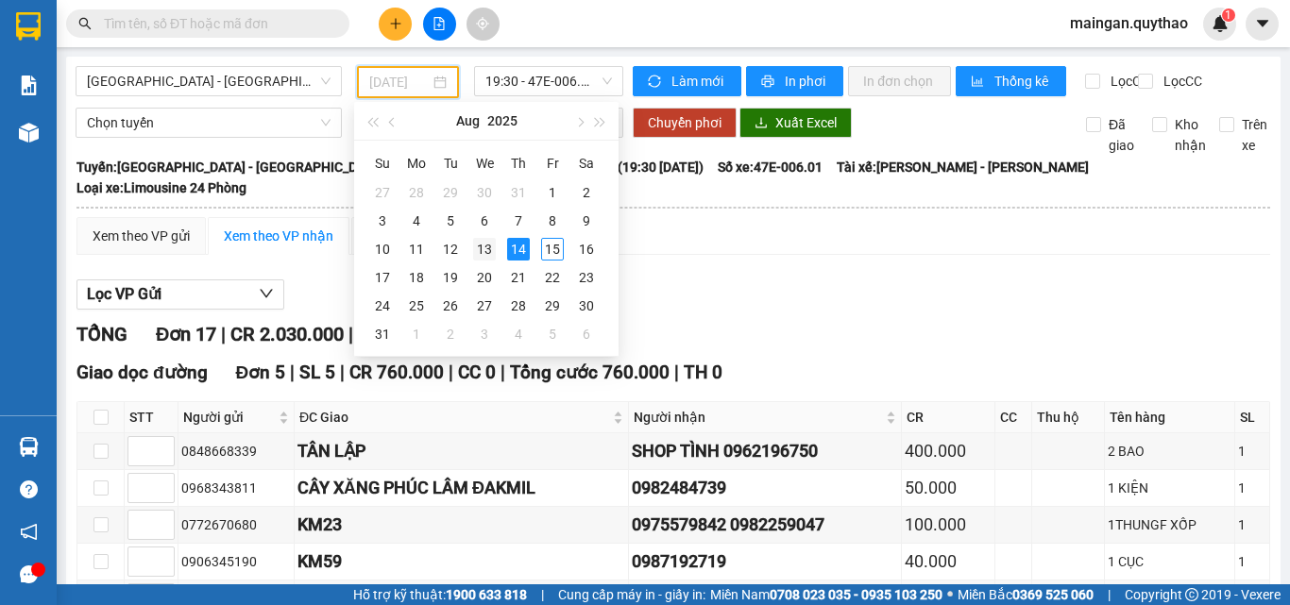
click at [487, 244] on div "13" at bounding box center [484, 249] width 23 height 23
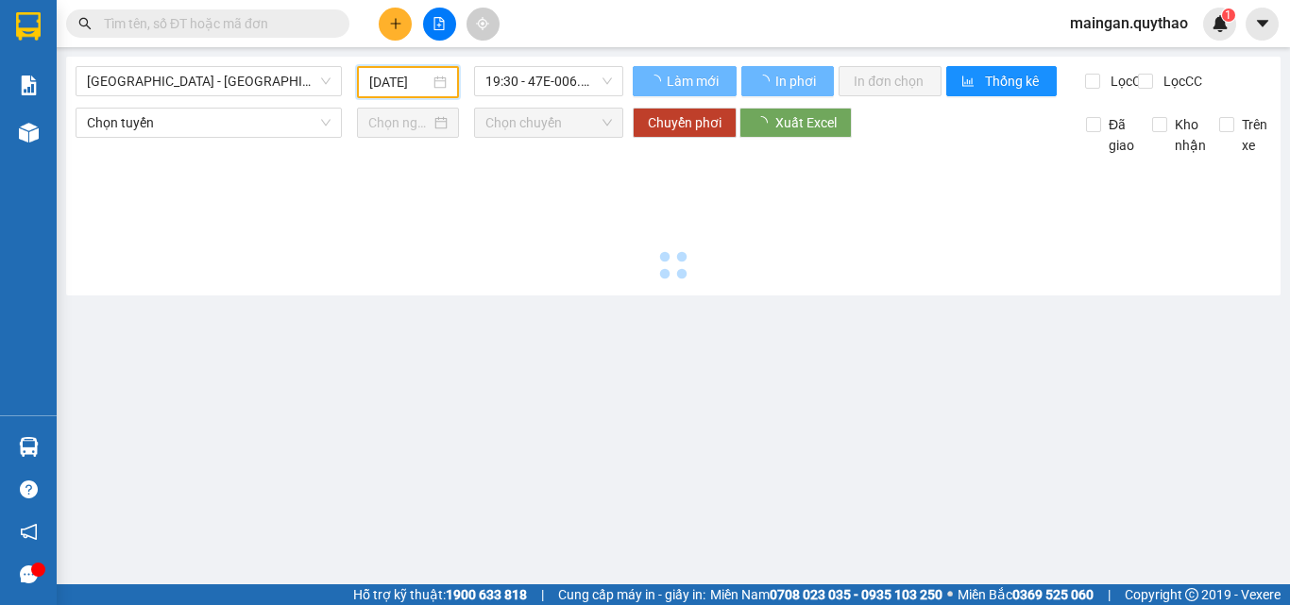
type input "[DATE]"
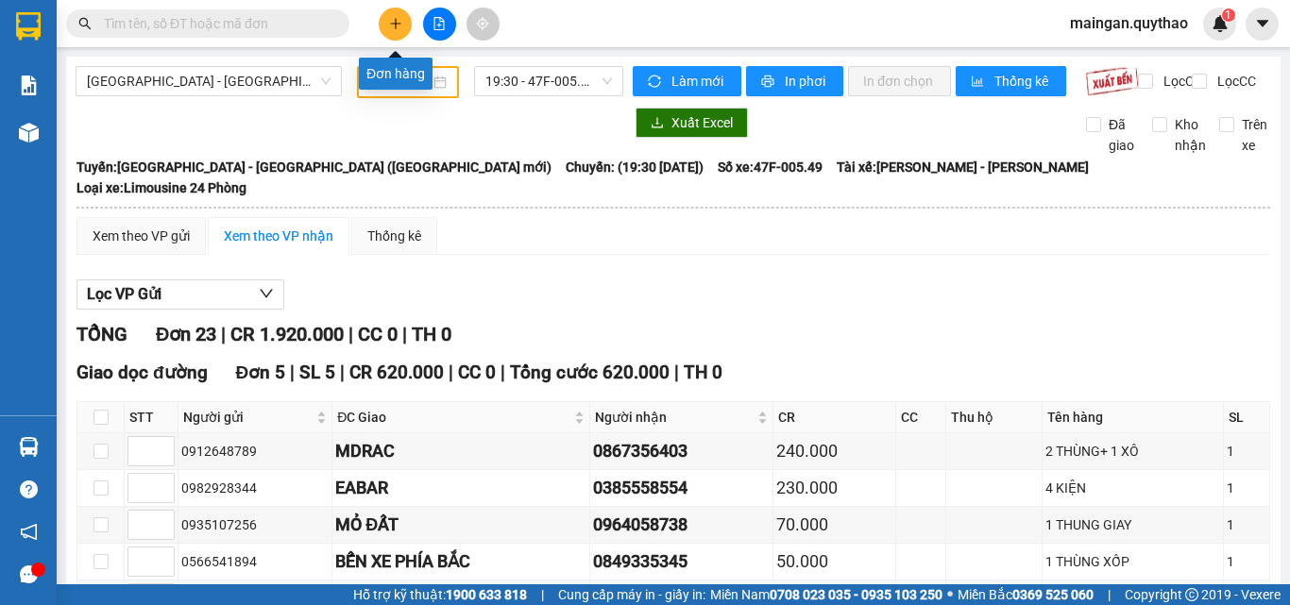
click at [399, 23] on icon "plus" at bounding box center [395, 23] width 13 height 13
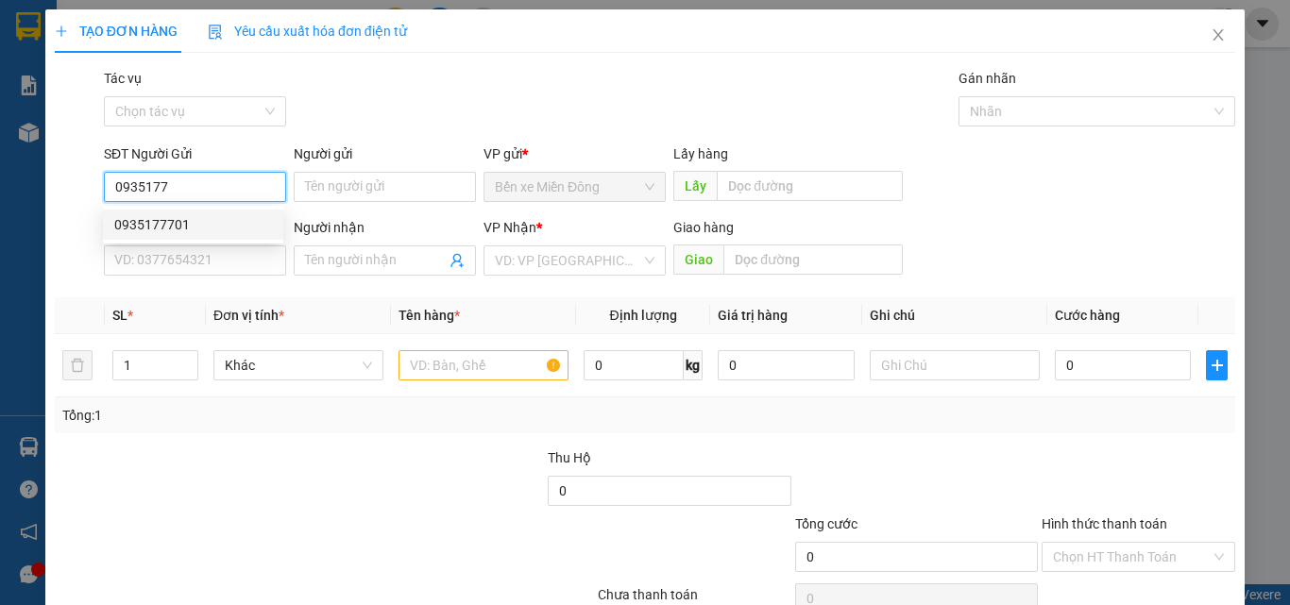
click at [176, 215] on div "0935177701" at bounding box center [193, 225] width 180 height 30
type input "0935177701"
type input "0935639642"
type input "0935177701"
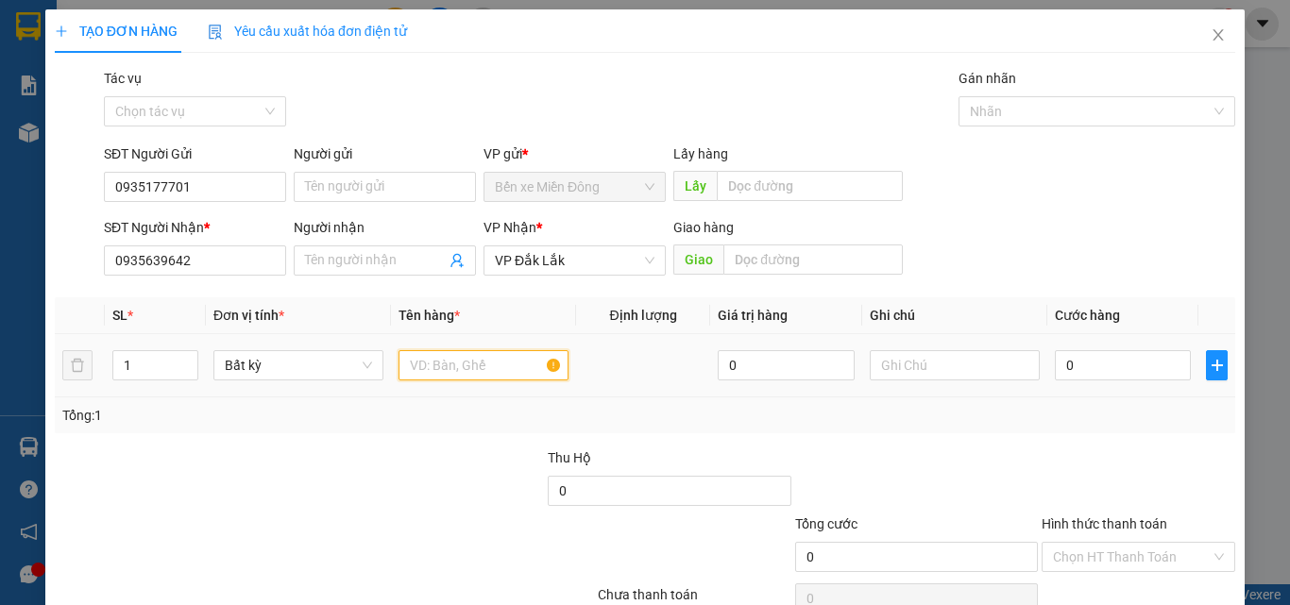
click at [485, 359] on input "text" at bounding box center [484, 365] width 170 height 30
type input "1 THÙNG"
click at [1116, 362] on input "0" at bounding box center [1123, 365] width 136 height 30
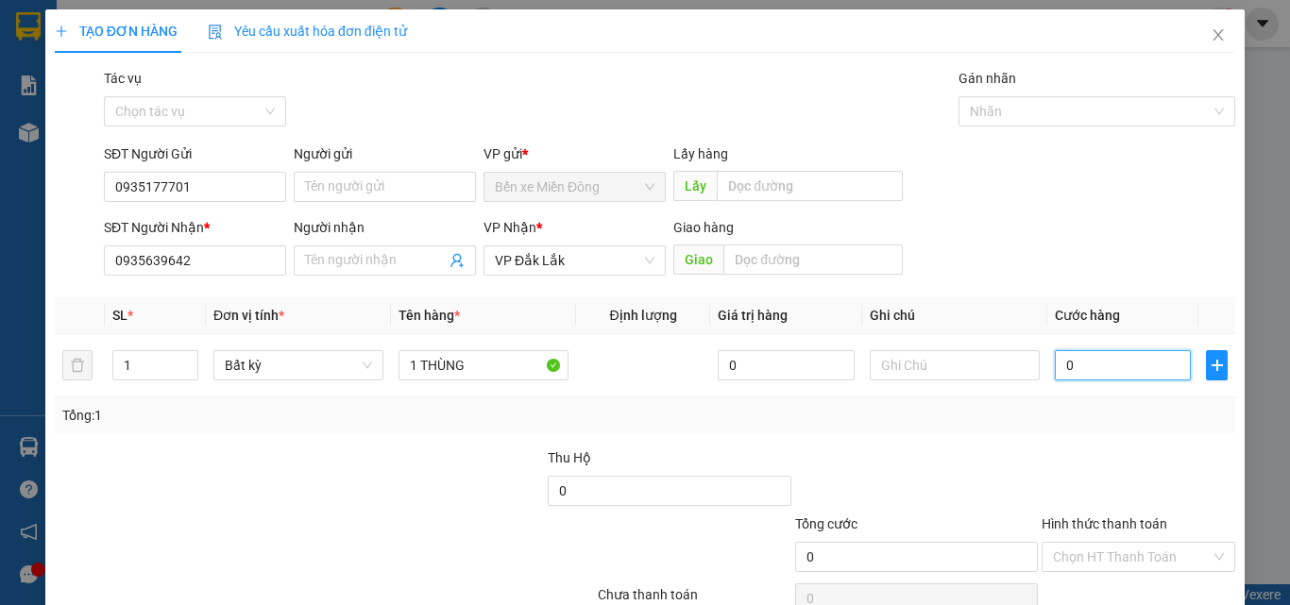
type input "07"
type input "7"
type input "070"
type input "70"
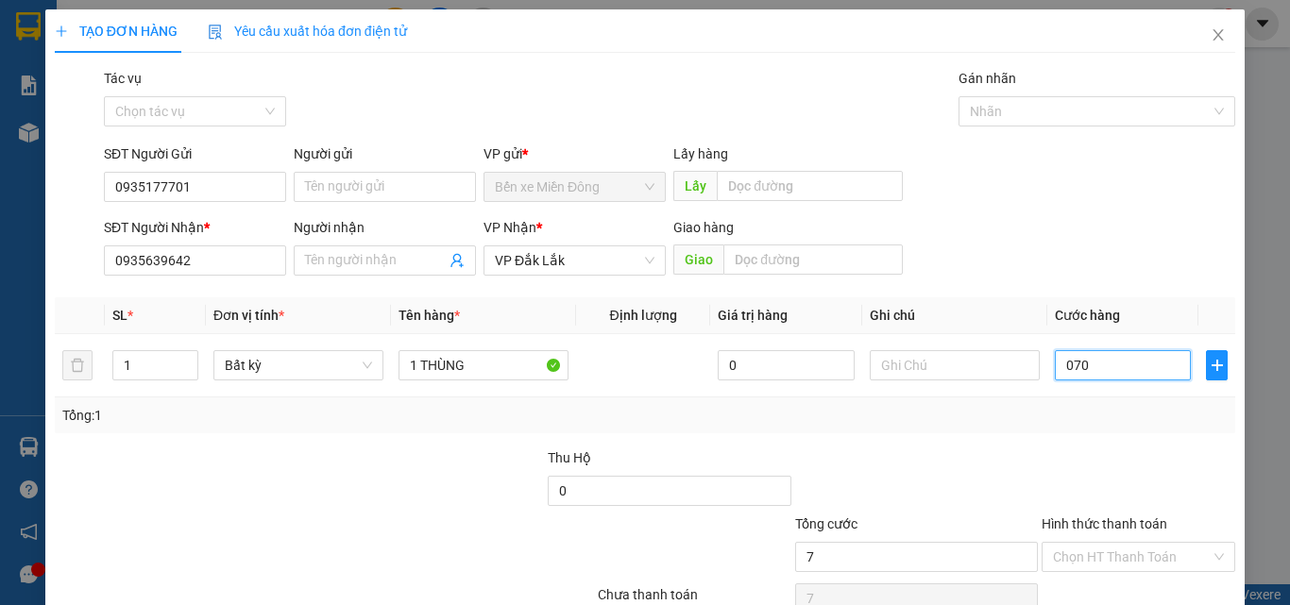
type input "70"
type input "70.000"
drag, startPoint x: 1069, startPoint y: 482, endPoint x: 1100, endPoint y: 561, distance: 85.3
click at [1070, 482] on div at bounding box center [1138, 481] width 197 height 66
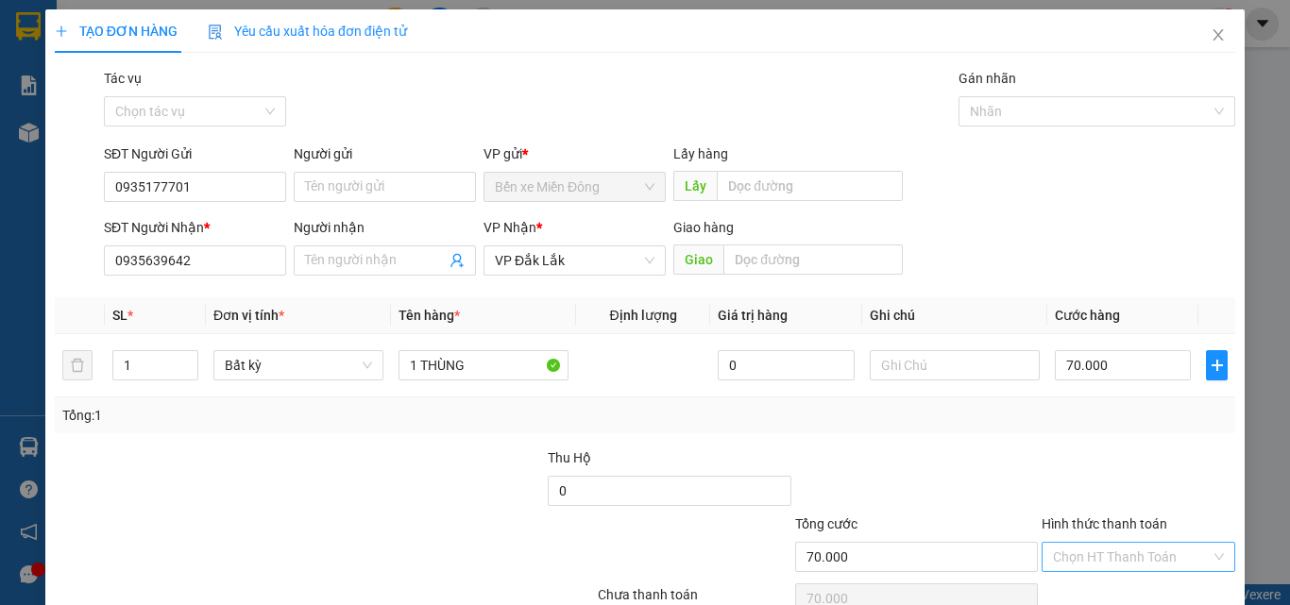
click at [1110, 554] on input "Hình thức thanh toán" at bounding box center [1132, 557] width 158 height 28
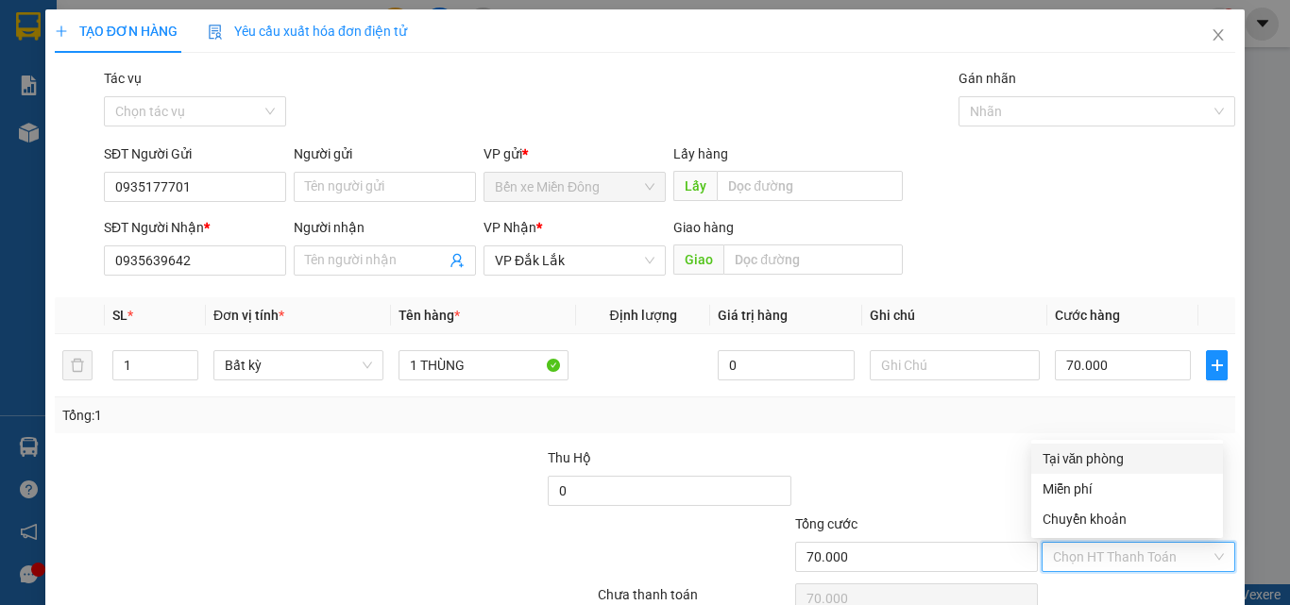
drag, startPoint x: 1084, startPoint y: 459, endPoint x: 1119, endPoint y: 505, distance: 58.0
click at [1085, 460] on div "Tại văn phòng" at bounding box center [1127, 459] width 169 height 21
type input "0"
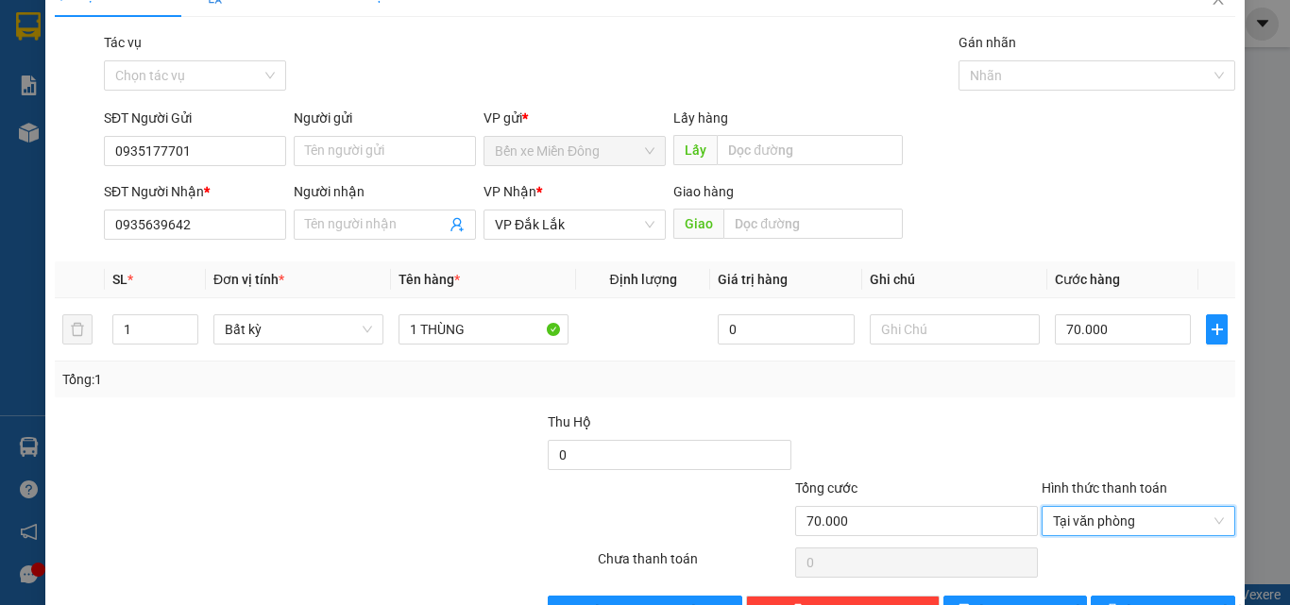
scroll to position [94, 0]
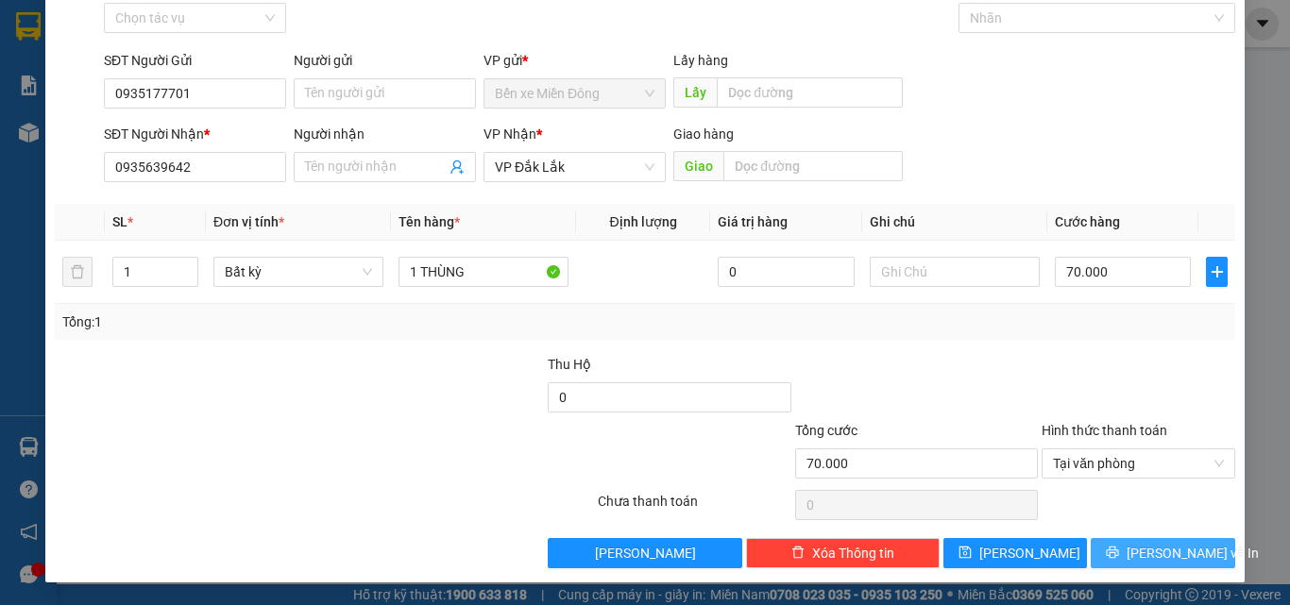
click at [1149, 559] on span "[PERSON_NAME] và In" at bounding box center [1193, 553] width 132 height 21
click at [1151, 548] on span "[PERSON_NAME] và In" at bounding box center [1193, 553] width 132 height 21
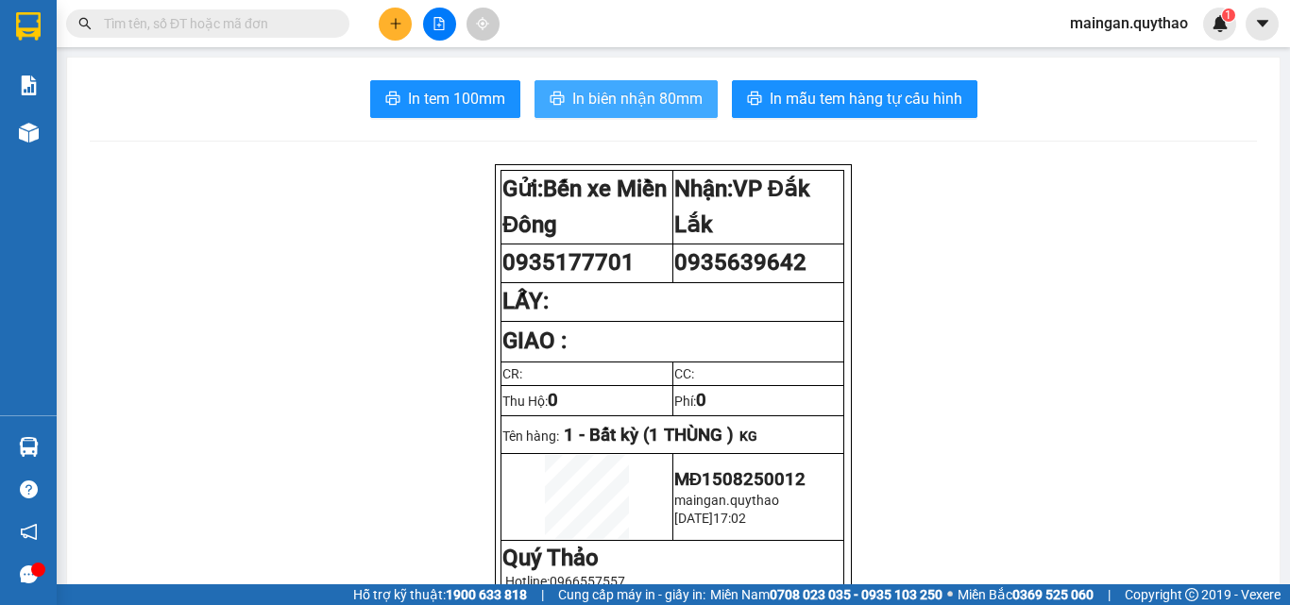
click at [599, 98] on span "In biên nhận 80mm" at bounding box center [637, 99] width 130 height 24
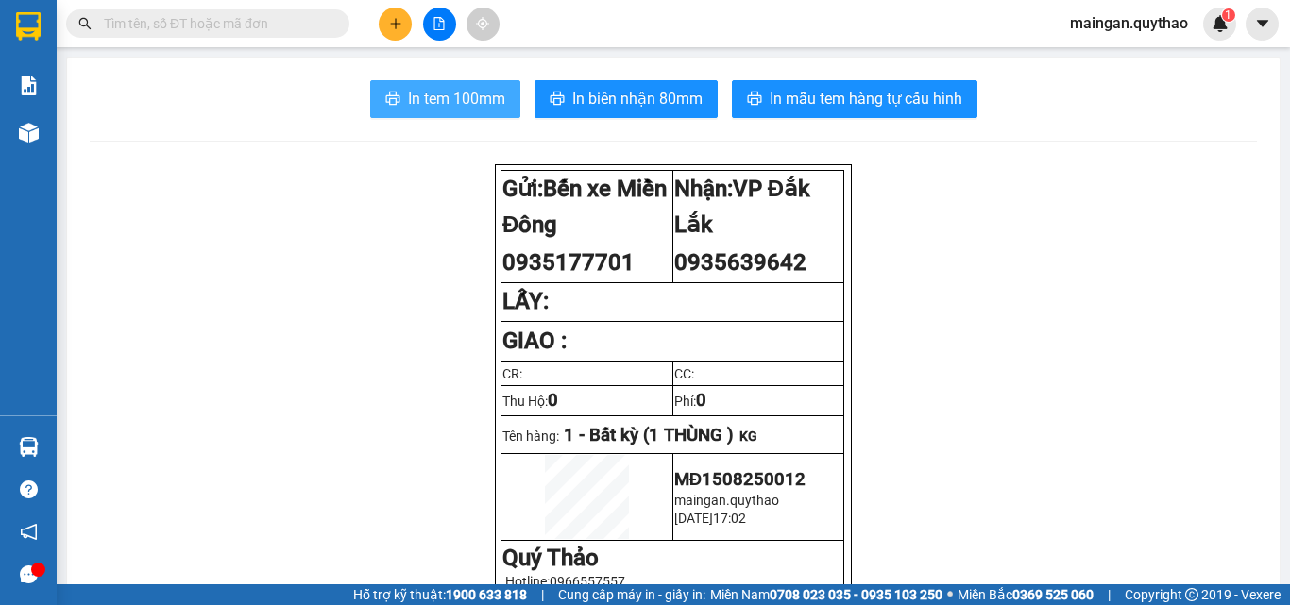
drag, startPoint x: 443, startPoint y: 106, endPoint x: 455, endPoint y: 109, distance: 12.6
click at [444, 107] on span "In tem 100mm" at bounding box center [456, 99] width 97 height 24
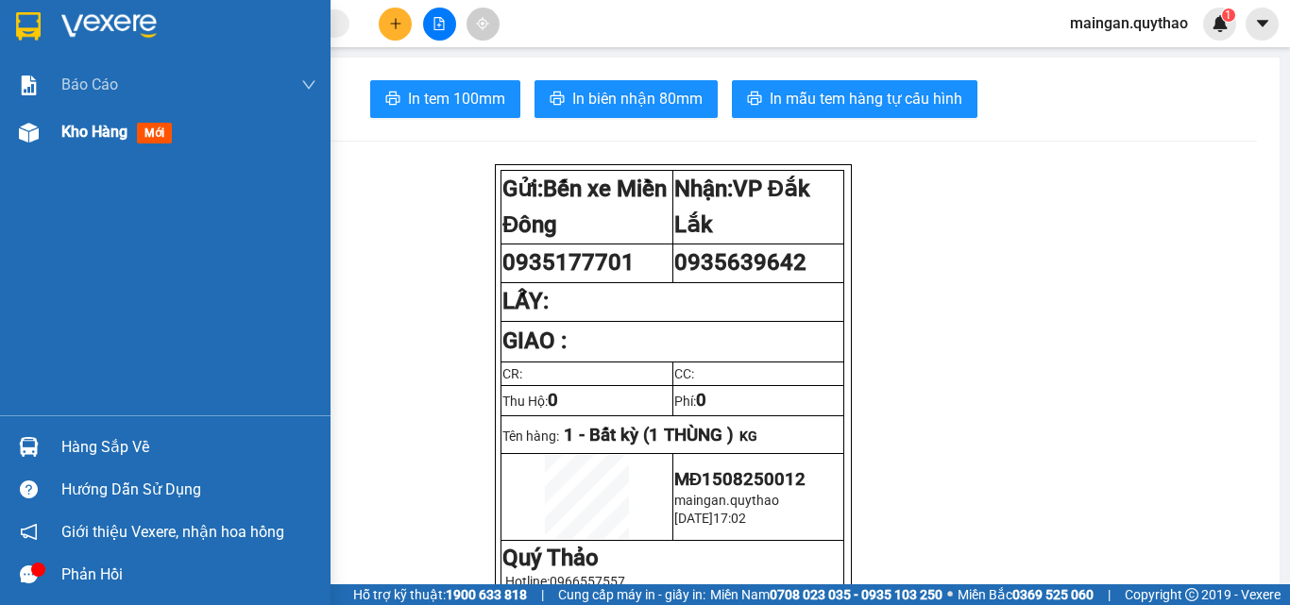
click at [93, 151] on div "Kho hàng mới" at bounding box center [188, 132] width 255 height 47
click at [99, 151] on div "Kho hàng mới" at bounding box center [188, 132] width 255 height 47
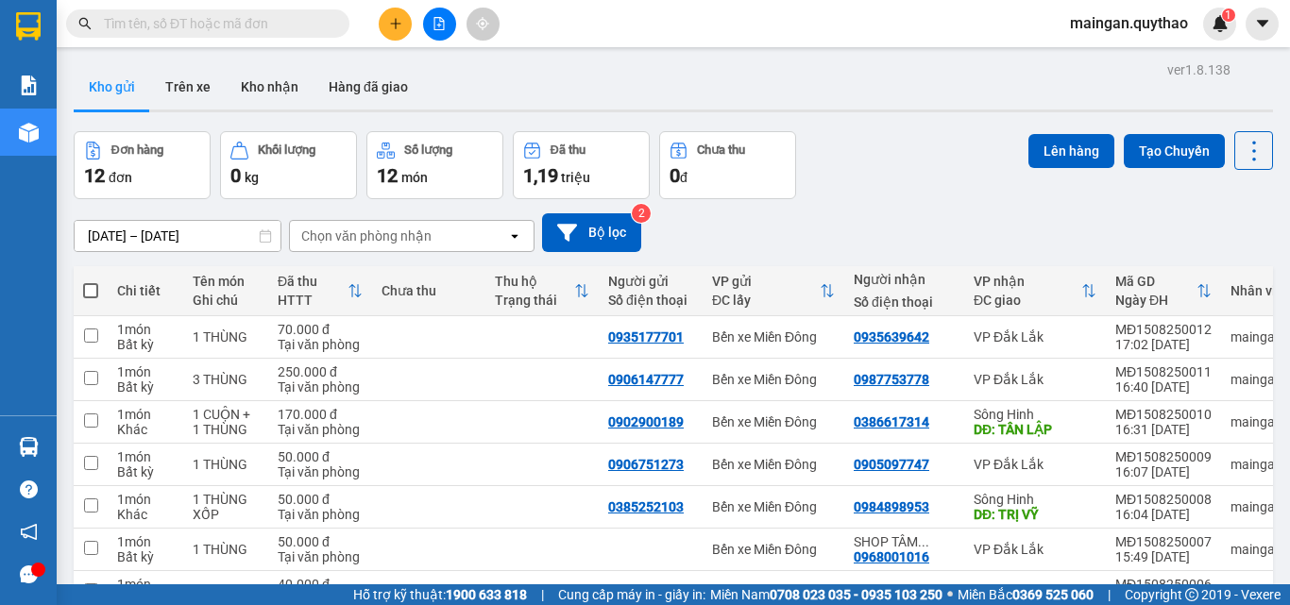
click at [436, 24] on icon "file-add" at bounding box center [439, 23] width 13 height 13
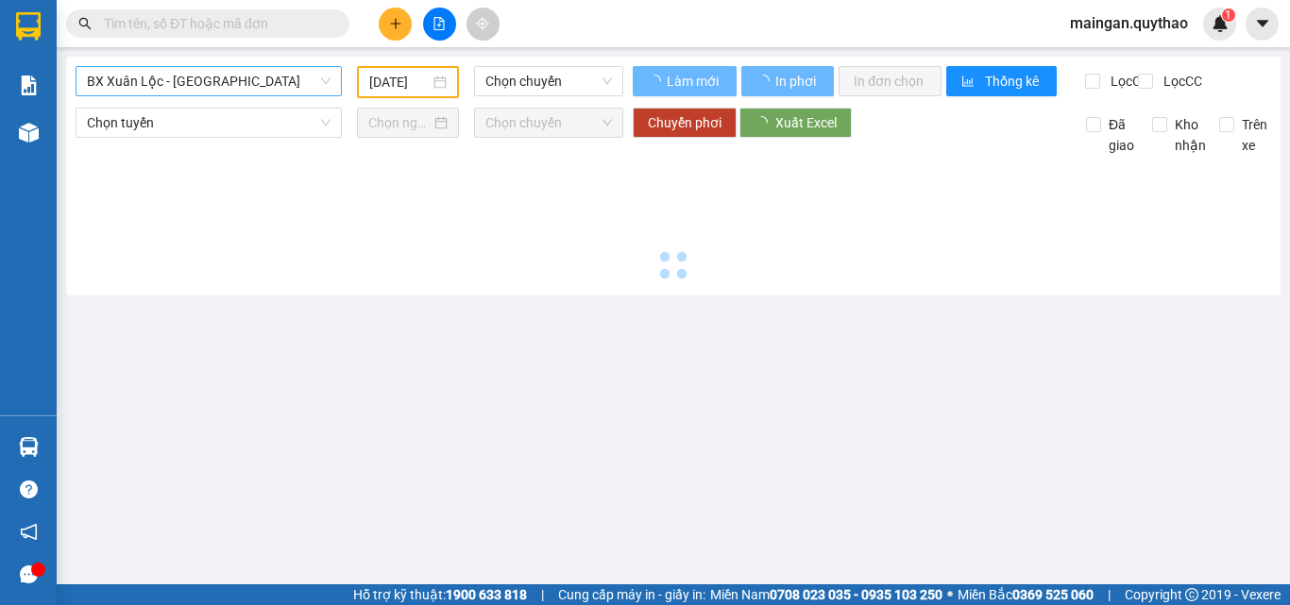
drag, startPoint x: 263, startPoint y: 71, endPoint x: 261, endPoint y: 83, distance: 12.4
click at [262, 71] on span "BX Xuân Lộc - [GEOGRAPHIC_DATA]" at bounding box center [209, 81] width 244 height 28
type input "[DATE]"
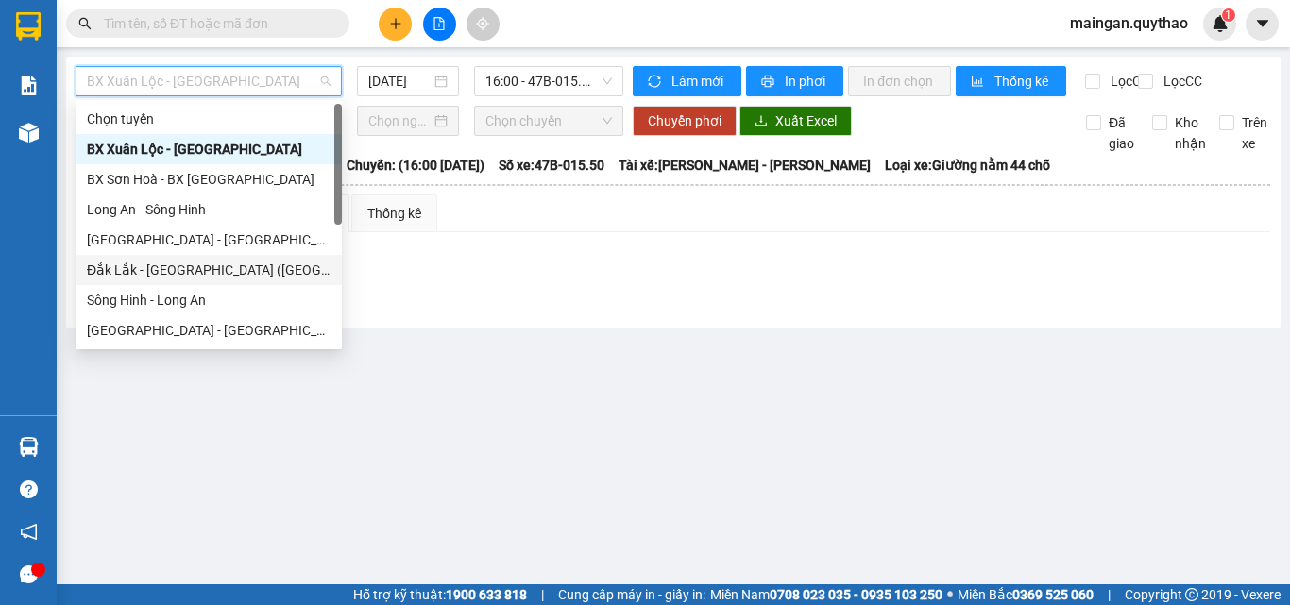
click at [242, 267] on div "Đắk Lắk - [GEOGRAPHIC_DATA] ([GEOGRAPHIC_DATA] mới)" at bounding box center [209, 270] width 244 height 21
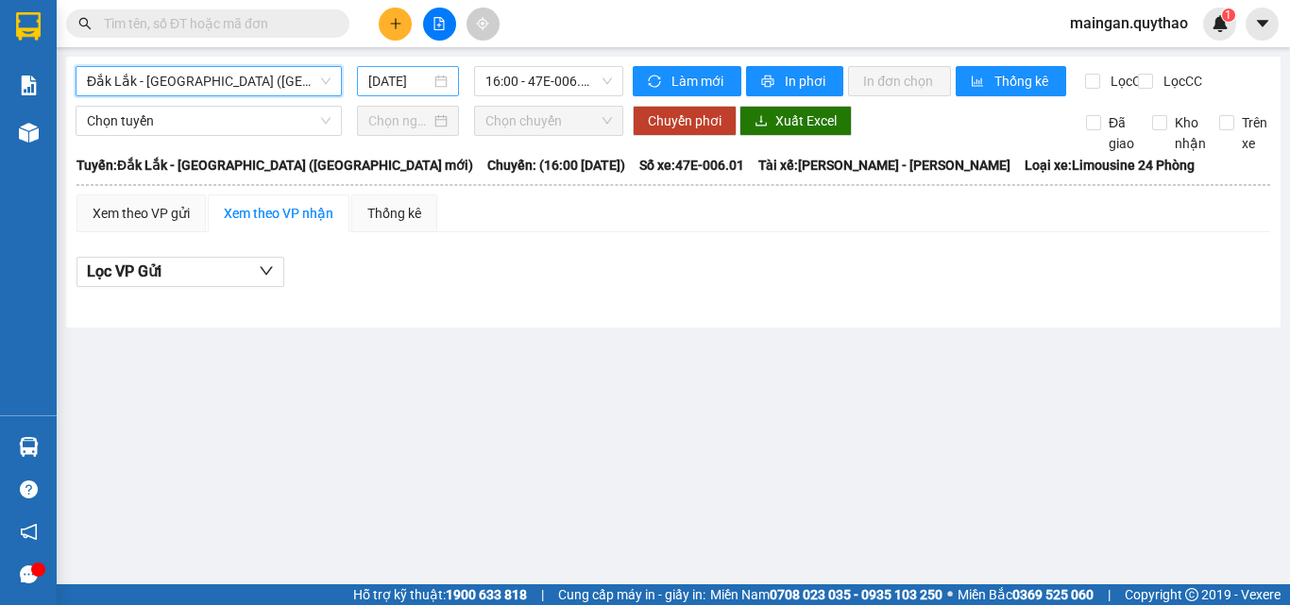
drag, startPoint x: 415, startPoint y: 66, endPoint x: 407, endPoint y: 77, distance: 13.6
click at [412, 74] on div "[DATE]" at bounding box center [408, 81] width 102 height 30
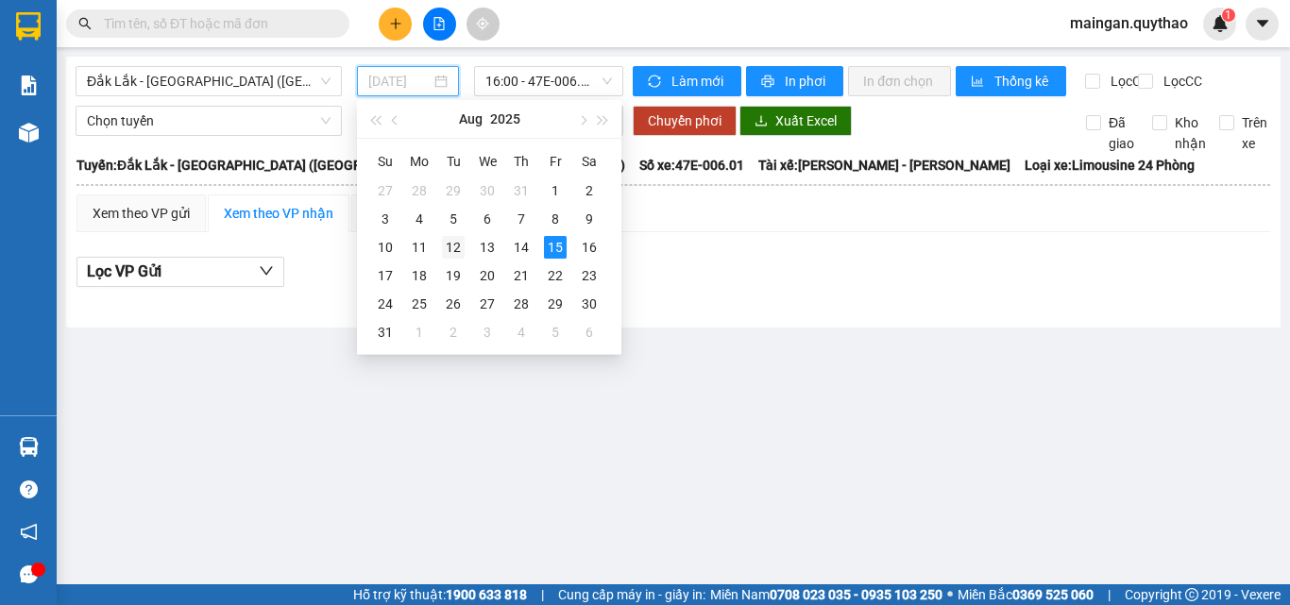
click at [445, 252] on div "12" at bounding box center [453, 247] width 23 height 23
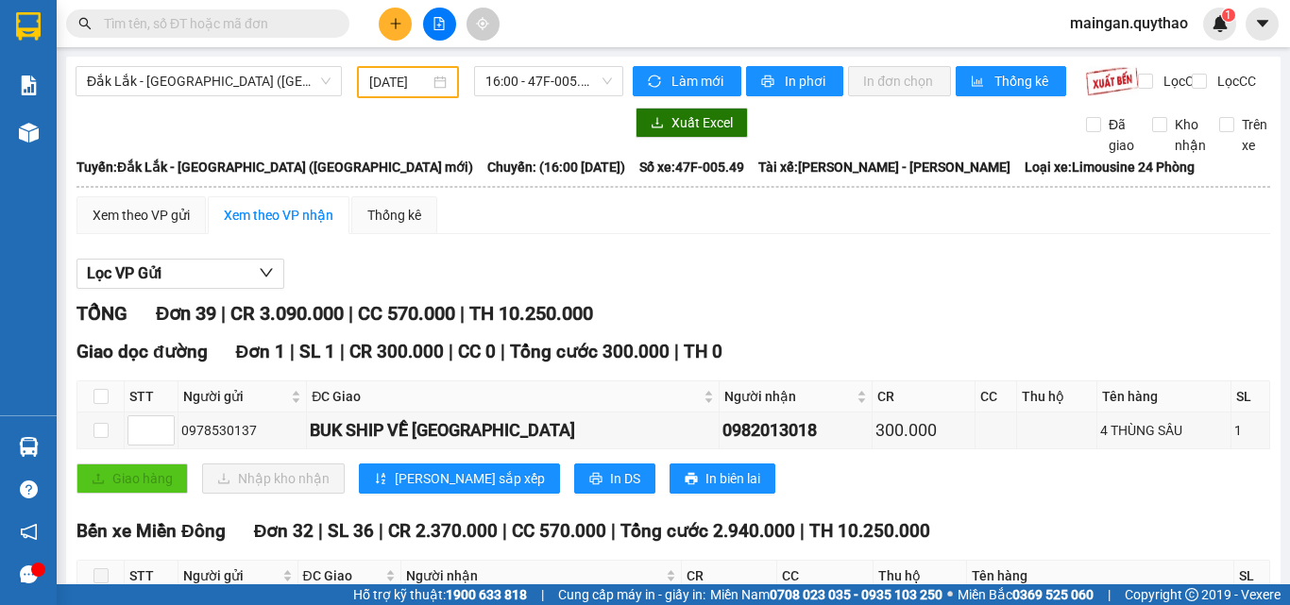
drag, startPoint x: 392, startPoint y: 82, endPoint x: 405, endPoint y: 148, distance: 67.4
click at [389, 86] on input "[DATE]" at bounding box center [399, 82] width 60 height 21
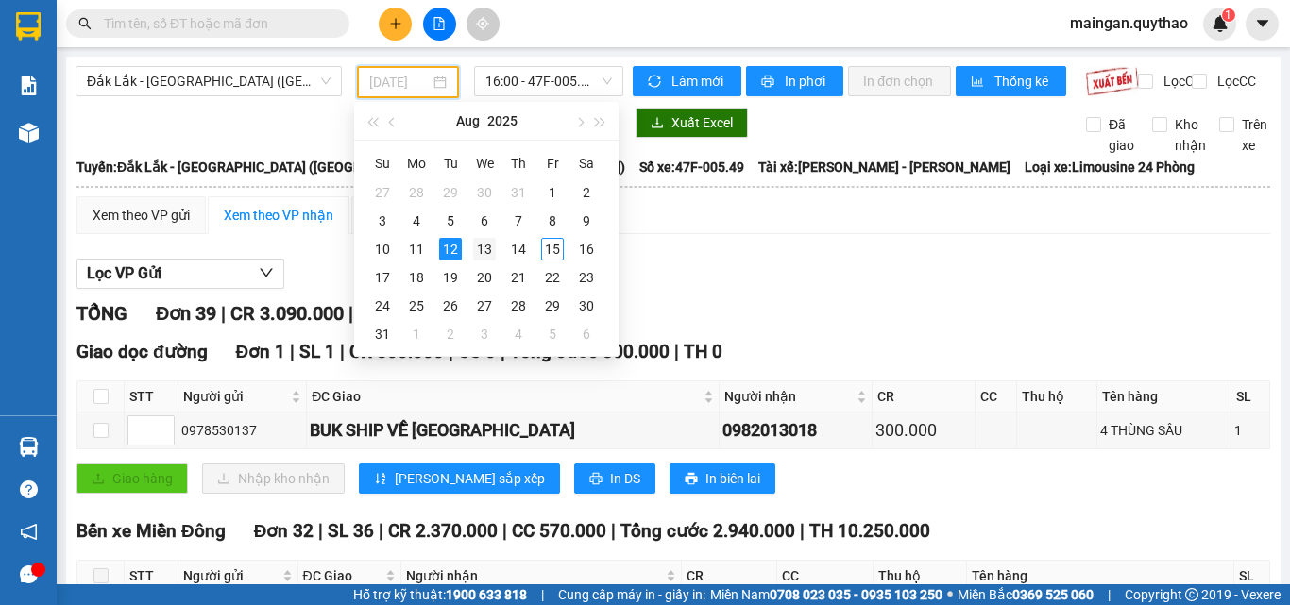
click at [479, 249] on div "13" at bounding box center [484, 249] width 23 height 23
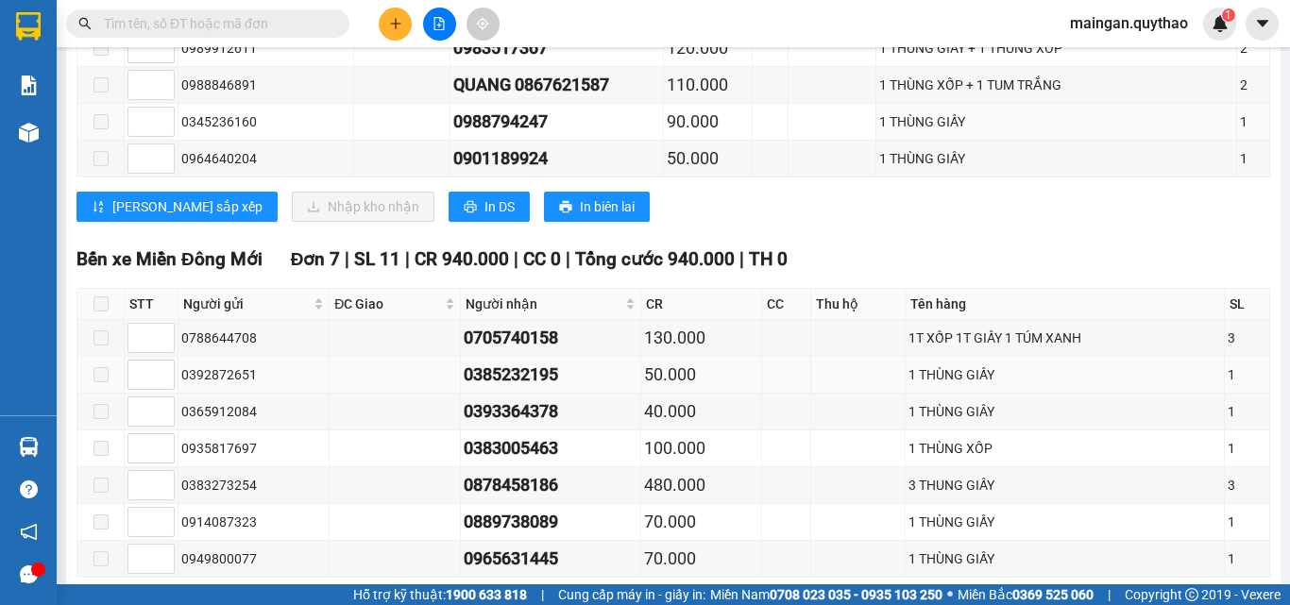
scroll to position [1514, 0]
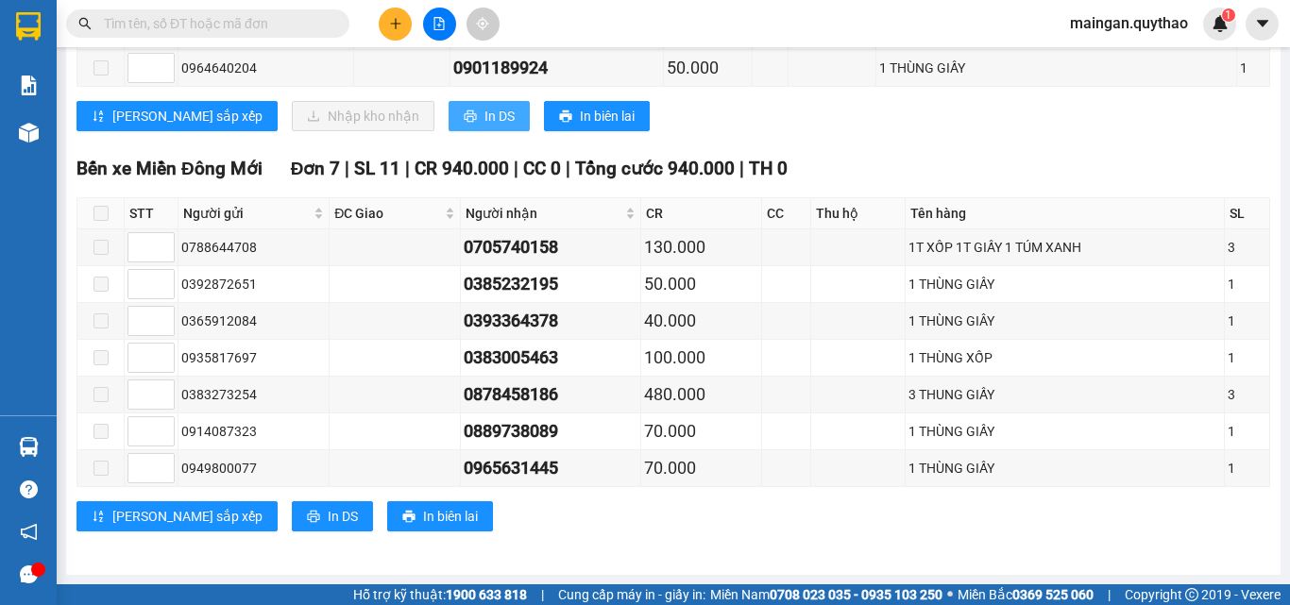
click at [485, 117] on span "In DS" at bounding box center [500, 116] width 30 height 21
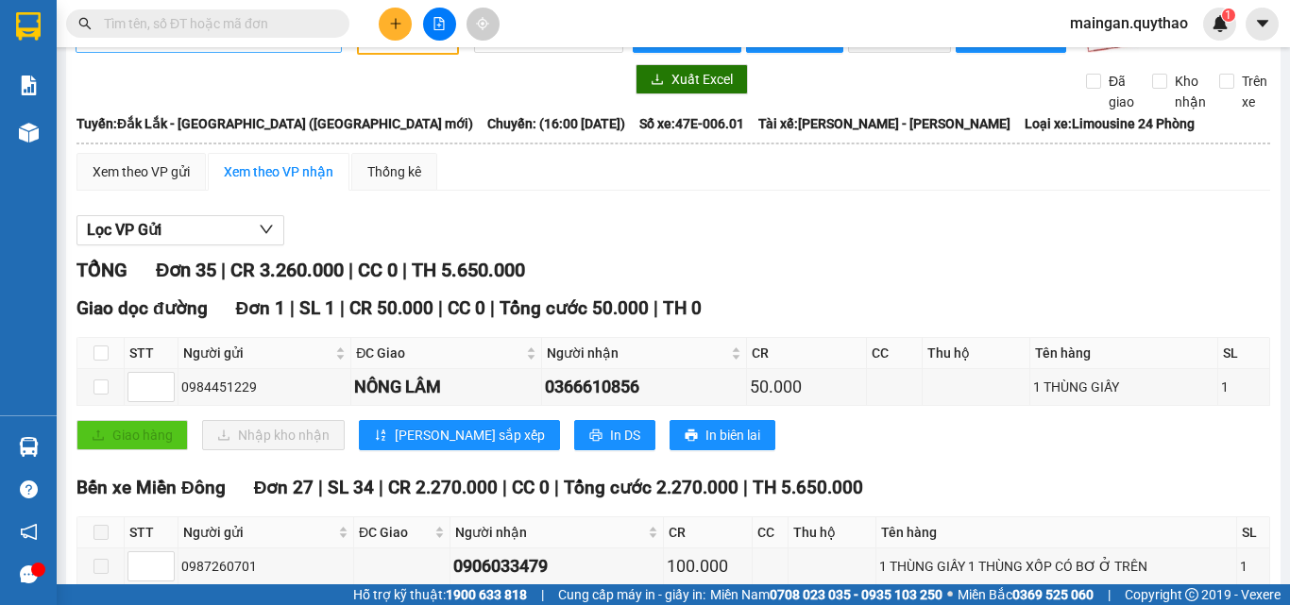
scroll to position [0, 0]
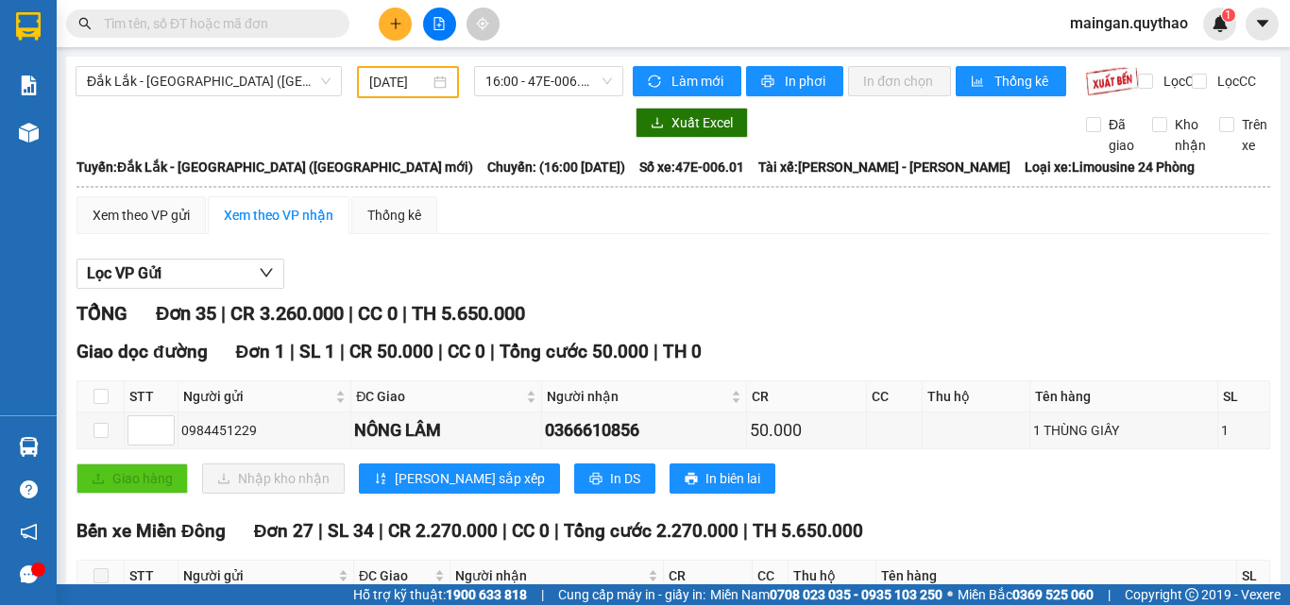
click at [418, 89] on input "[DATE]" at bounding box center [399, 82] width 60 height 21
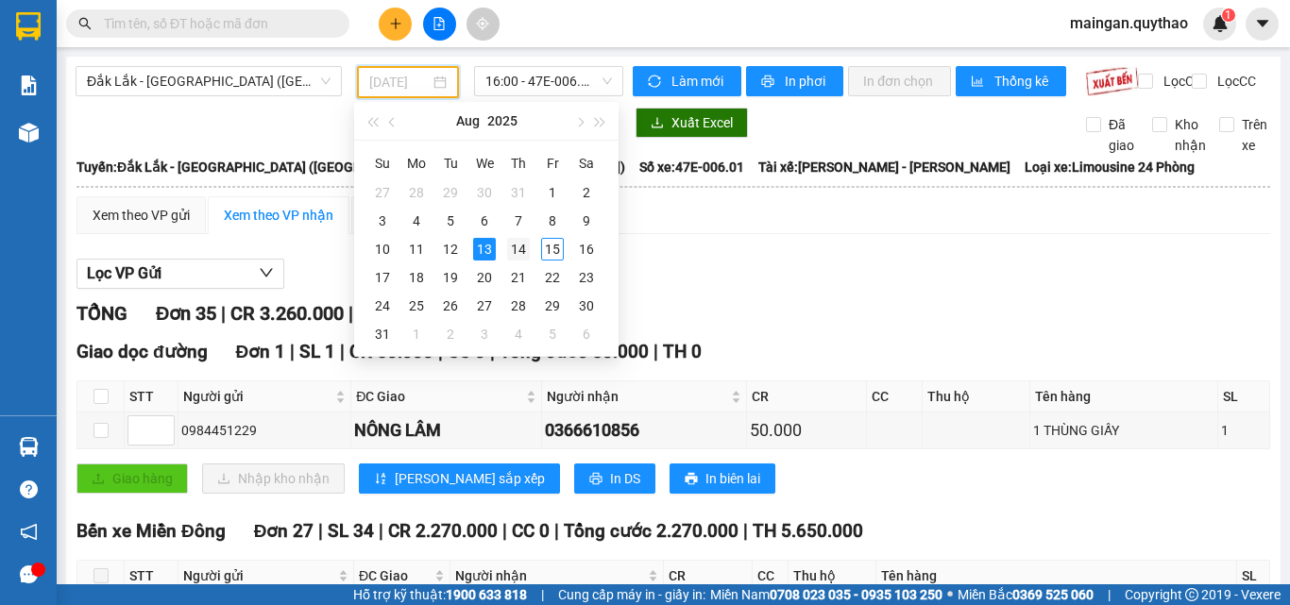
click at [519, 246] on div "14" at bounding box center [518, 249] width 23 height 23
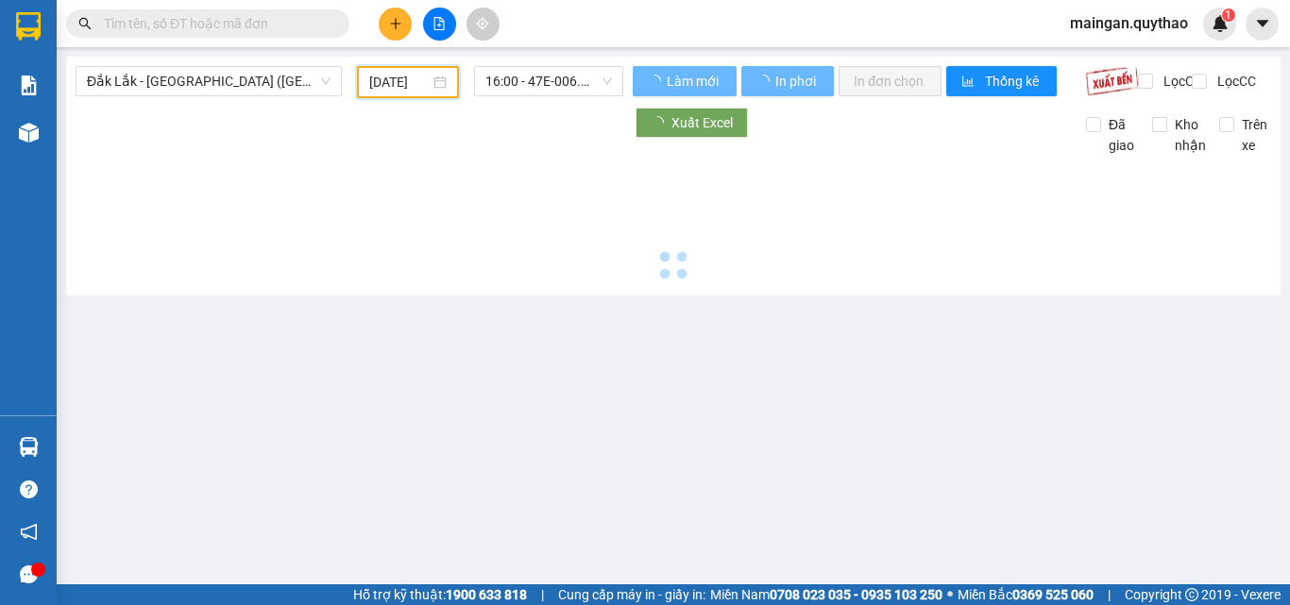
type input "[DATE]"
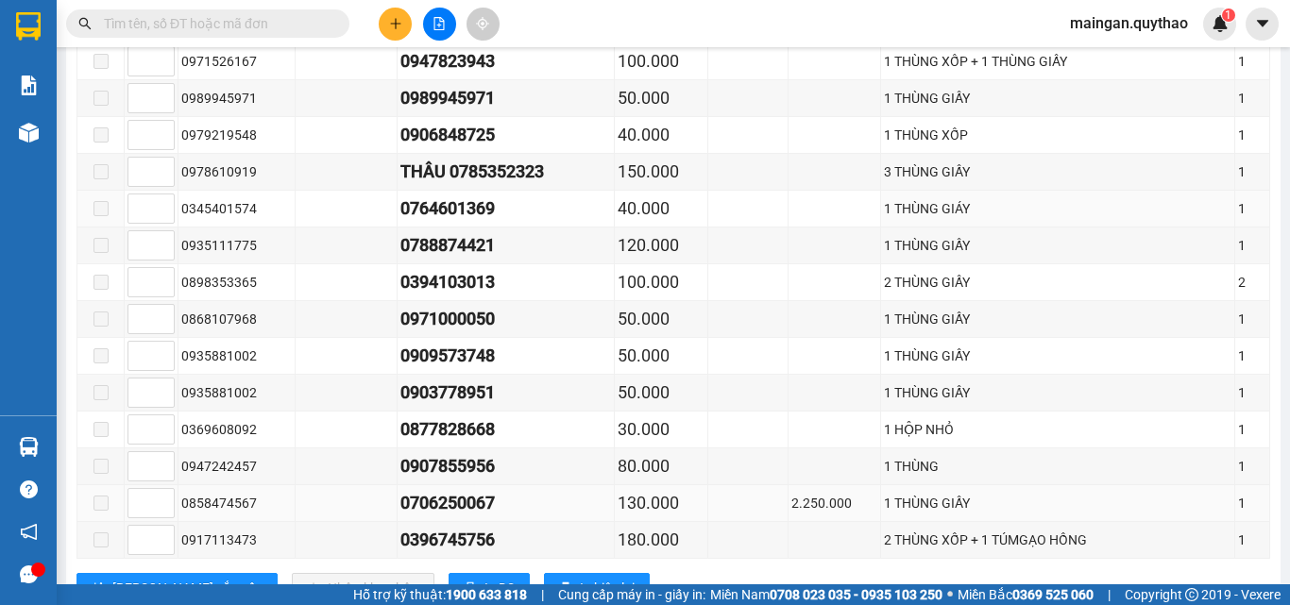
scroll to position [1477, 0]
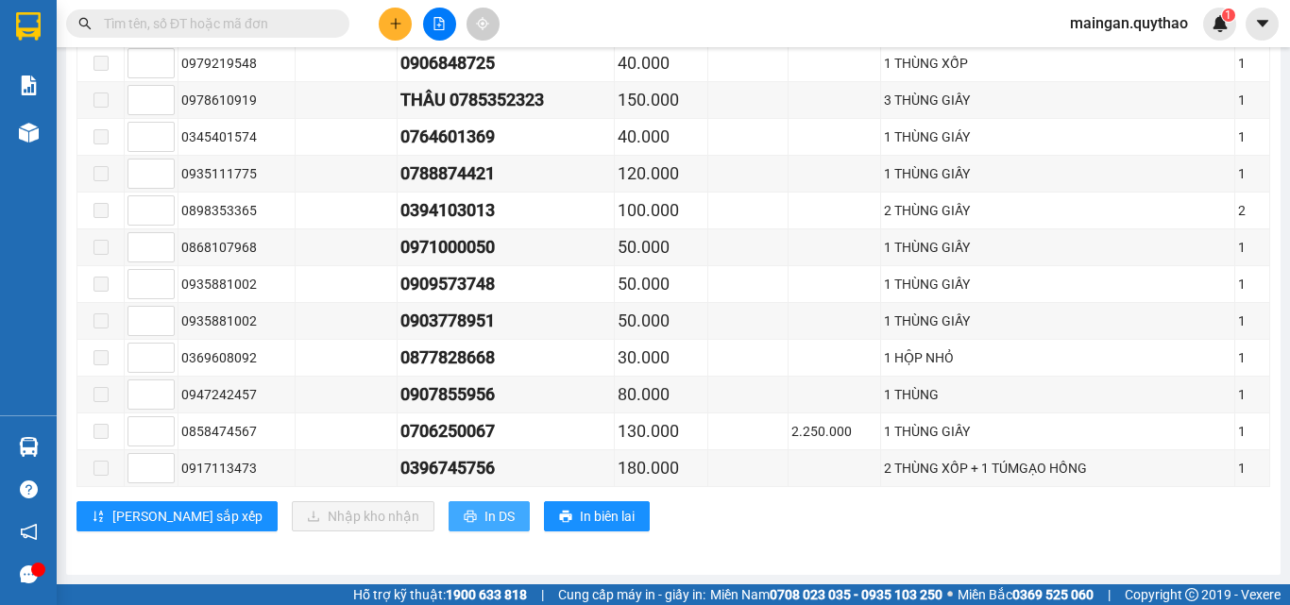
click at [449, 516] on button "In DS" at bounding box center [489, 517] width 81 height 30
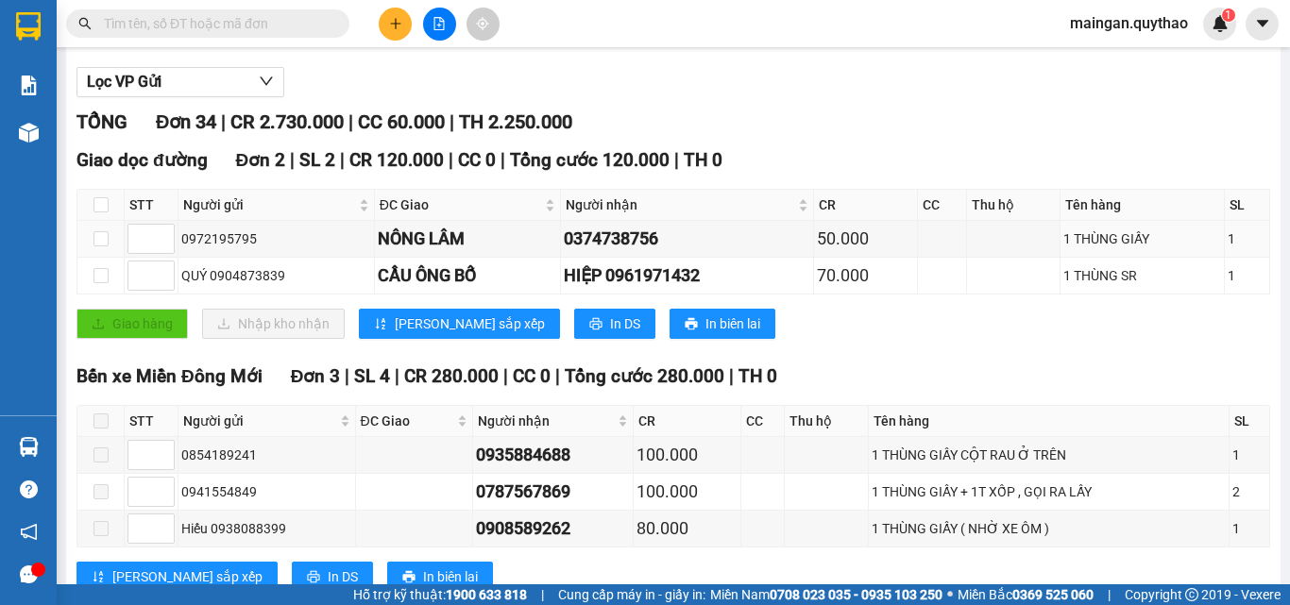
scroll to position [0, 0]
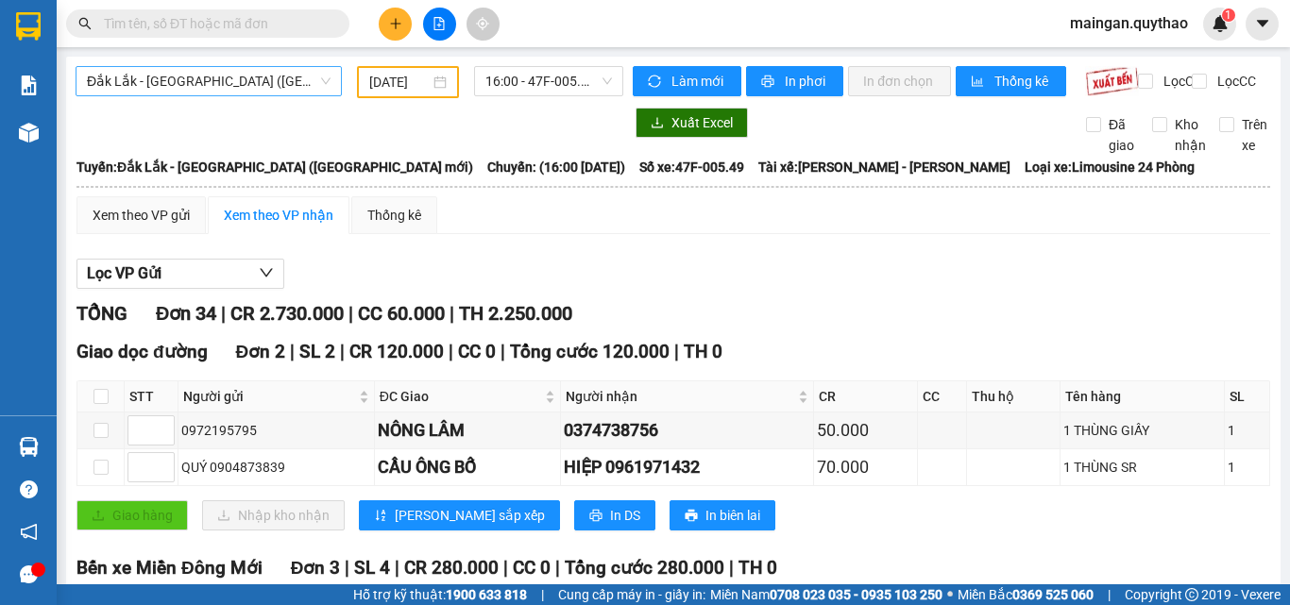
drag, startPoint x: 242, startPoint y: 77, endPoint x: 234, endPoint y: 87, distance: 12.8
click at [240, 81] on span "Đắk Lắk - [GEOGRAPHIC_DATA] ([GEOGRAPHIC_DATA] mới)" at bounding box center [209, 81] width 244 height 28
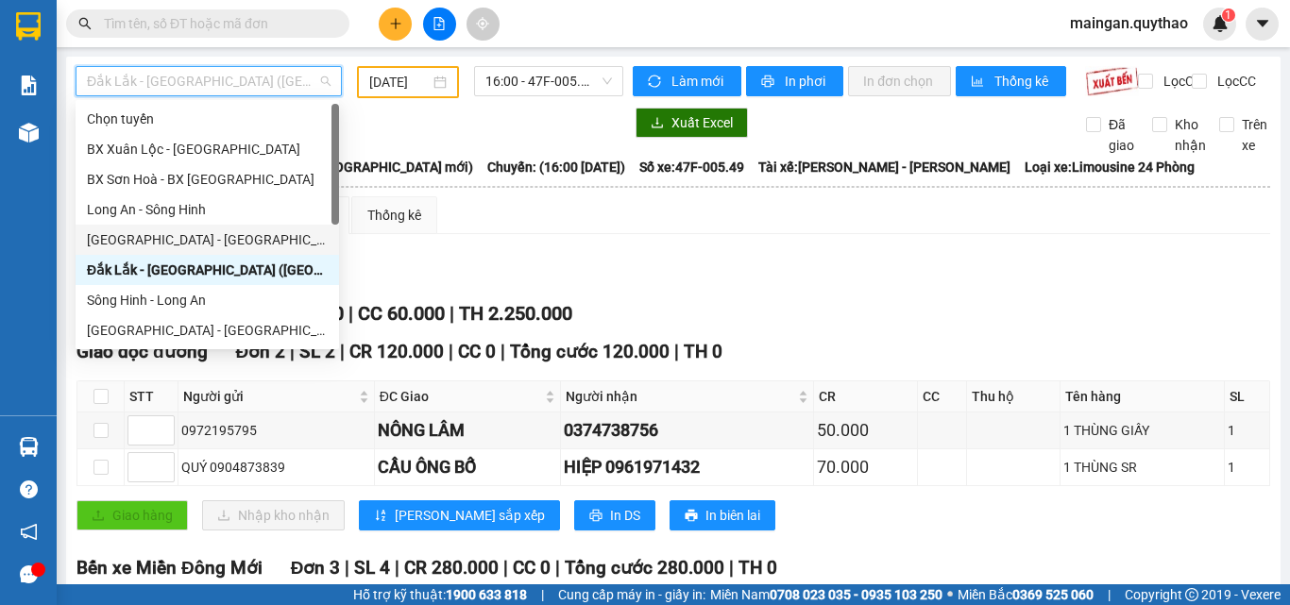
click at [157, 240] on div "[GEOGRAPHIC_DATA] - [GEOGRAPHIC_DATA] ([GEOGRAPHIC_DATA] mới)" at bounding box center [207, 240] width 241 height 21
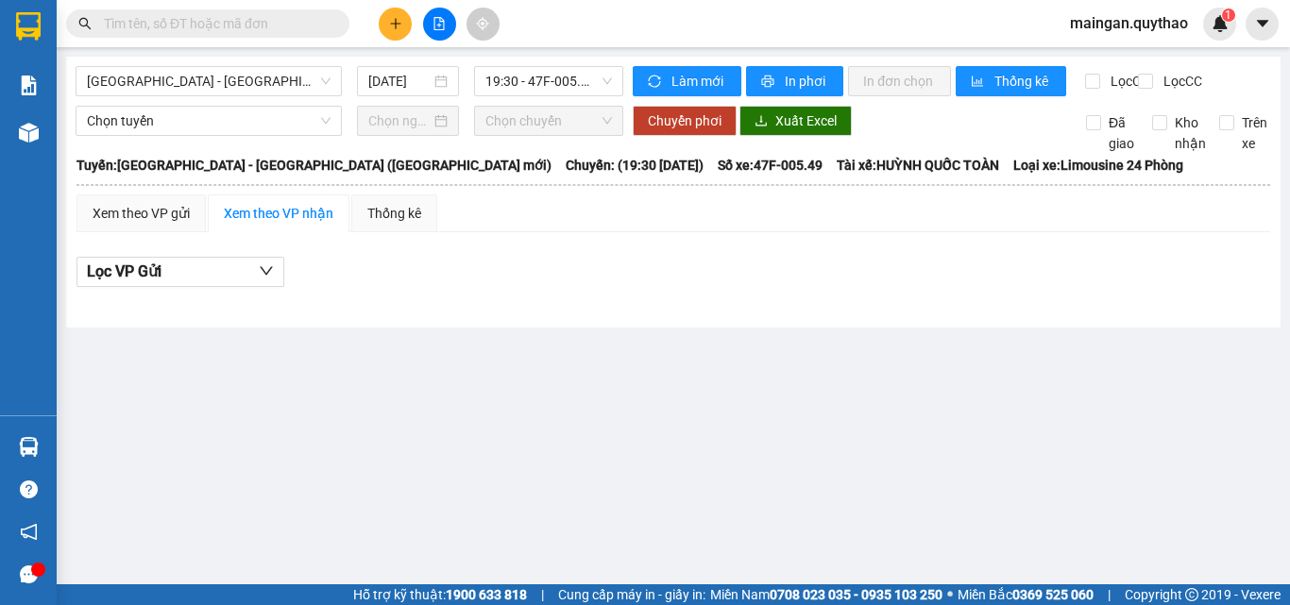
click at [380, 96] on div "[GEOGRAPHIC_DATA] - [GEOGRAPHIC_DATA] ([GEOGRAPHIC_DATA] mới) [DATE] 19:30 - 47…" at bounding box center [350, 81] width 548 height 30
drag, startPoint x: 384, startPoint y: 91, endPoint x: 413, endPoint y: 252, distance: 164.0
click at [385, 91] on input "[DATE]" at bounding box center [399, 81] width 62 height 21
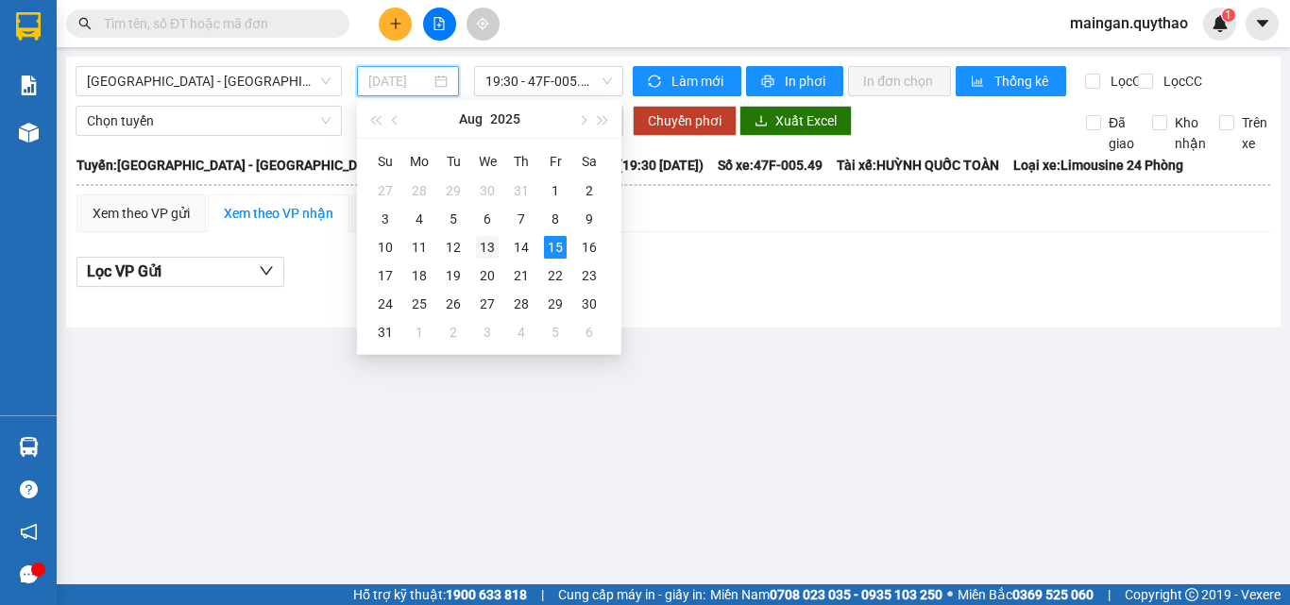
click at [478, 247] on div "13" at bounding box center [487, 247] width 23 height 23
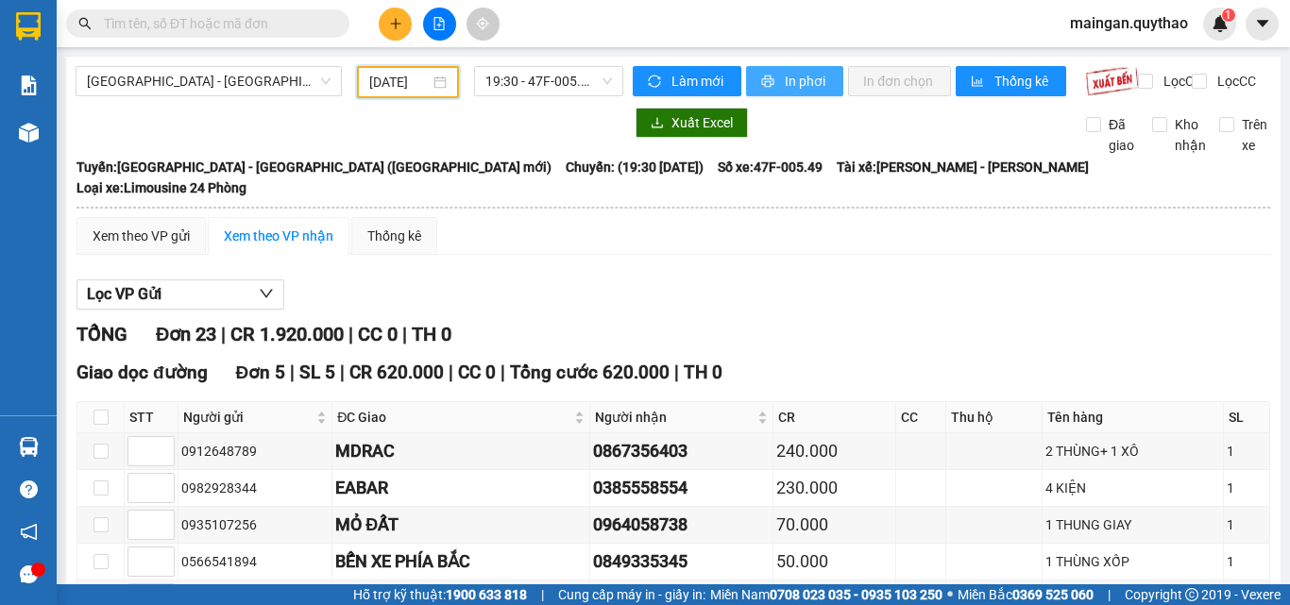
click at [787, 95] on button "In phơi" at bounding box center [794, 81] width 97 height 30
click at [416, 69] on div "[DATE]" at bounding box center [408, 82] width 102 height 32
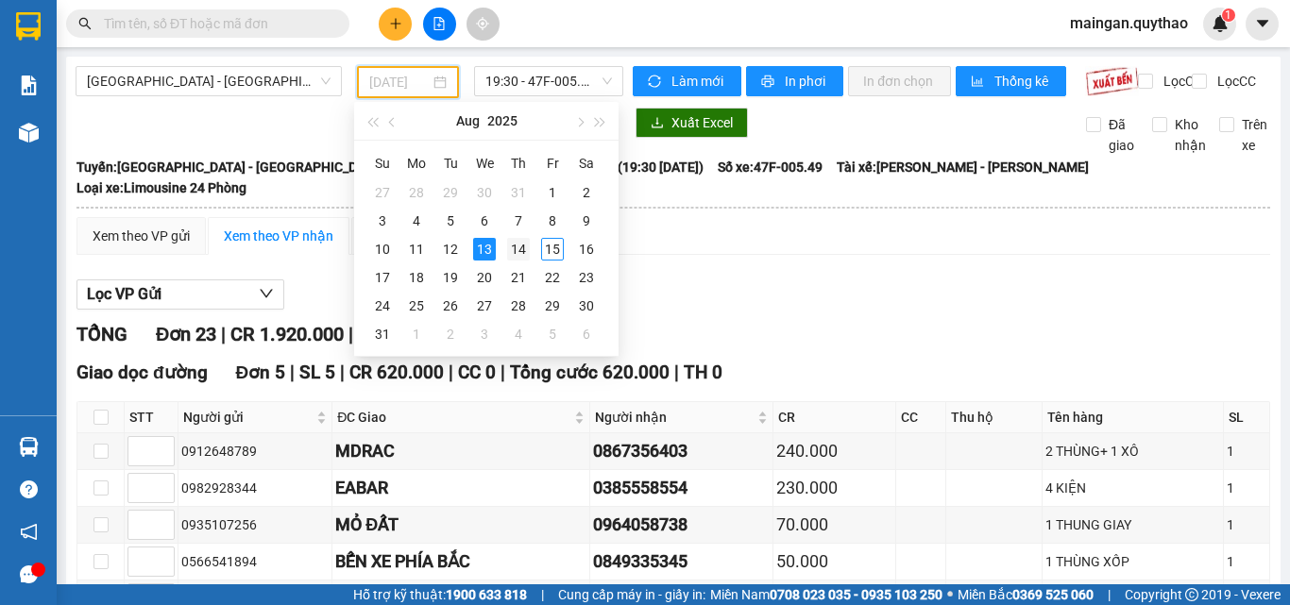
drag, startPoint x: 519, startPoint y: 240, endPoint x: 724, endPoint y: 33, distance: 291.2
click at [517, 242] on div "14" at bounding box center [518, 249] width 23 height 23
type input "[DATE]"
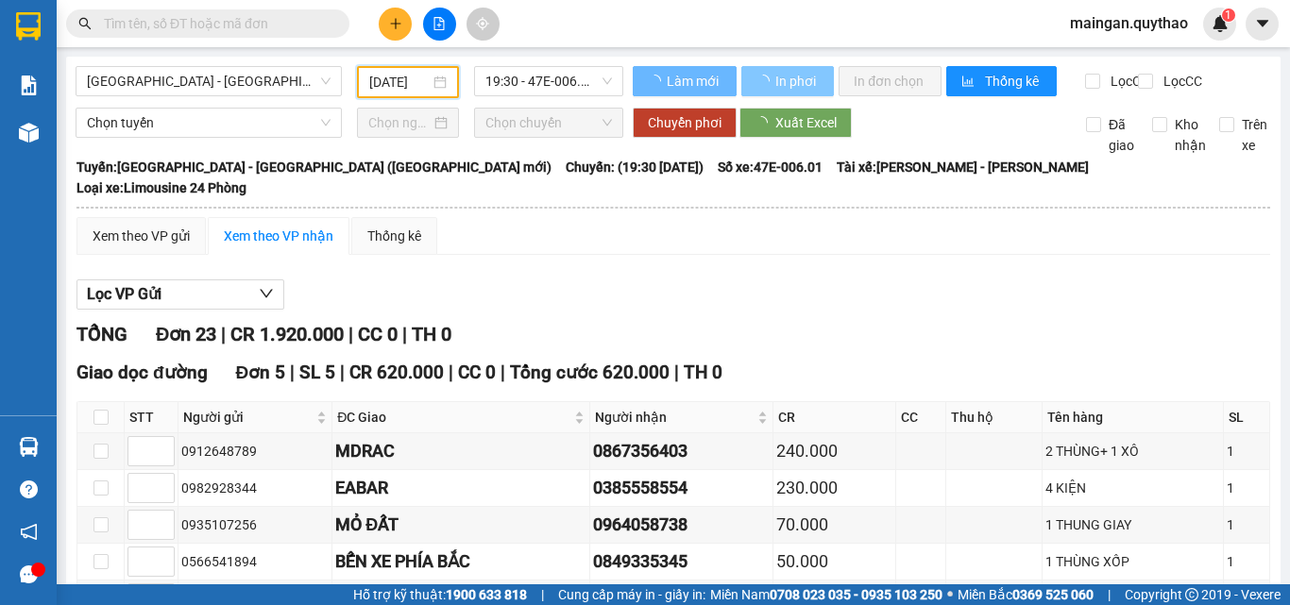
scroll to position [0, 7]
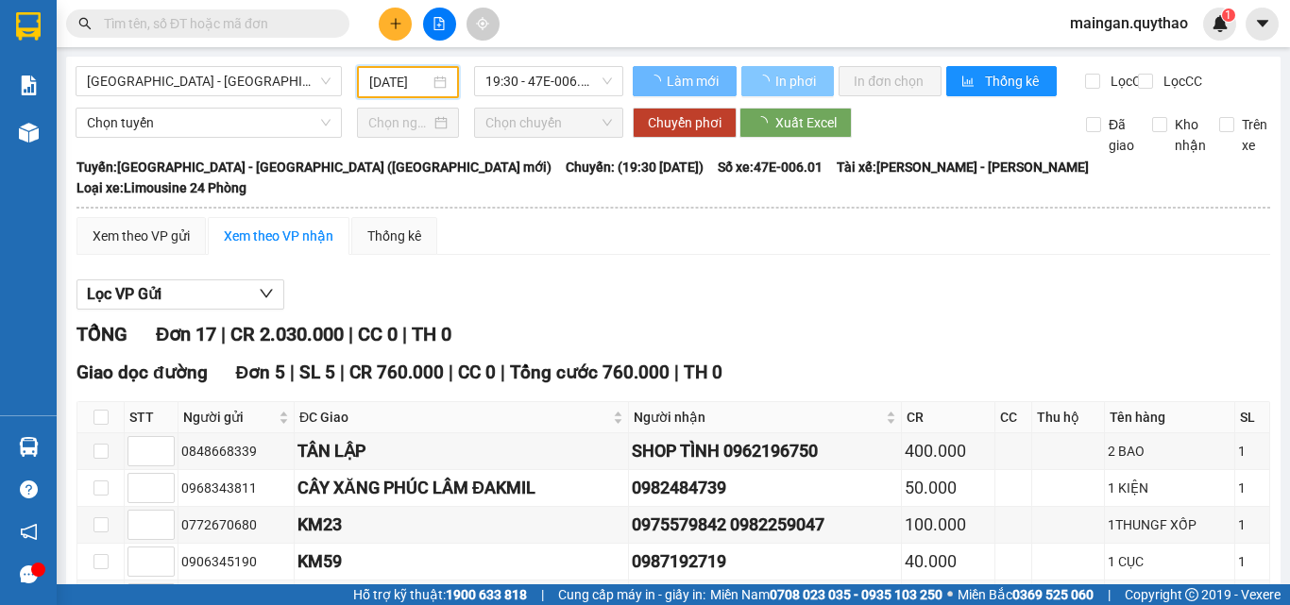
click at [792, 86] on span "In phơi" at bounding box center [797, 81] width 43 height 21
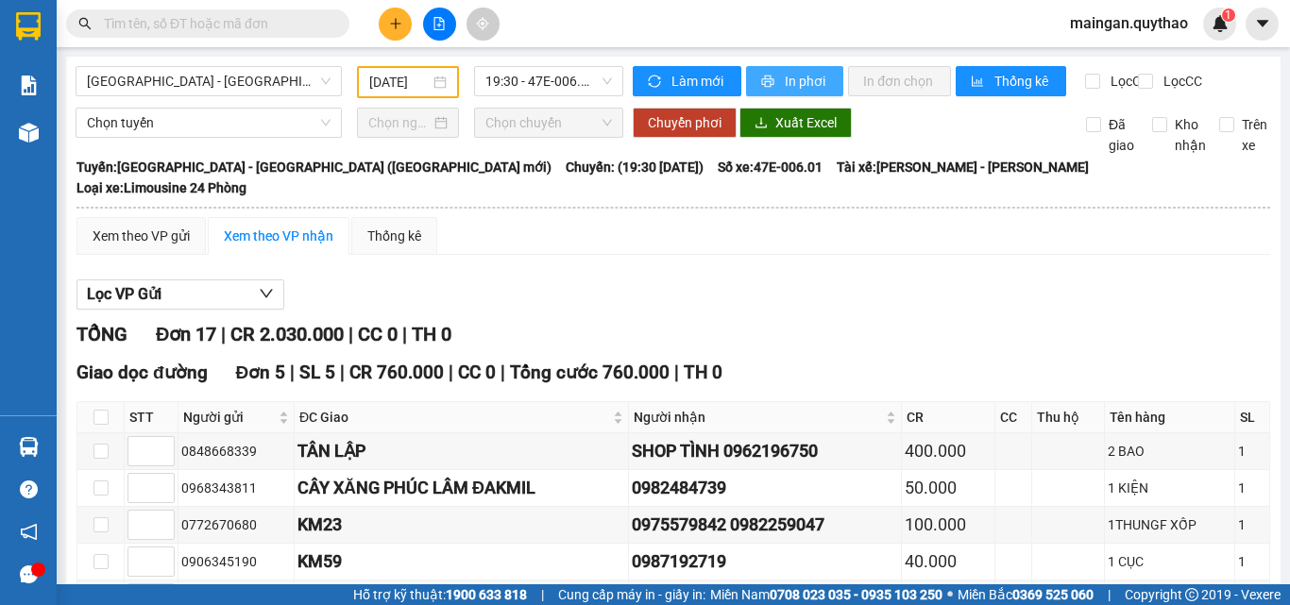
click at [792, 86] on span "In phơi" at bounding box center [806, 81] width 43 height 21
click at [384, 24] on button at bounding box center [395, 24] width 33 height 33
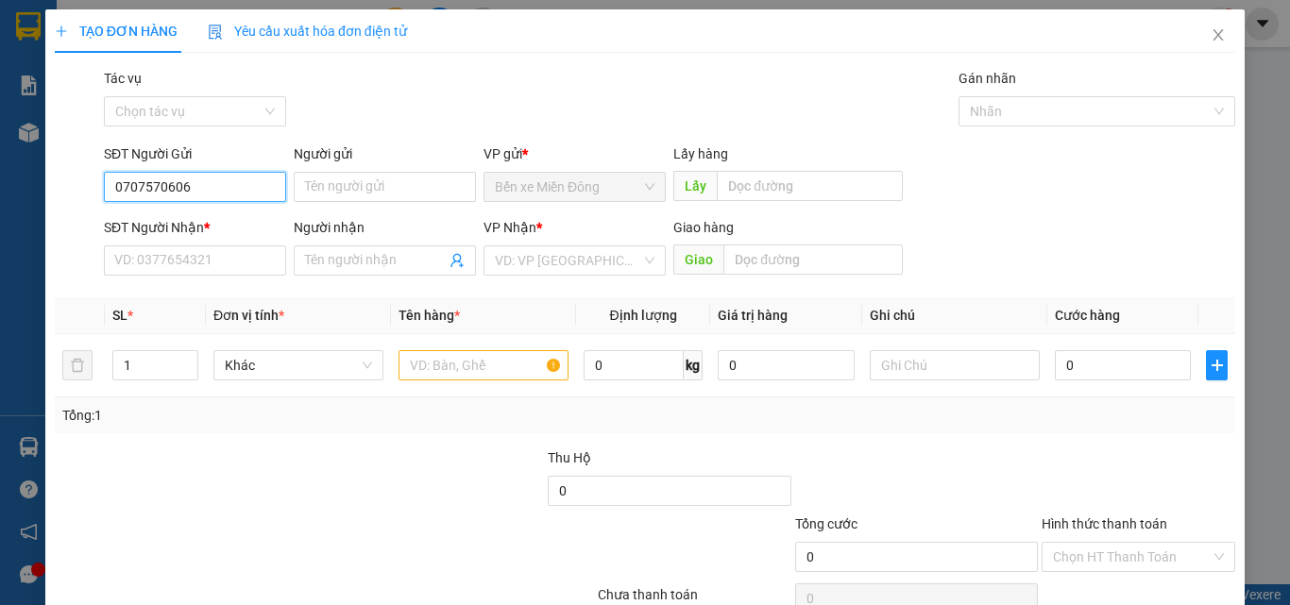
type input "0707570606"
click at [234, 285] on div "Transit Pickup Surcharge Ids Transit Deliver Surcharge Ids Transit Deliver Surc…" at bounding box center [645, 365] width 1181 height 594
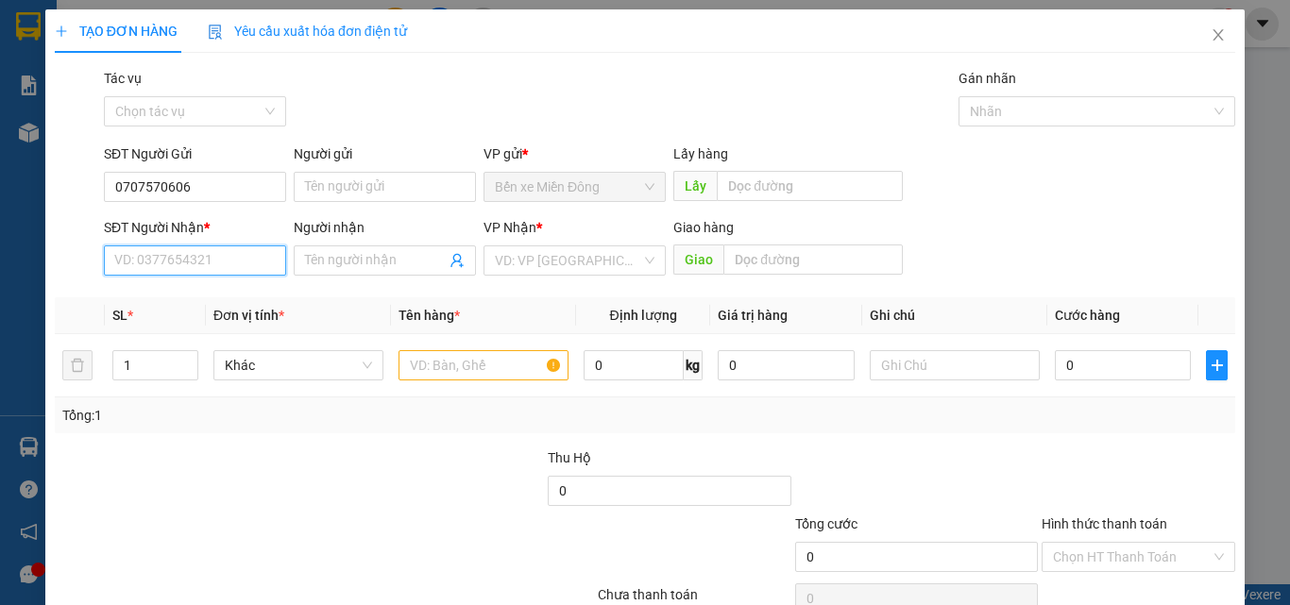
click at [247, 248] on input "SĐT Người Nhận *" at bounding box center [195, 261] width 182 height 30
click at [180, 298] on div "0783444777" at bounding box center [193, 298] width 158 height 21
type input "0783444777"
click at [472, 385] on td at bounding box center [483, 365] width 185 height 63
click at [478, 385] on td at bounding box center [483, 365] width 185 height 63
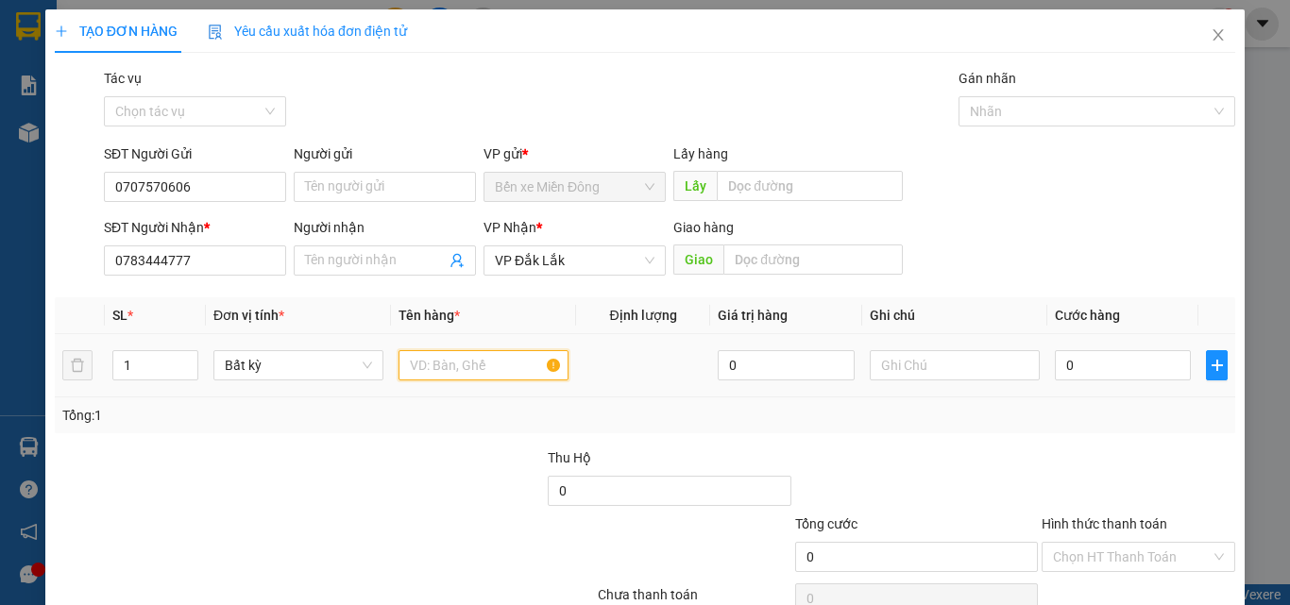
click at [487, 369] on input "text" at bounding box center [484, 365] width 170 height 30
type input "1 CỤC ĐEN"
drag, startPoint x: 1077, startPoint y: 354, endPoint x: 1047, endPoint y: 322, distance: 44.1
click at [1080, 357] on input "0" at bounding box center [1123, 365] width 136 height 30
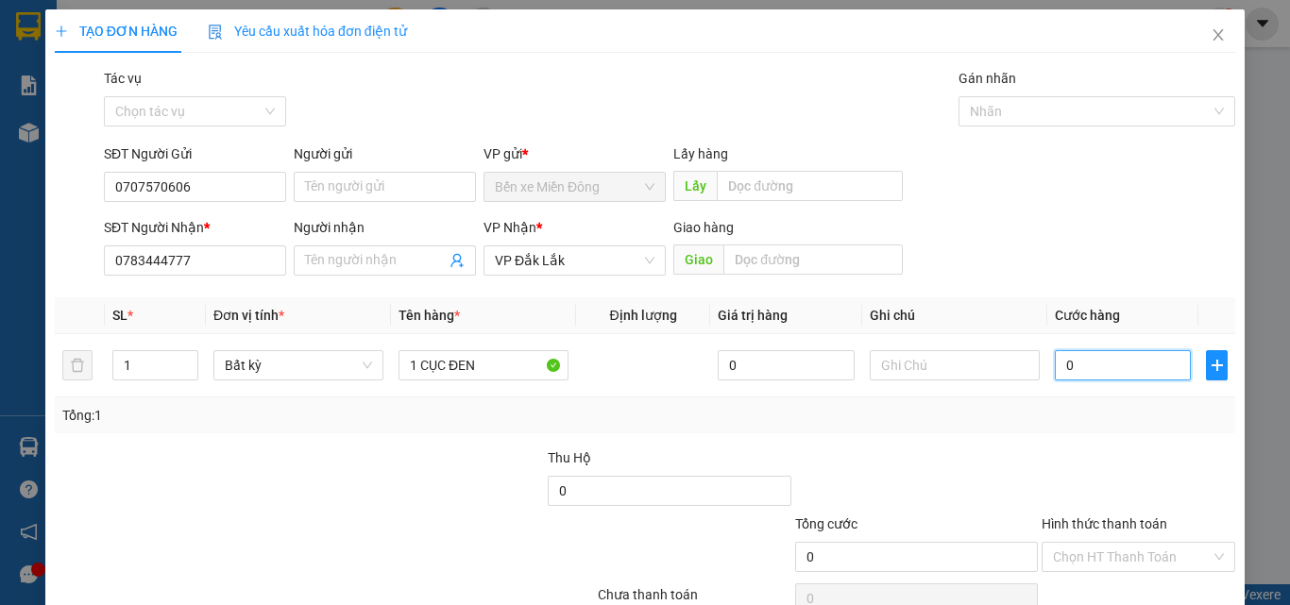
type input "04"
type input "4"
type input "040"
type input "40"
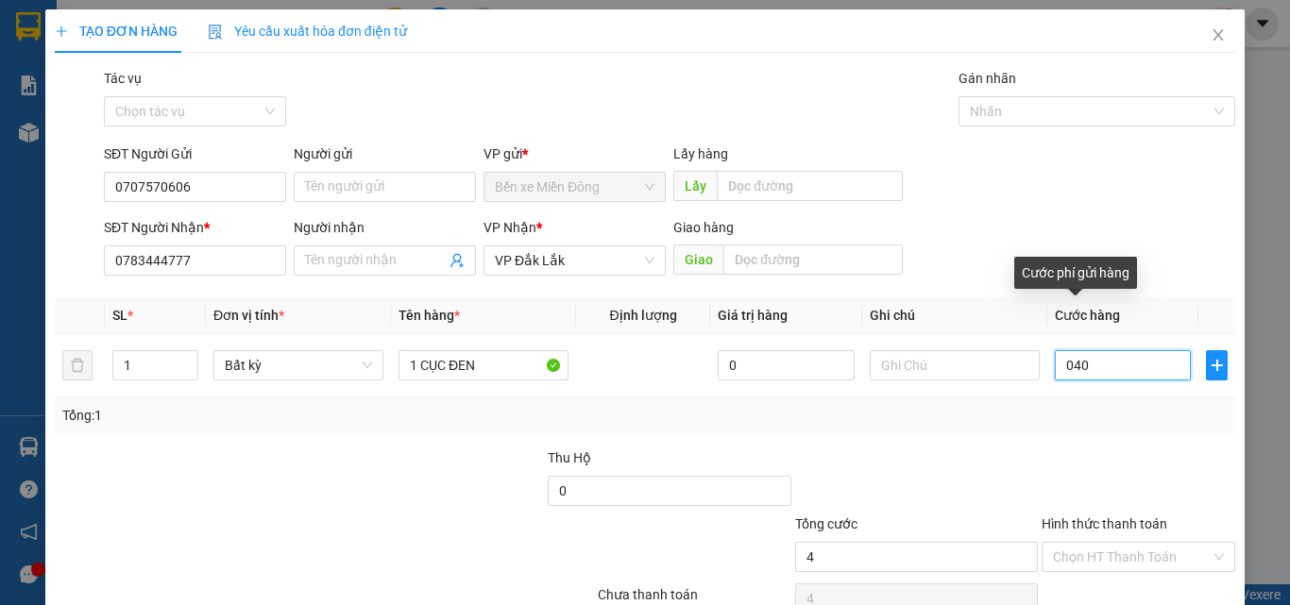
type input "40"
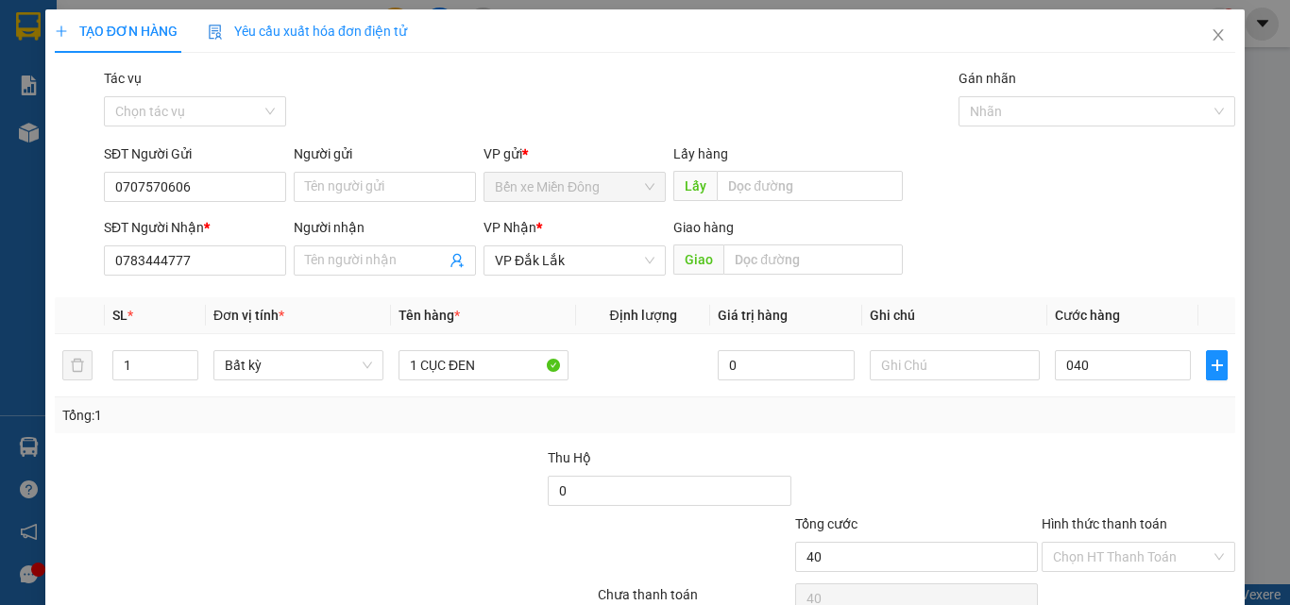
type input "40.000"
click at [1162, 492] on div at bounding box center [1138, 481] width 197 height 66
drag, startPoint x: 1132, startPoint y: 563, endPoint x: 1134, endPoint y: 550, distance: 13.5
click at [1134, 553] on input "Hình thức thanh toán" at bounding box center [1132, 557] width 158 height 28
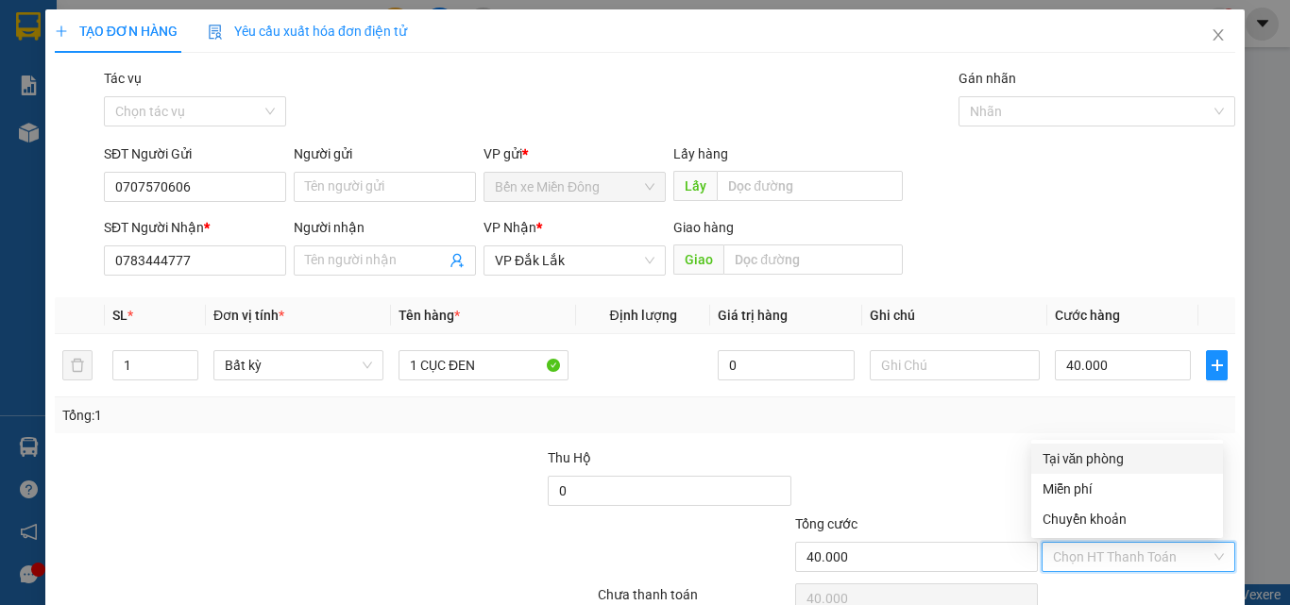
click at [1134, 468] on div "Tại văn phòng" at bounding box center [1127, 459] width 169 height 21
type input "0"
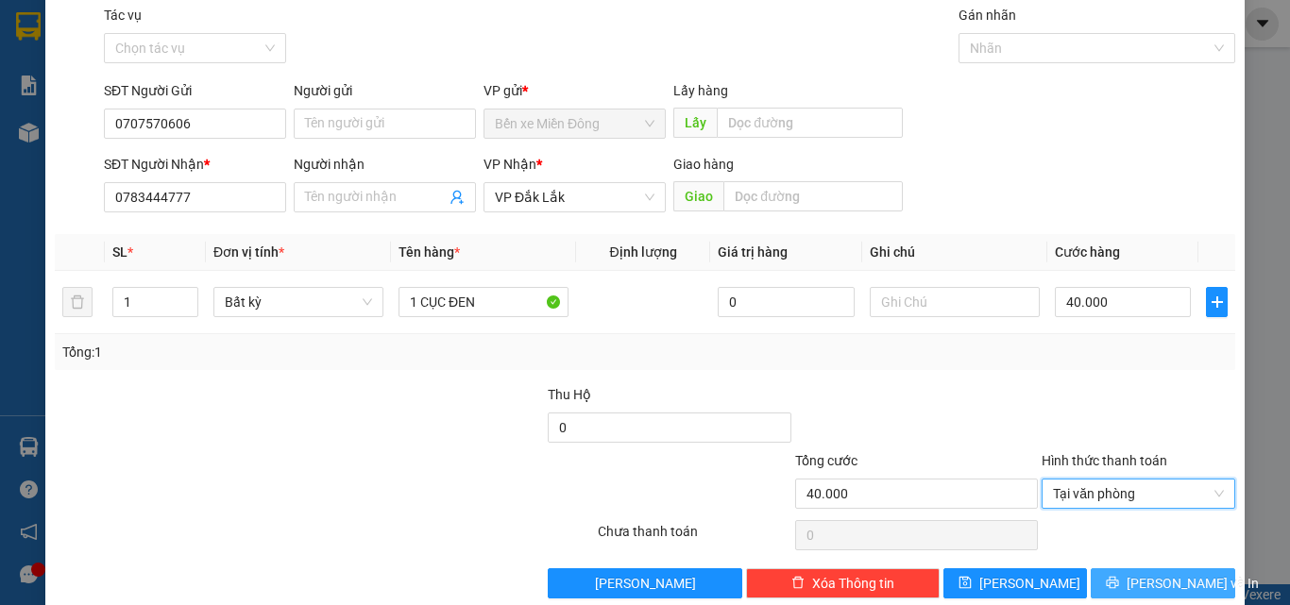
scroll to position [94, 0]
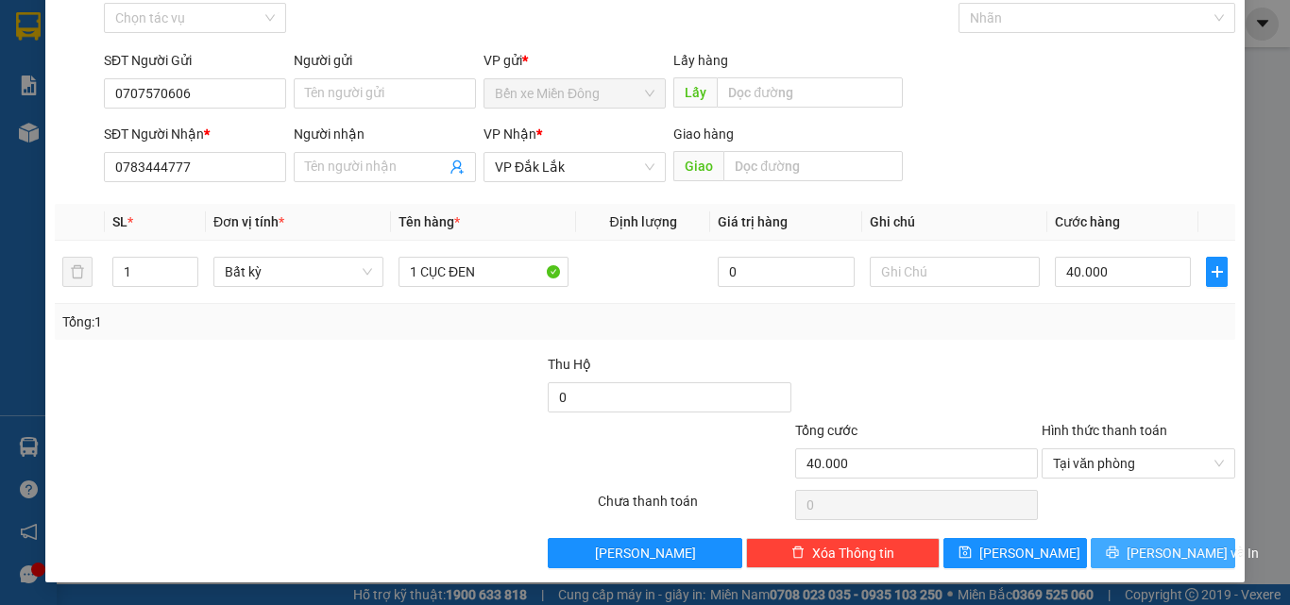
click at [1174, 554] on span "[PERSON_NAME] và In" at bounding box center [1193, 553] width 132 height 21
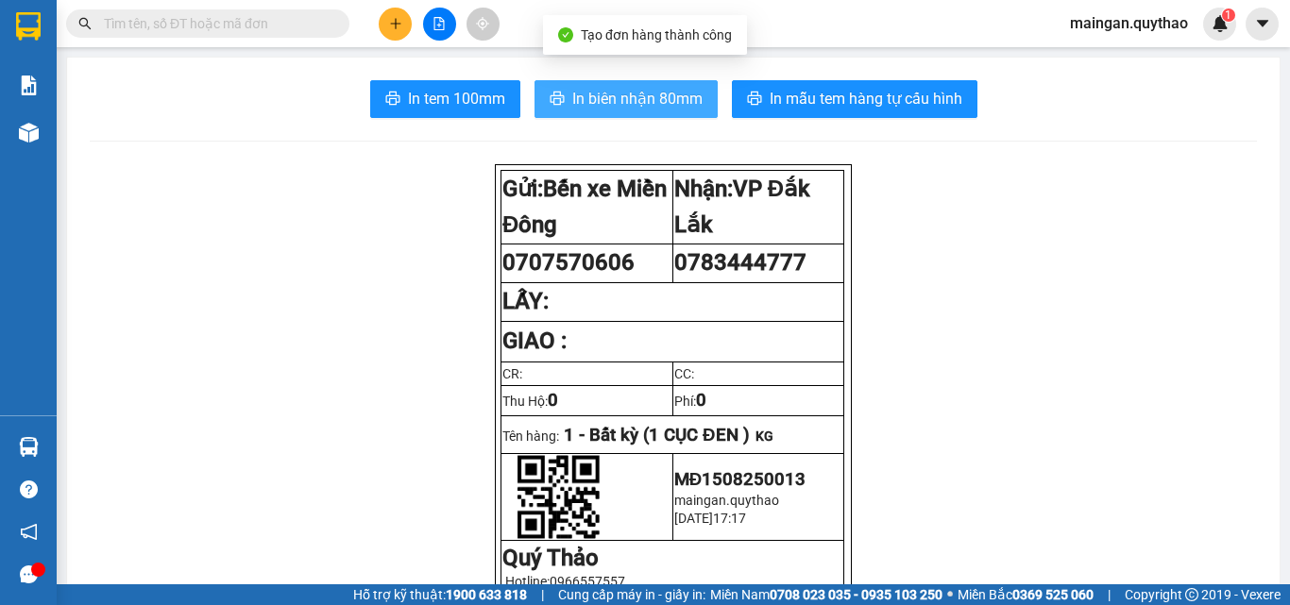
click at [616, 98] on span "In biên nhận 80mm" at bounding box center [637, 99] width 130 height 24
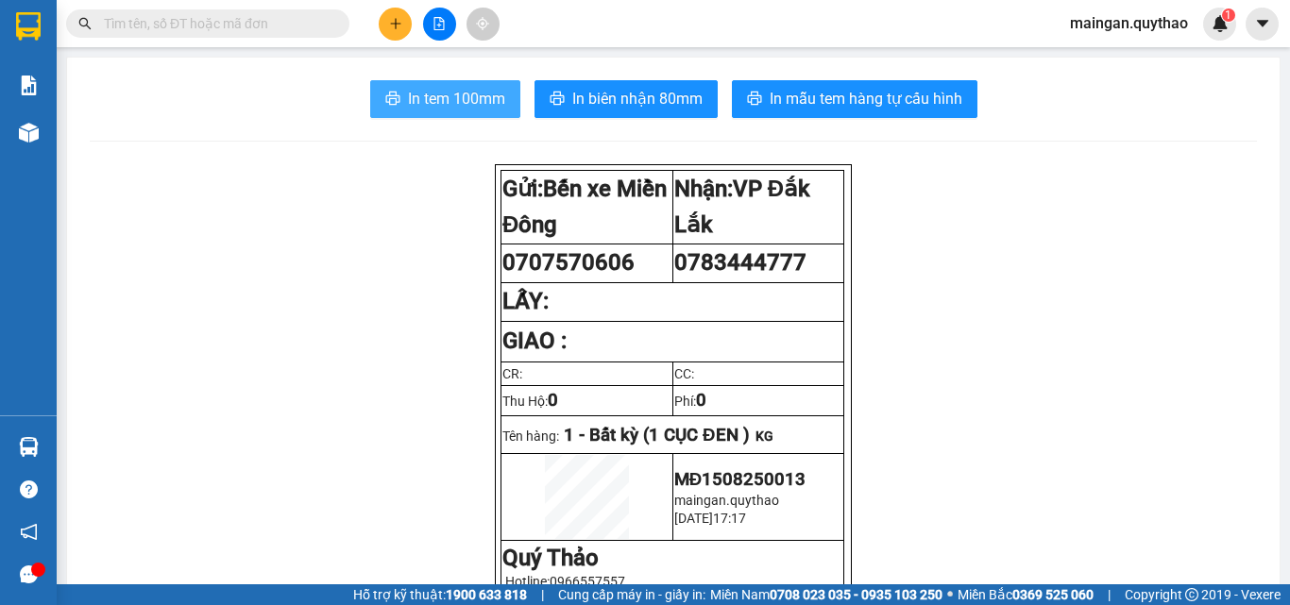
click at [431, 107] on span "In tem 100mm" at bounding box center [456, 99] width 97 height 24
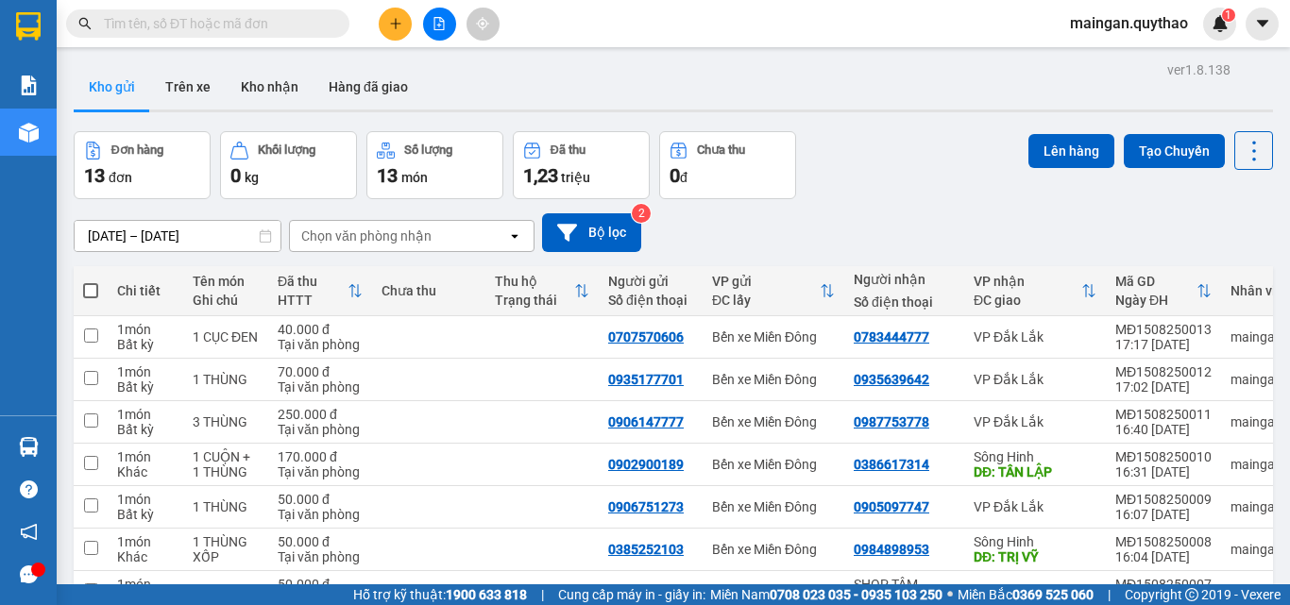
click at [406, 31] on button at bounding box center [395, 24] width 33 height 33
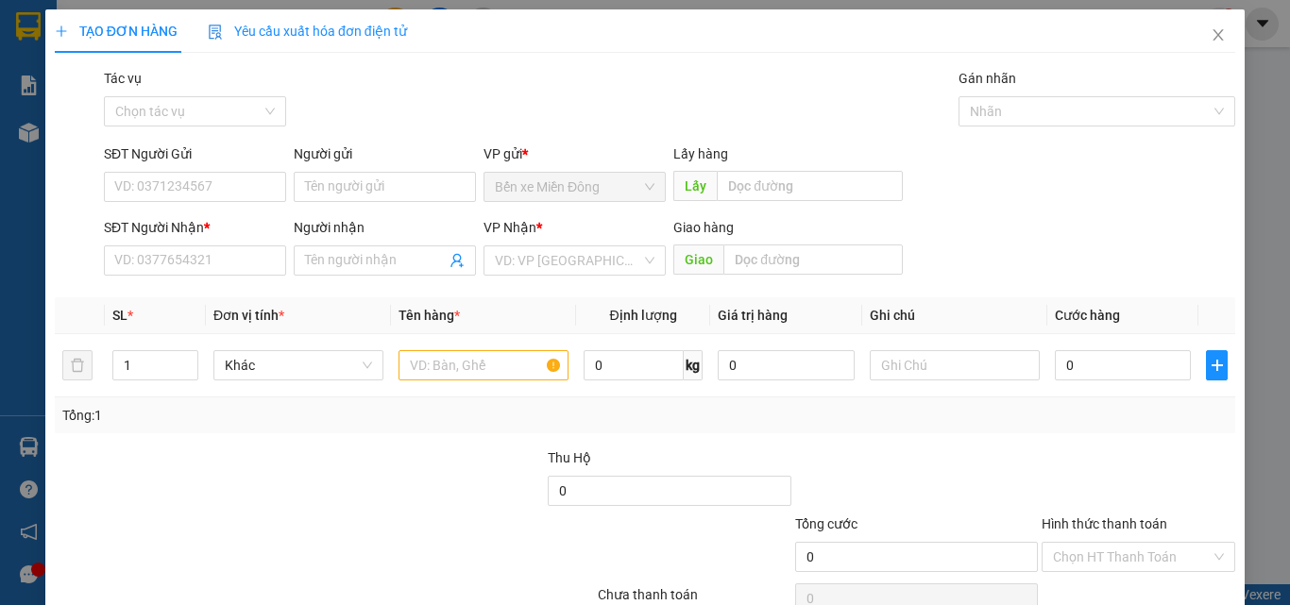
drag, startPoint x: 786, startPoint y: 31, endPoint x: 780, endPoint y: 40, distance: 10.2
drag, startPoint x: 780, startPoint y: 40, endPoint x: 622, endPoint y: 426, distance: 417.3
click at [620, 435] on div "Transit Pickup Surcharge Ids Transit Deliver Surcharge Ids Transit Deliver Surc…" at bounding box center [645, 365] width 1181 height 594
click at [252, 178] on input "SĐT Người Gửi" at bounding box center [195, 187] width 182 height 30
drag, startPoint x: 459, startPoint y: 367, endPoint x: 487, endPoint y: 416, distance: 56.7
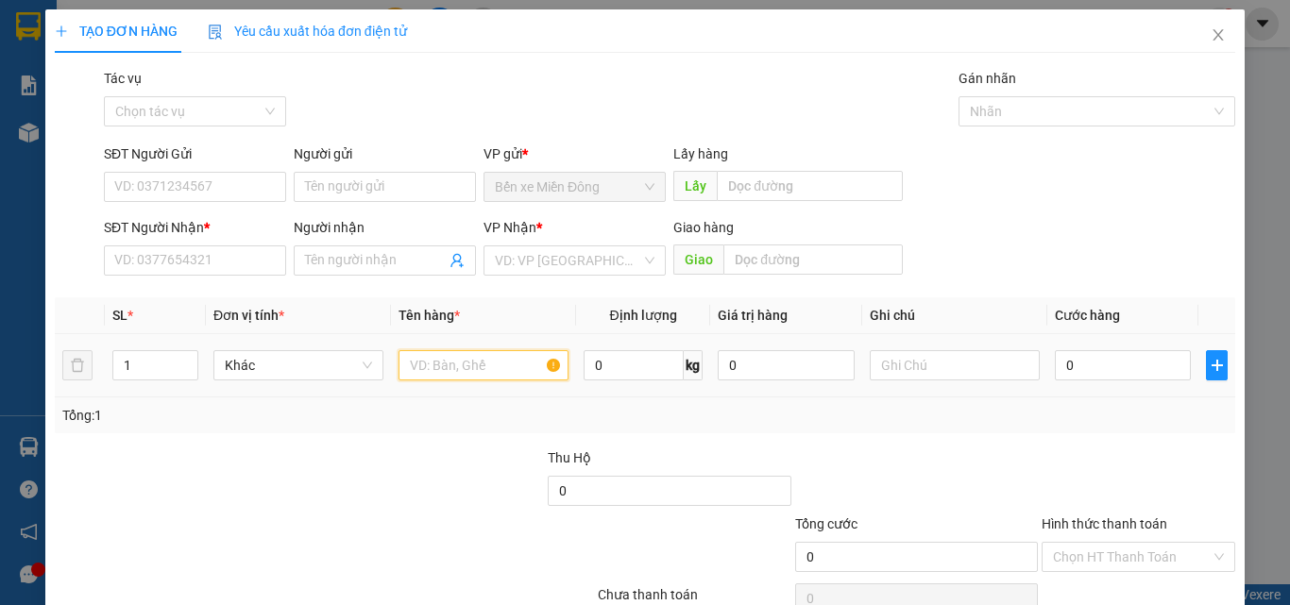
click at [460, 368] on input "text" at bounding box center [484, 365] width 170 height 30
type input "1"
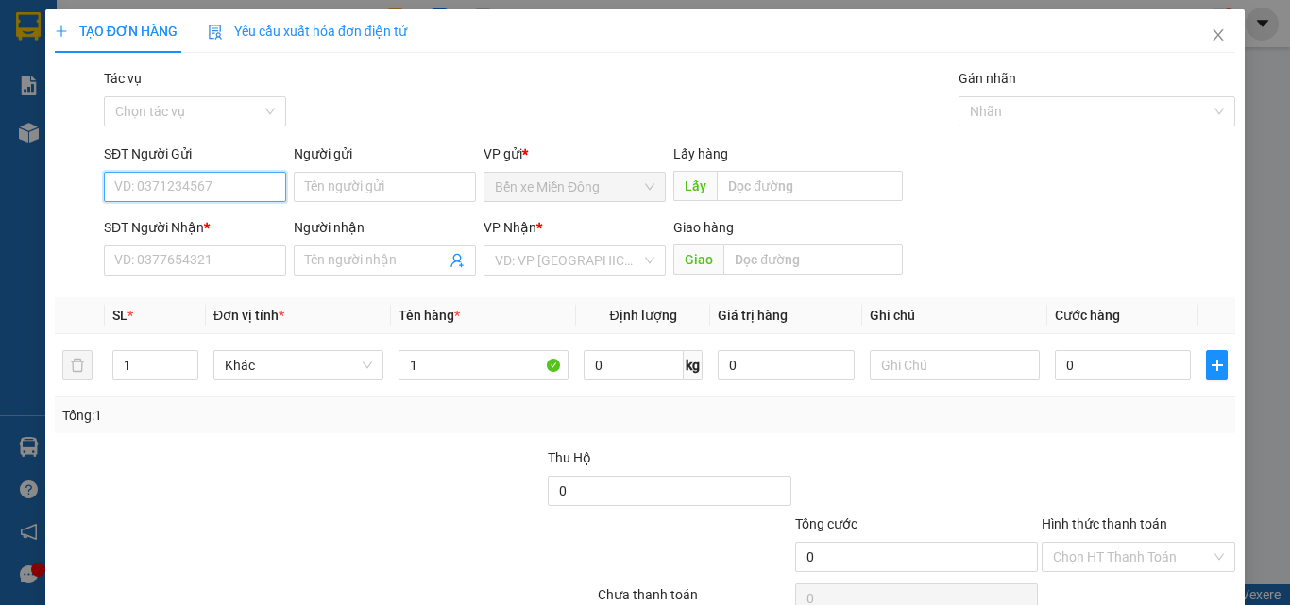
click at [224, 182] on input "SĐT Người Gửi" at bounding box center [195, 187] width 182 height 30
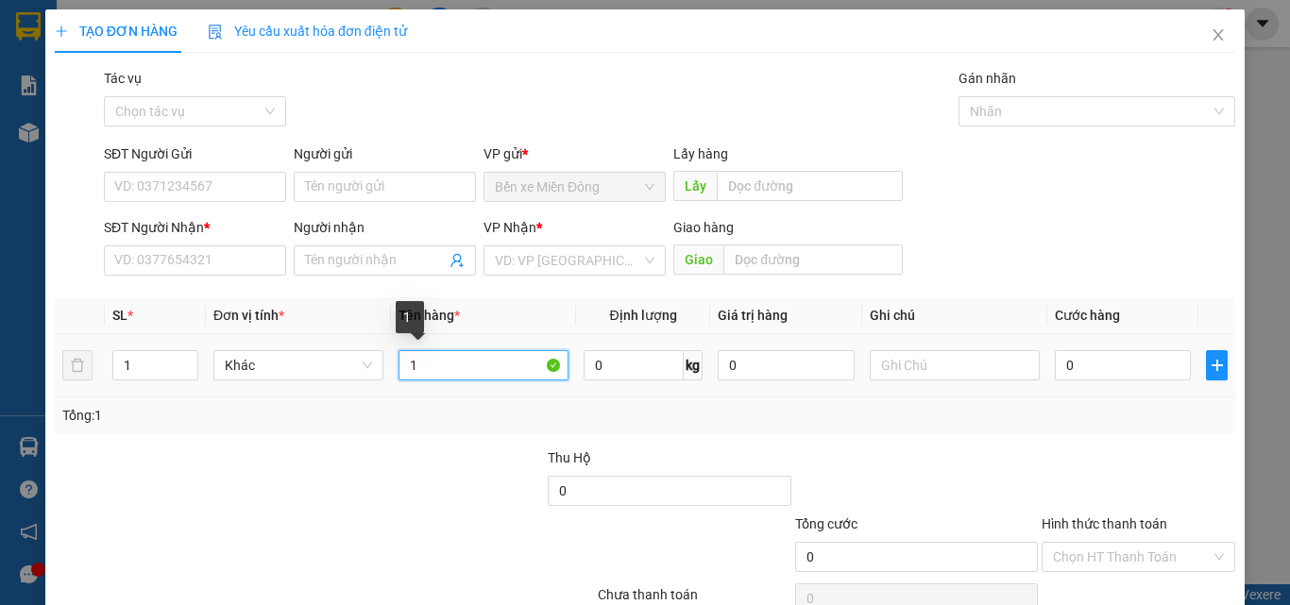
click at [497, 361] on input "1" at bounding box center [484, 365] width 170 height 30
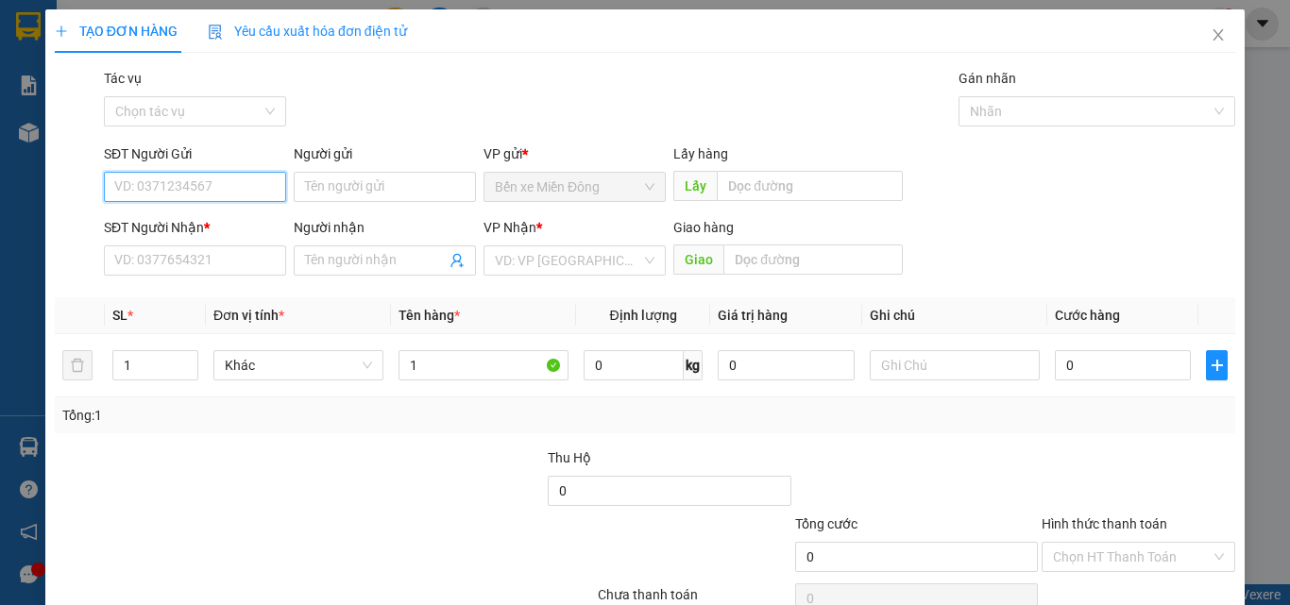
click at [264, 196] on input "SĐT Người Gửi" at bounding box center [195, 187] width 182 height 30
type input "0979055979"
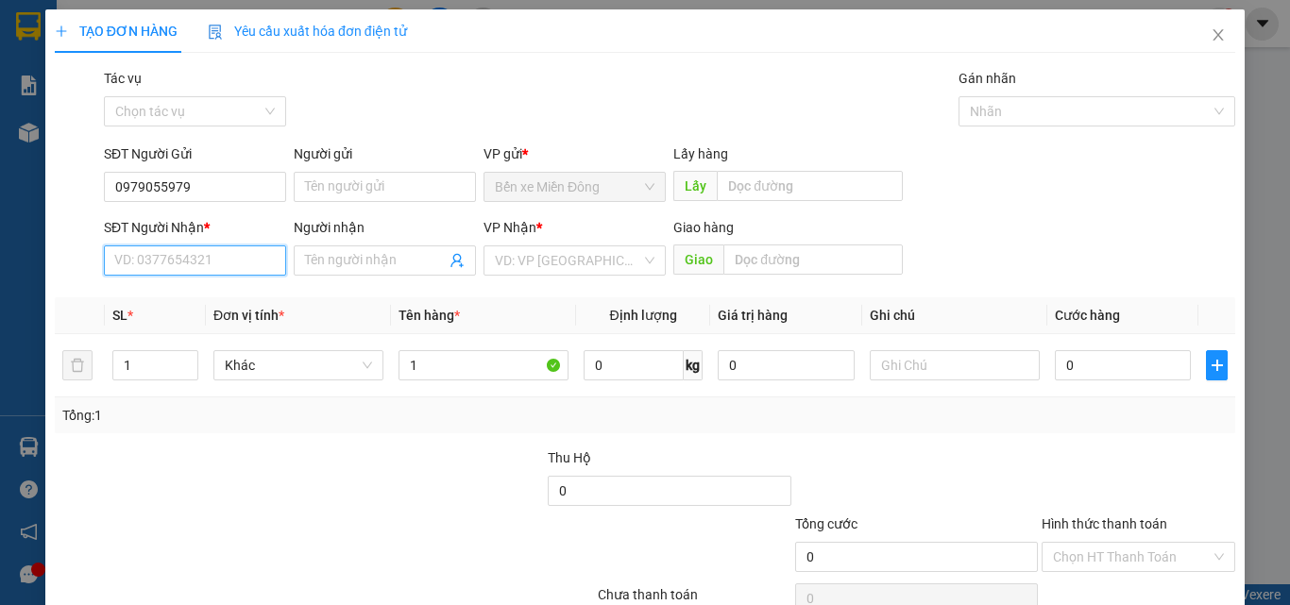
click at [257, 263] on input "SĐT Người Nhận *" at bounding box center [195, 261] width 182 height 30
click at [560, 264] on input "search" at bounding box center [568, 261] width 146 height 28
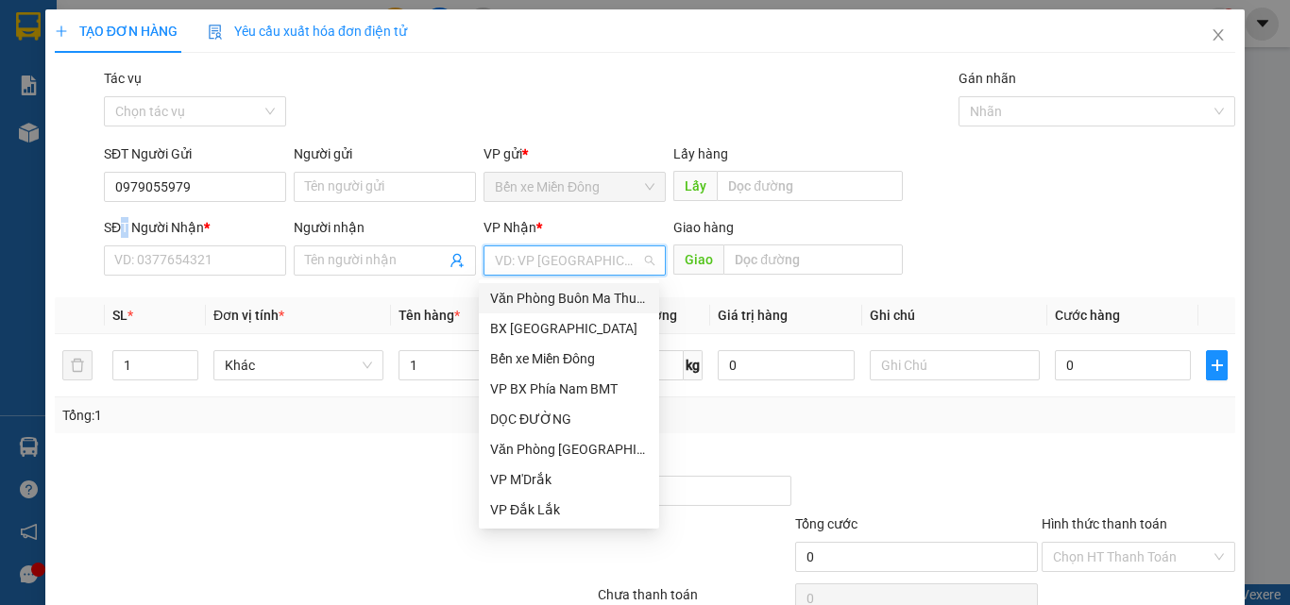
click at [133, 243] on div "SĐT Người Nhận *" at bounding box center [195, 231] width 182 height 28
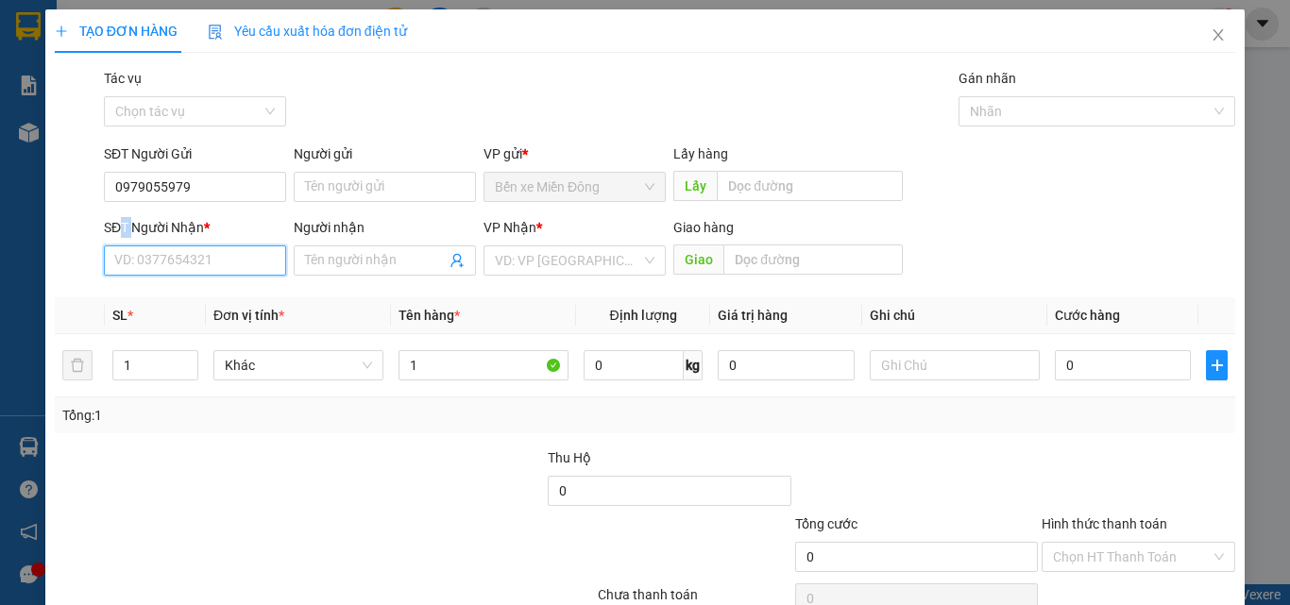
click at [152, 249] on input "SĐT Người Nhận *" at bounding box center [195, 261] width 182 height 30
type input "0947207718"
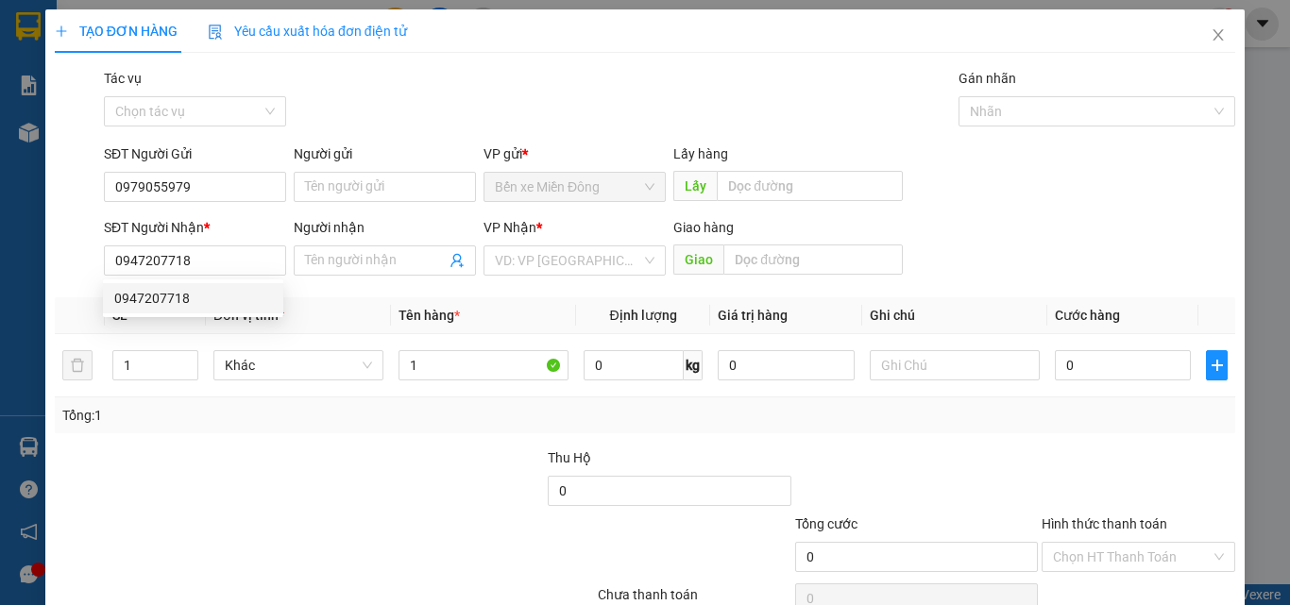
click at [203, 316] on div "0947207718 0947207718" at bounding box center [193, 299] width 180 height 38
click at [212, 302] on th "Đơn vị tính *" at bounding box center [298, 316] width 185 height 37
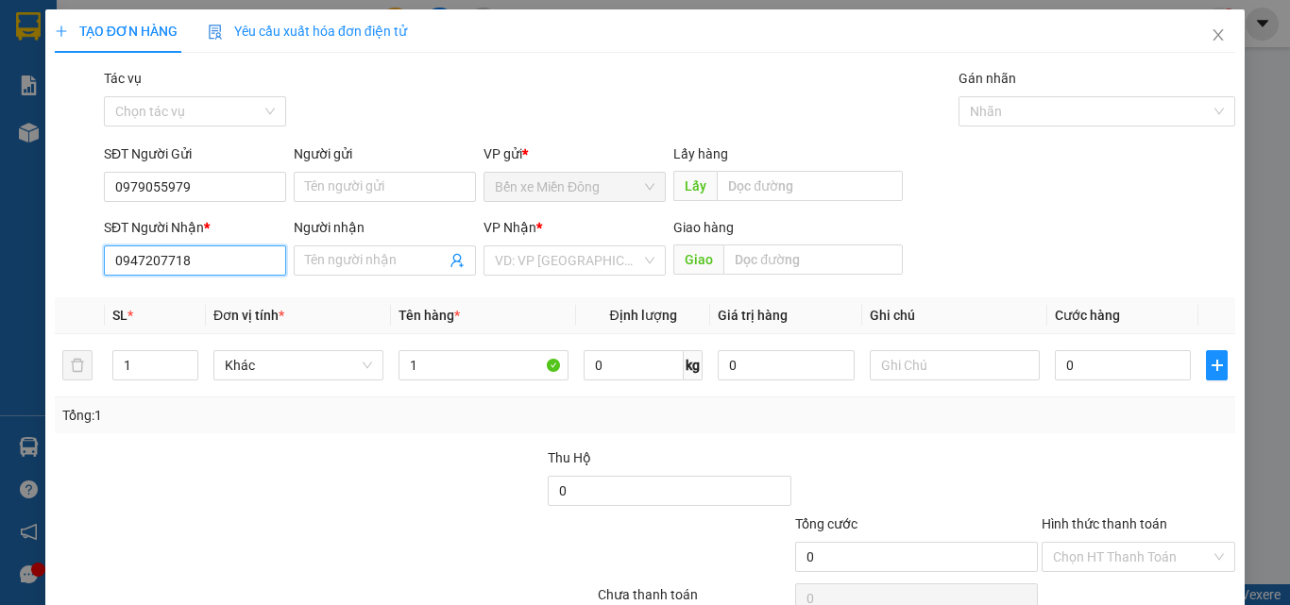
click at [201, 255] on input "0947207718" at bounding box center [195, 261] width 182 height 30
click at [220, 288] on div "0947207718" at bounding box center [193, 298] width 158 height 21
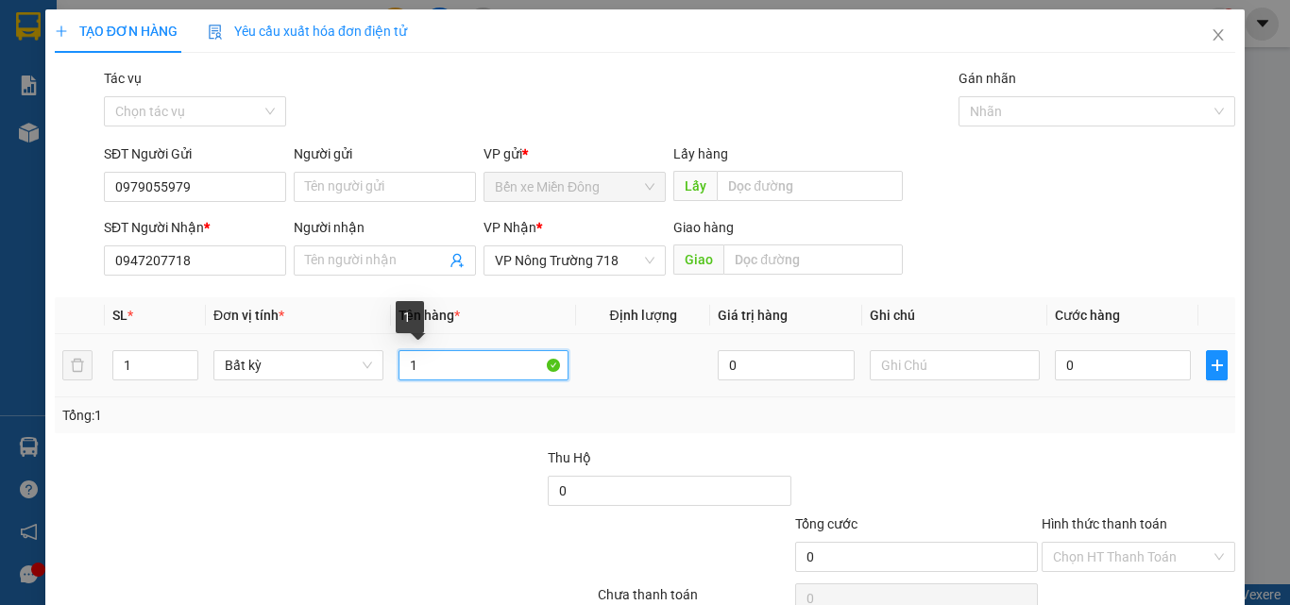
click at [476, 373] on input "1" at bounding box center [484, 365] width 170 height 30
type input "1 KIỆN"
click at [1074, 349] on div "0" at bounding box center [1123, 366] width 136 height 38
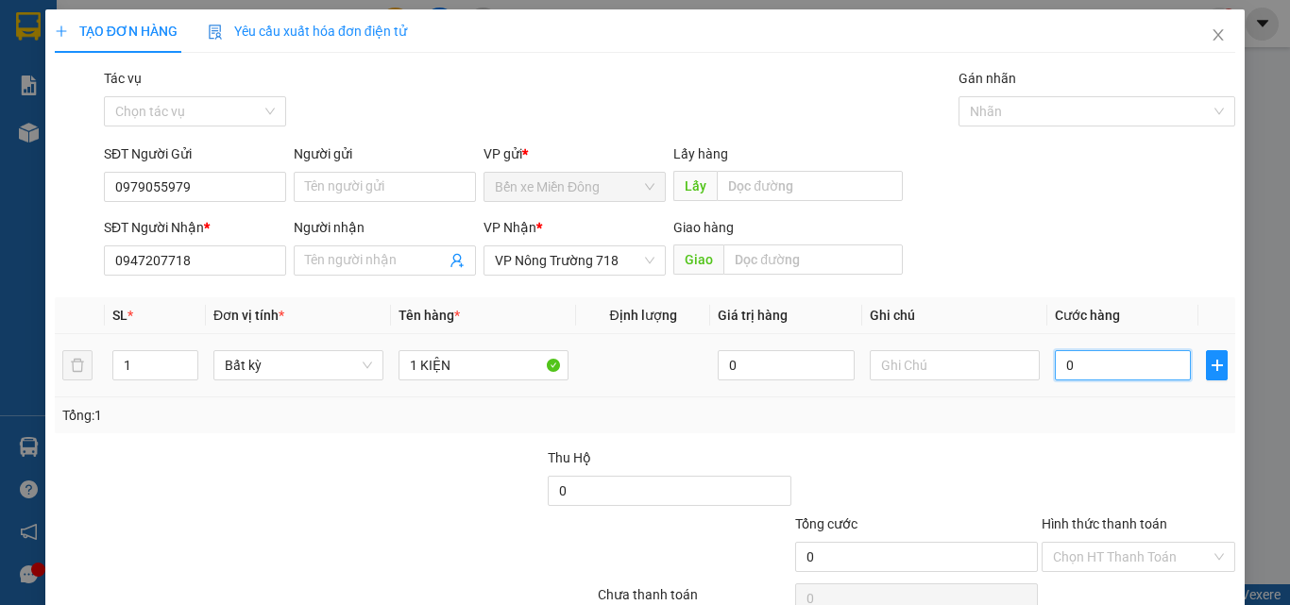
click at [1078, 365] on input "0" at bounding box center [1123, 365] width 136 height 30
type input "02"
type input "2"
type input "025"
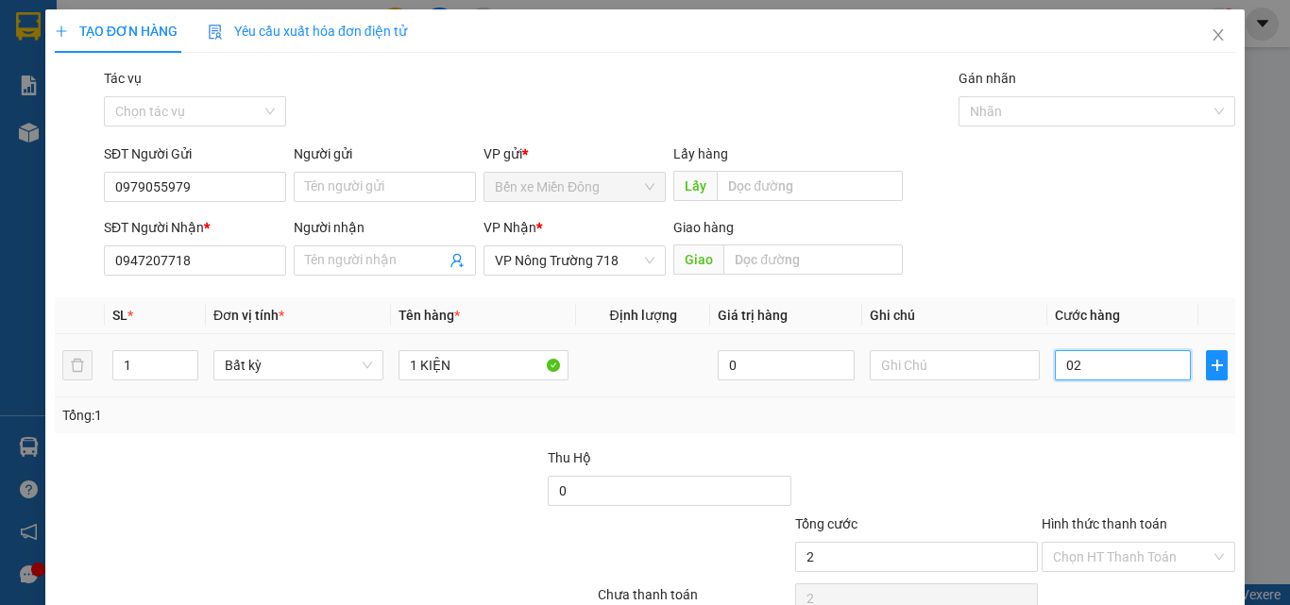
type input "25"
type input "0.250"
type input "250"
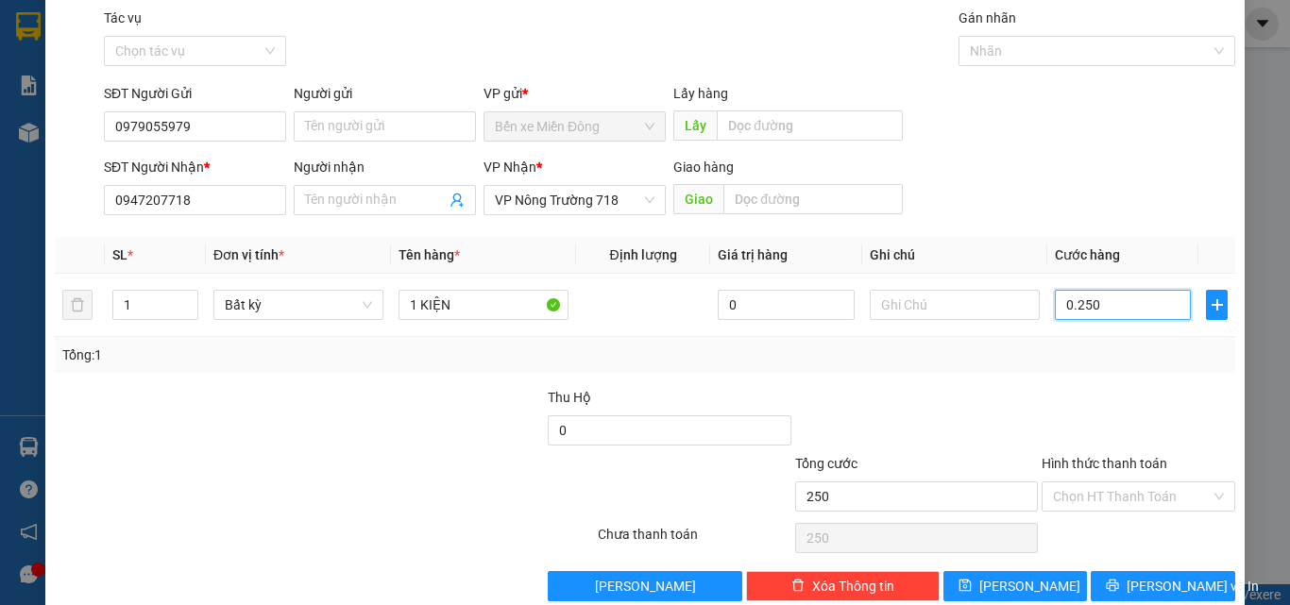
scroll to position [94, 0]
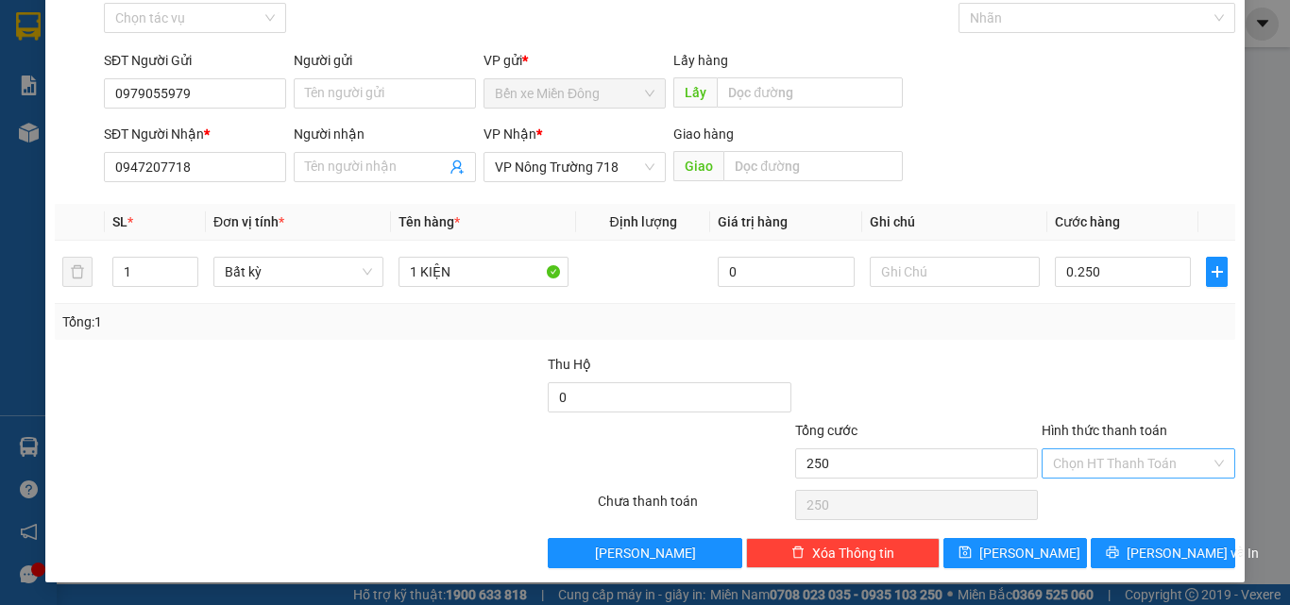
click at [1100, 457] on input "Hình thức thanh toán" at bounding box center [1132, 464] width 158 height 28
type input "250.000"
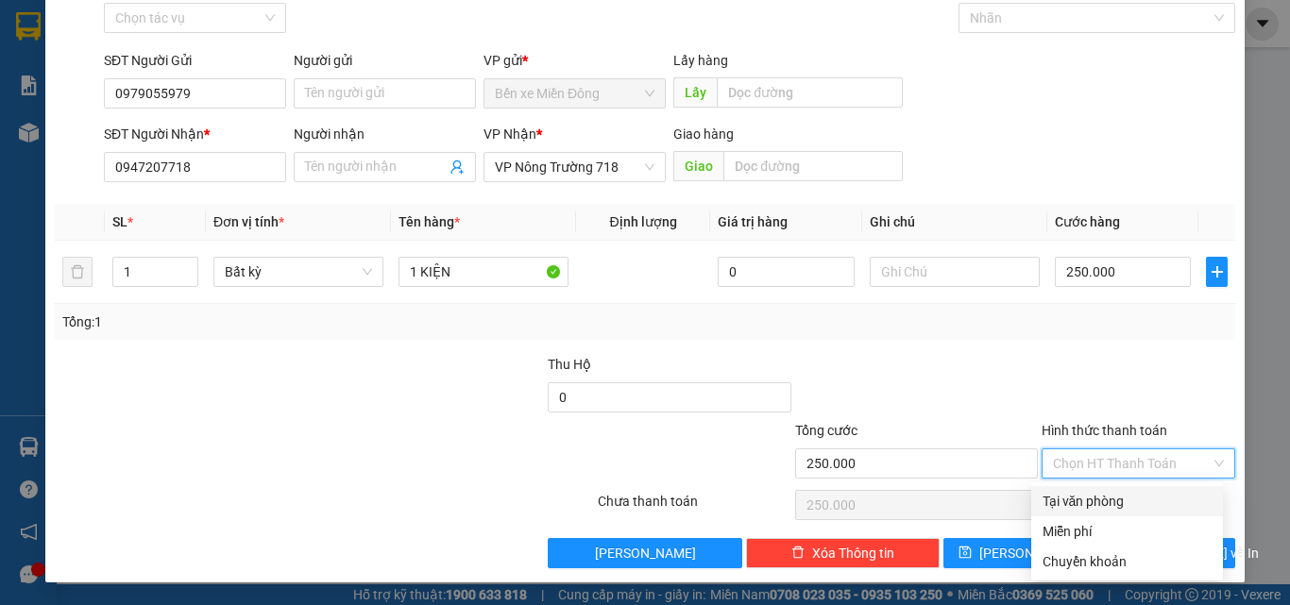
click at [1114, 502] on div "Tại văn phòng" at bounding box center [1127, 501] width 169 height 21
type input "0"
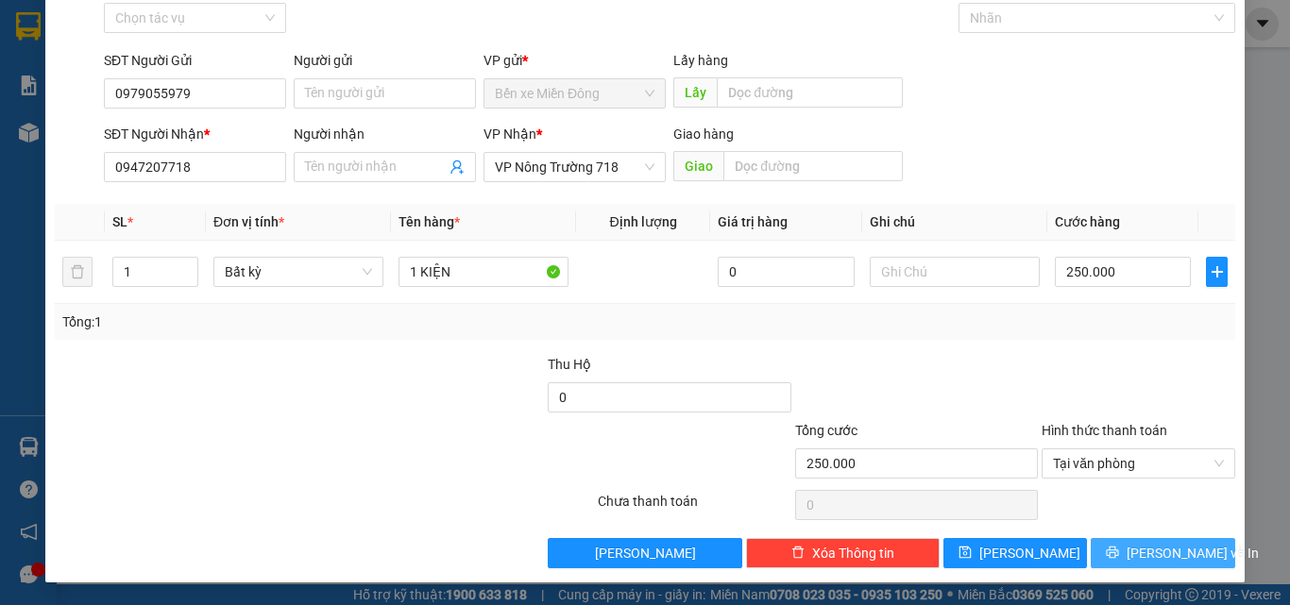
click at [1155, 552] on span "[PERSON_NAME] và In" at bounding box center [1193, 553] width 132 height 21
click at [1159, 554] on span "[PERSON_NAME] và In" at bounding box center [1193, 553] width 132 height 21
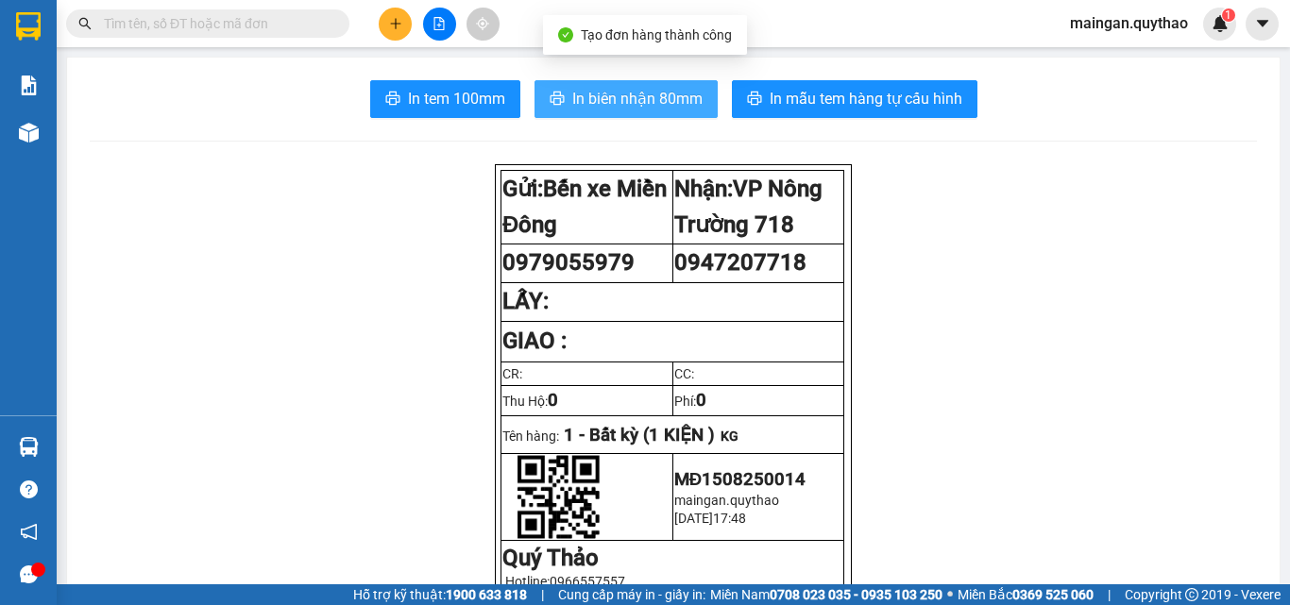
click at [610, 88] on span "In biên nhận 80mm" at bounding box center [637, 99] width 130 height 24
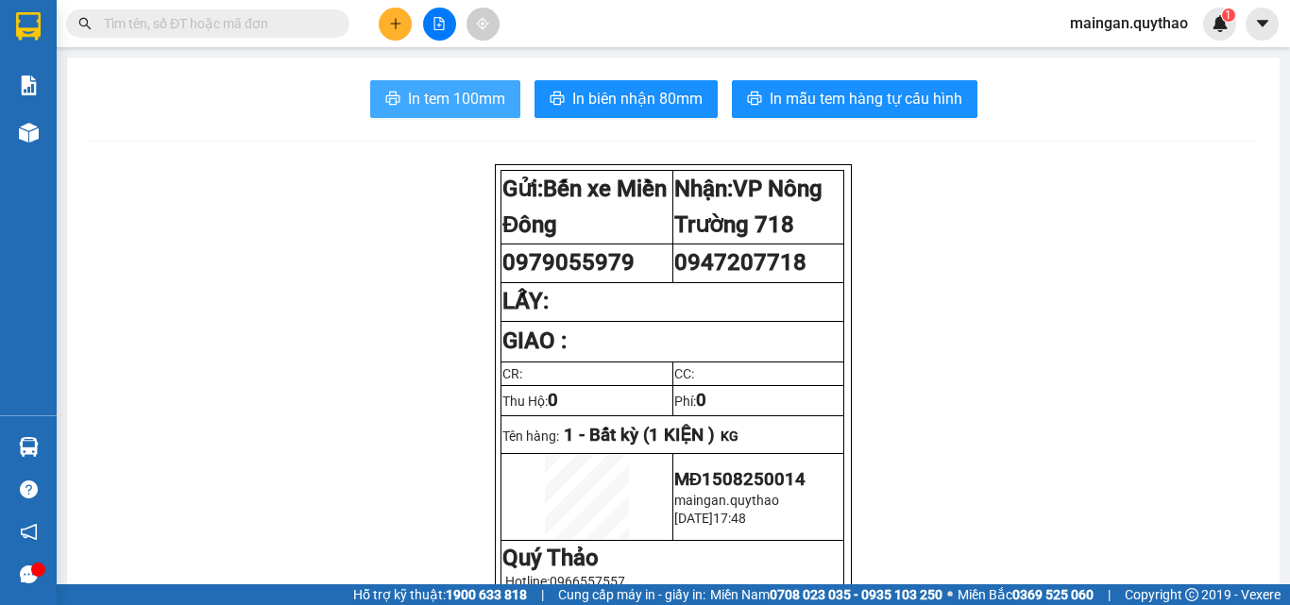
click at [485, 88] on span "In tem 100mm" at bounding box center [456, 99] width 97 height 24
click at [390, 32] on button at bounding box center [395, 24] width 33 height 33
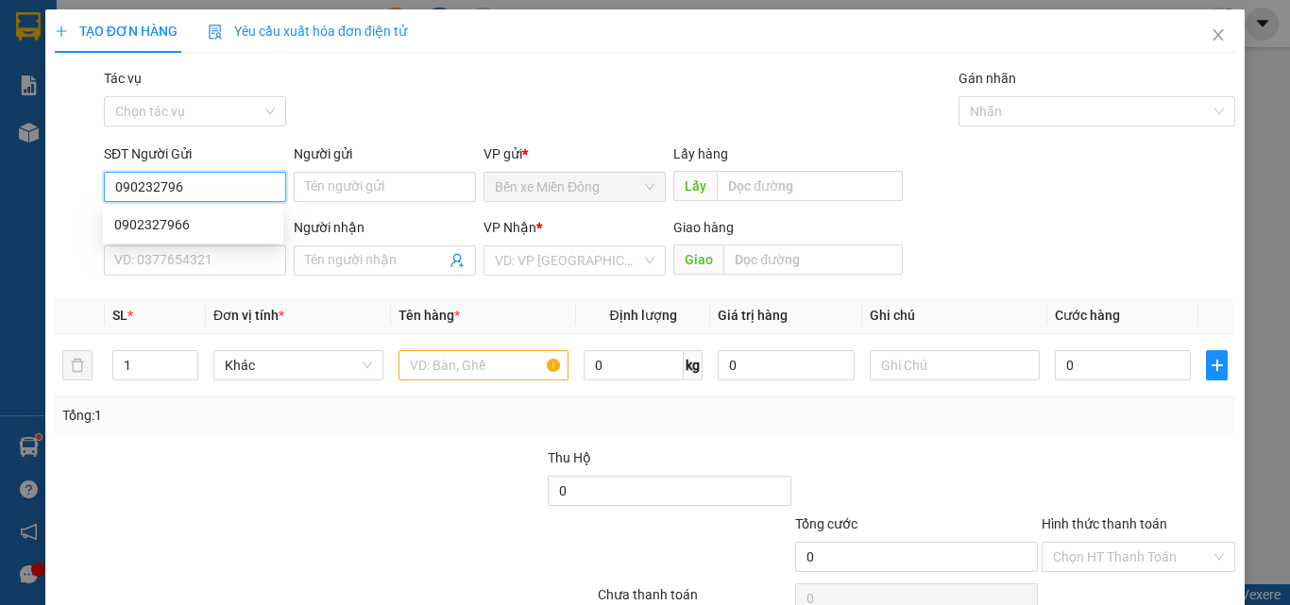
type input "0902327966"
click at [212, 228] on div "0902327966" at bounding box center [193, 224] width 158 height 21
type input "0984451642"
type input "0902327966"
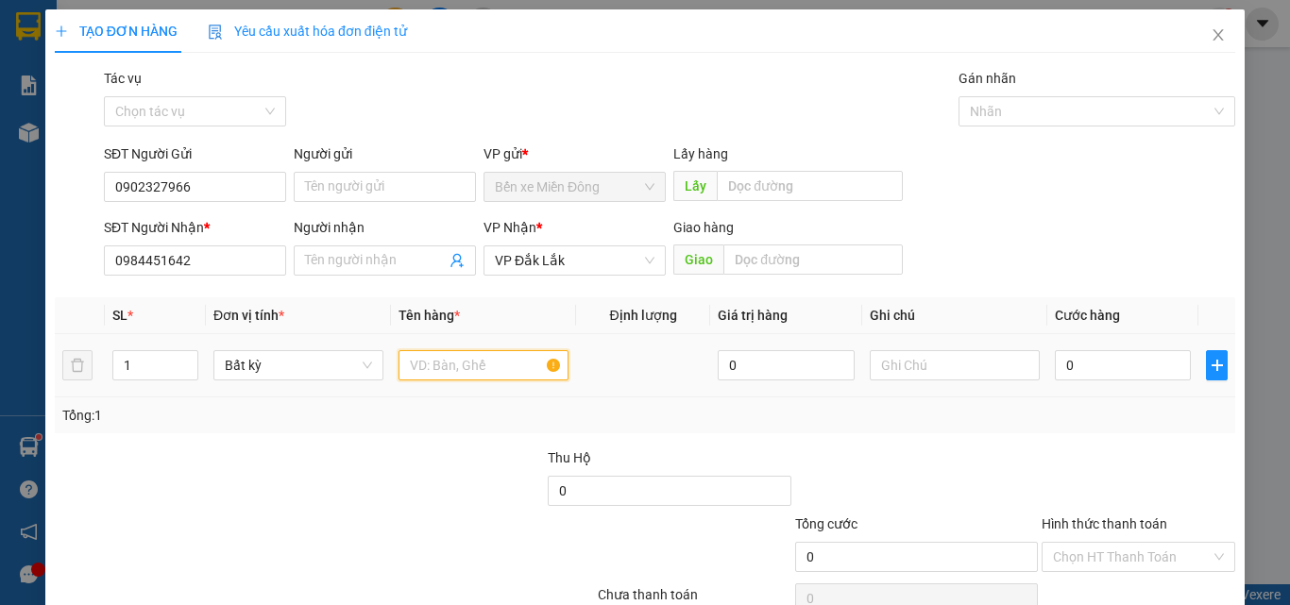
click at [492, 364] on input "text" at bounding box center [484, 365] width 170 height 30
type input "1 THÙNG XỐP"
click at [1082, 364] on input "0" at bounding box center [1123, 365] width 136 height 30
type input "06"
type input "6"
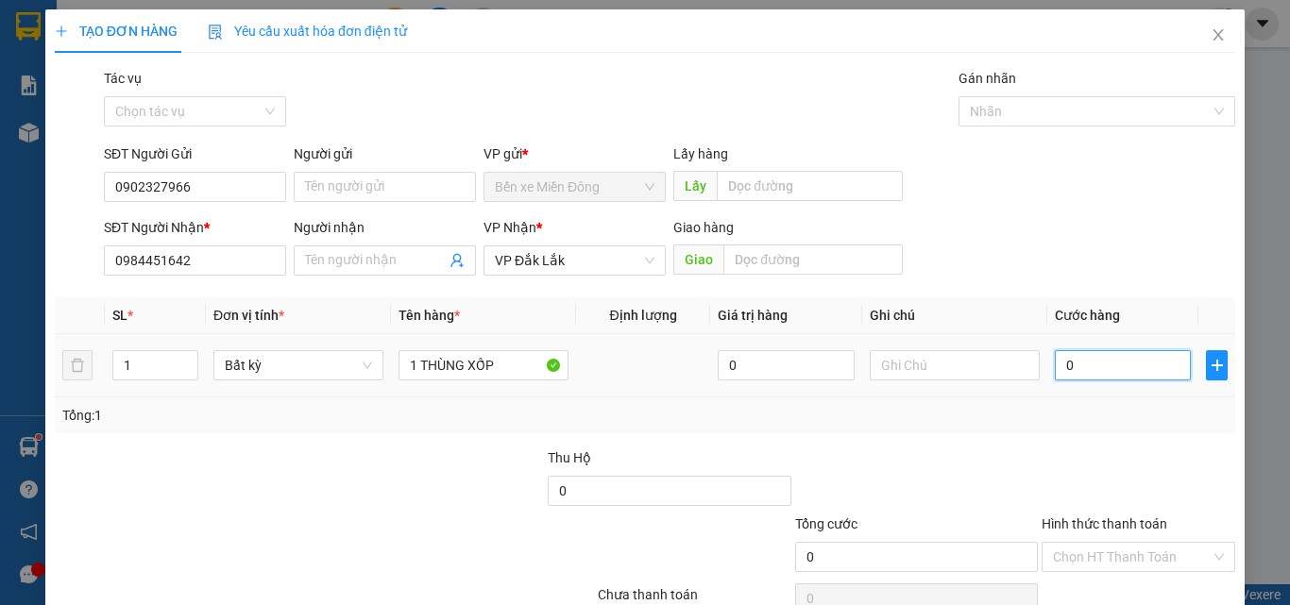
type input "6"
type input "060"
type input "60"
type input "60.000"
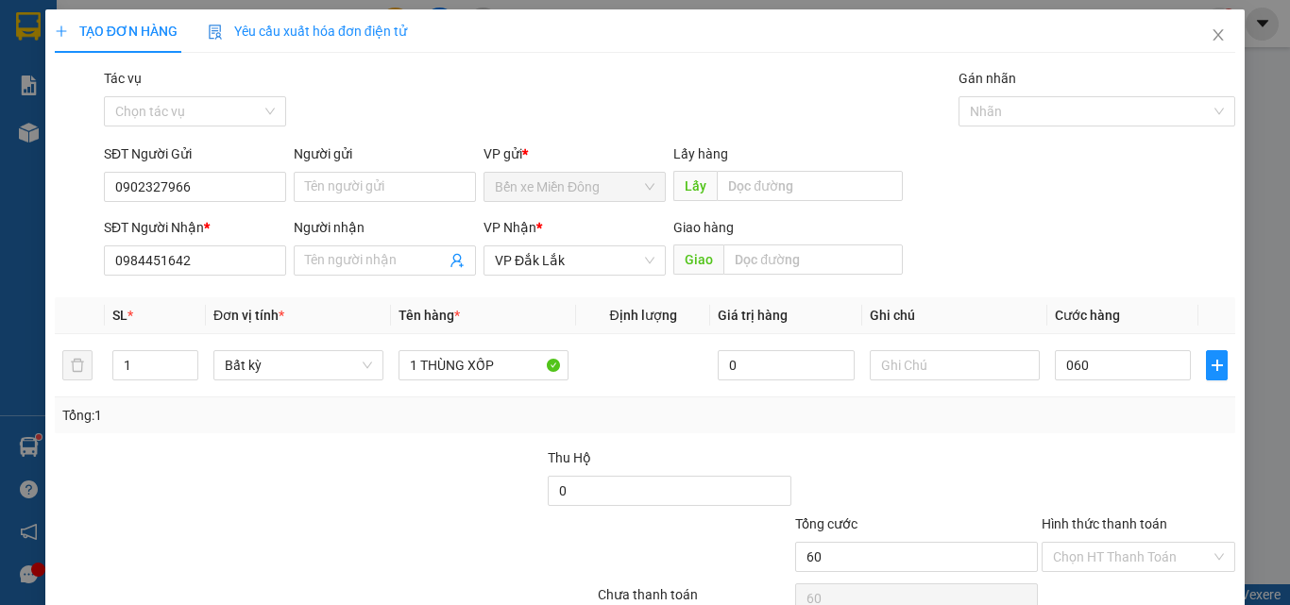
type input "60.000"
drag, startPoint x: 1094, startPoint y: 466, endPoint x: 1130, endPoint y: 576, distance: 116.2
click at [1098, 469] on div at bounding box center [1138, 481] width 197 height 66
click at [1130, 576] on div "Hình thức thanh toán Chọn HT Thanh Toán" at bounding box center [1139, 547] width 194 height 66
click at [1109, 554] on input "Hình thức thanh toán" at bounding box center [1132, 557] width 158 height 28
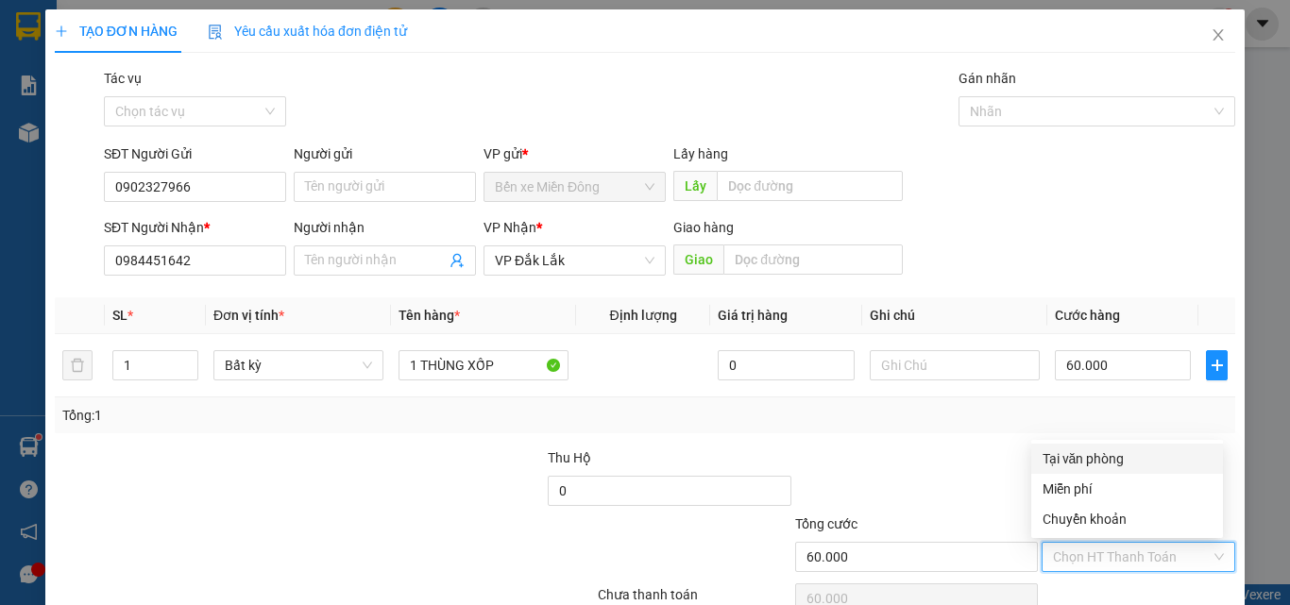
click at [1108, 455] on div "Tại văn phòng" at bounding box center [1127, 459] width 169 height 21
type input "0"
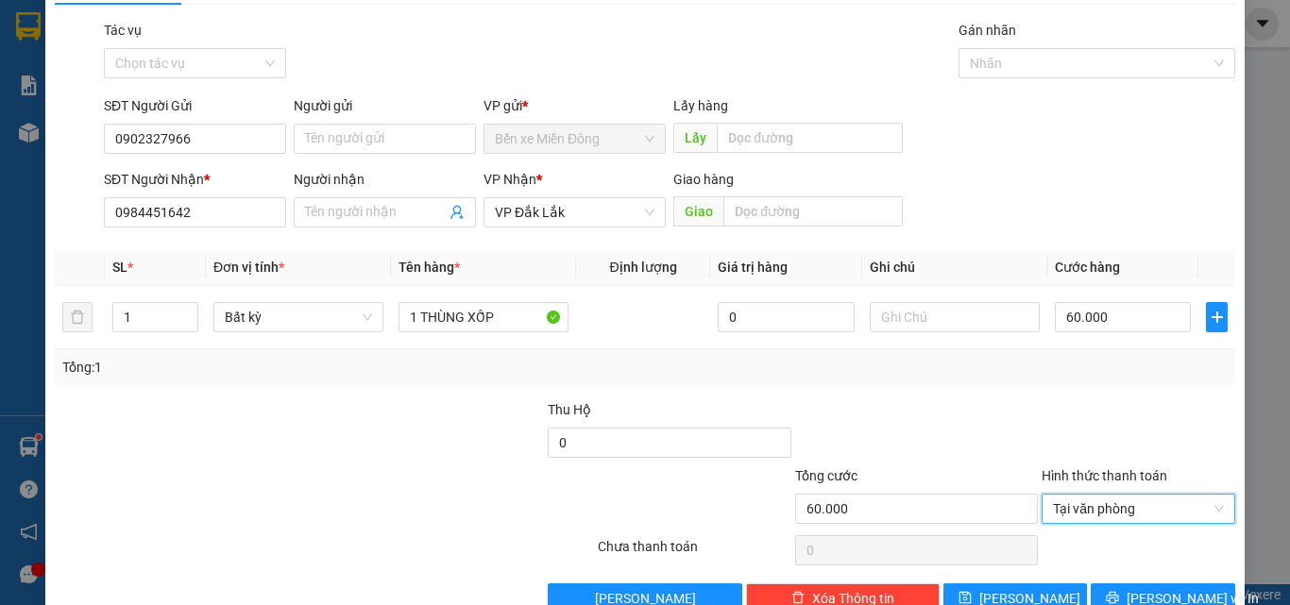
scroll to position [94, 0]
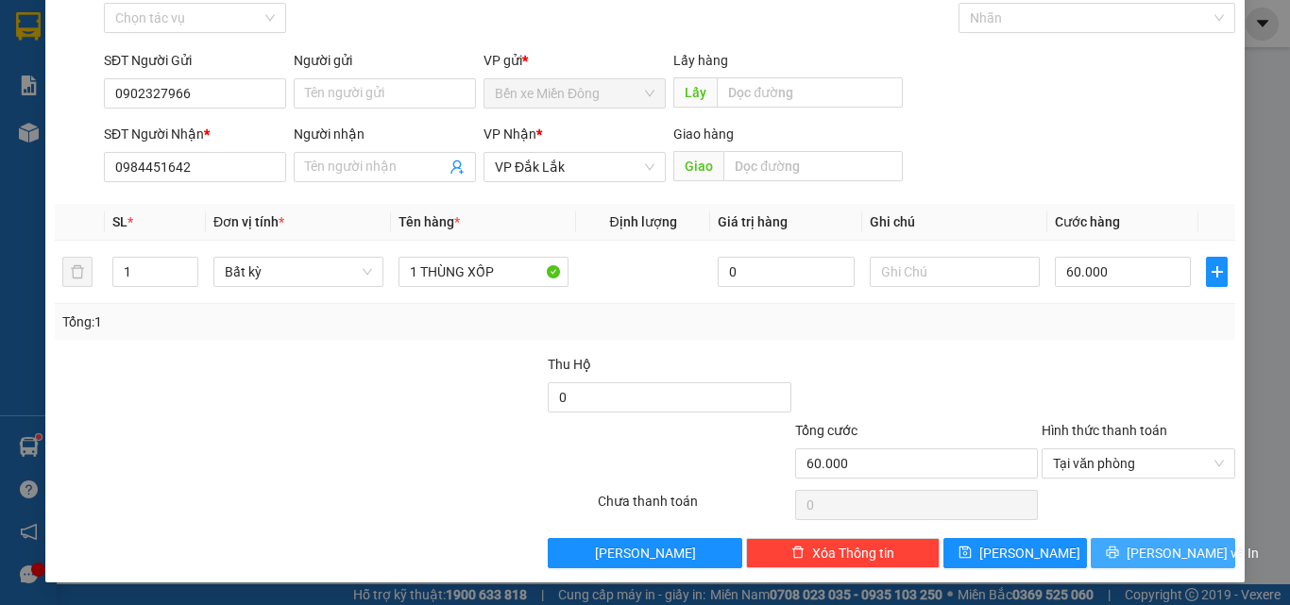
drag, startPoint x: 1161, startPoint y: 556, endPoint x: 744, endPoint y: 418, distance: 438.8
click at [1162, 556] on span "[PERSON_NAME] và In" at bounding box center [1193, 553] width 132 height 21
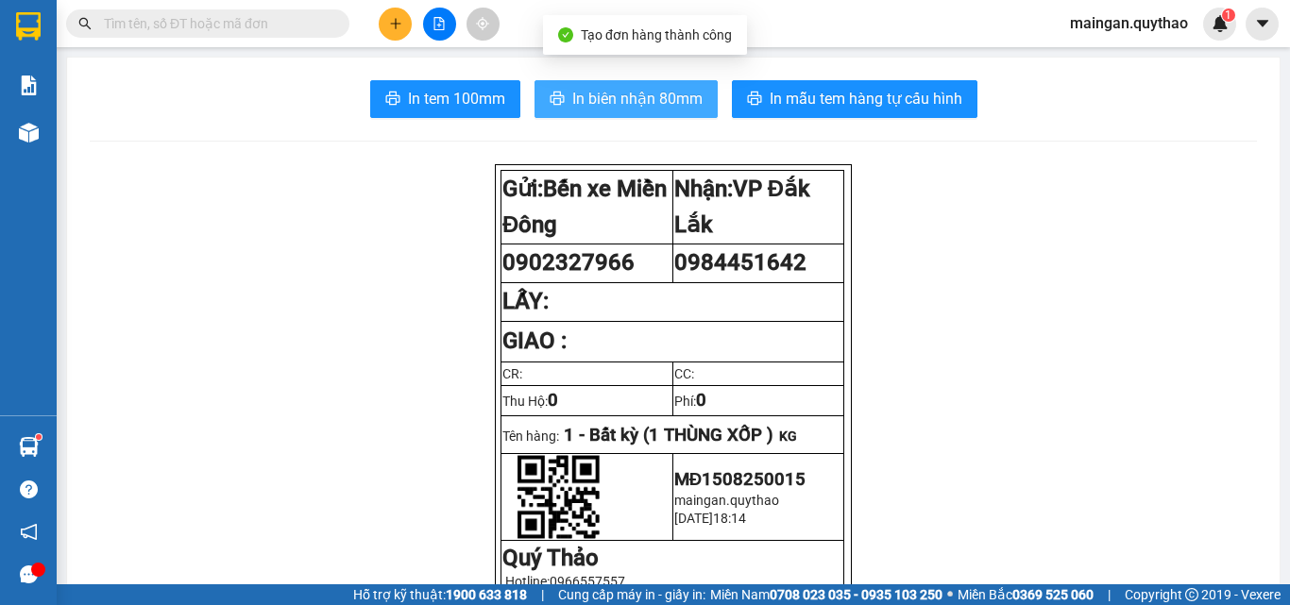
click at [605, 89] on span "In biên nhận 80mm" at bounding box center [637, 99] width 130 height 24
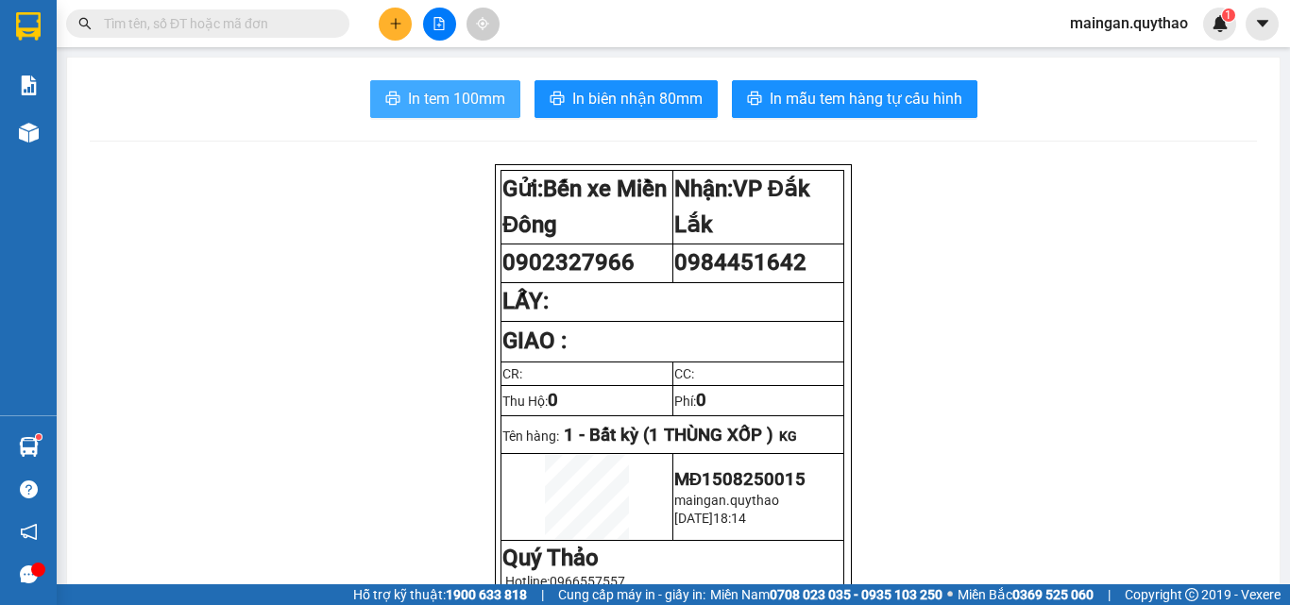
click at [415, 111] on button "In tem 100mm" at bounding box center [445, 99] width 150 height 38
